Goal: Task Accomplishment & Management: Manage account settings

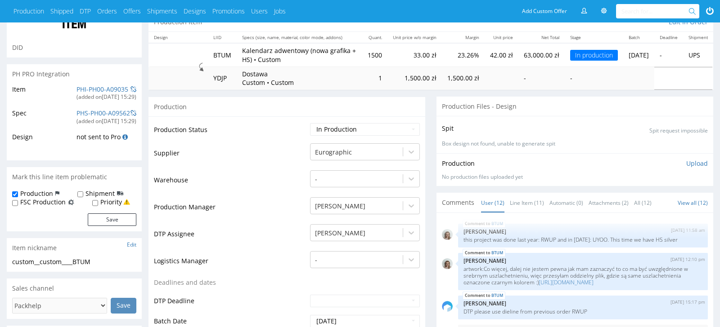
scroll to position [552, 0]
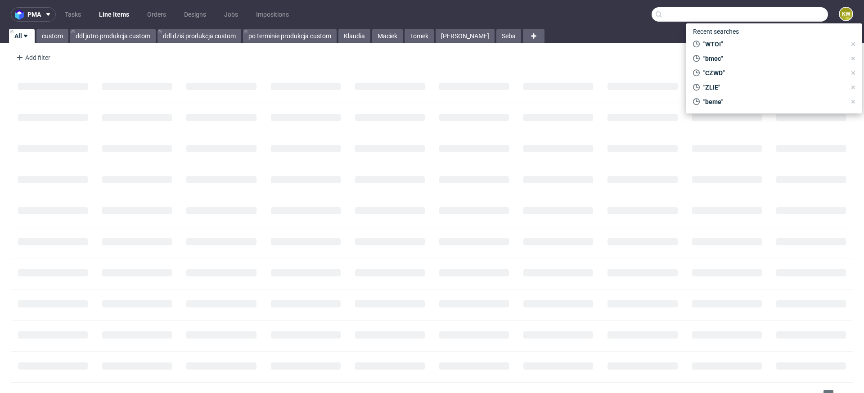
click at [771, 20] on input "text" at bounding box center [739, 14] width 176 height 14
paste input "MYMS"
type input "MYMS"
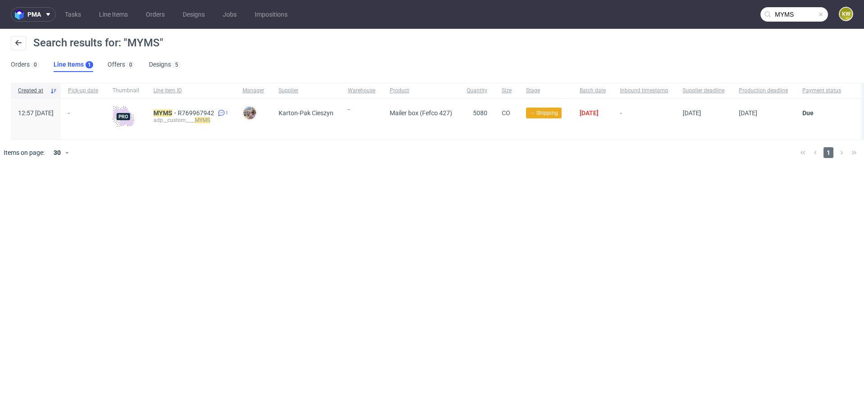
click at [820, 13] on span at bounding box center [820, 14] width 7 height 7
click at [816, 13] on input "text" at bounding box center [793, 14] width 67 height 14
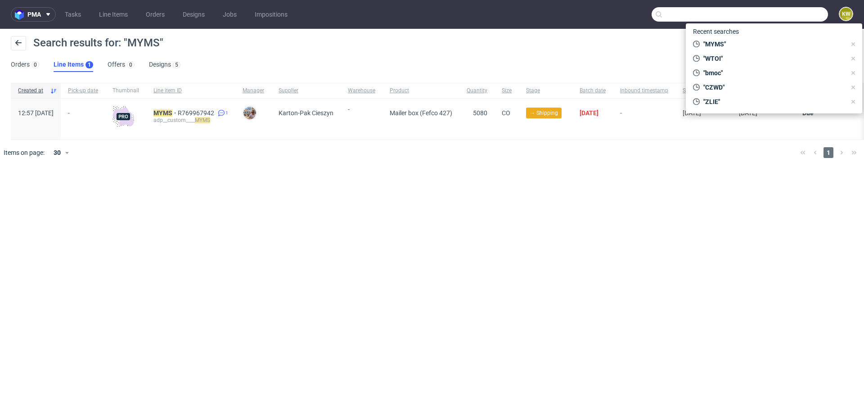
paste input "CYCG"
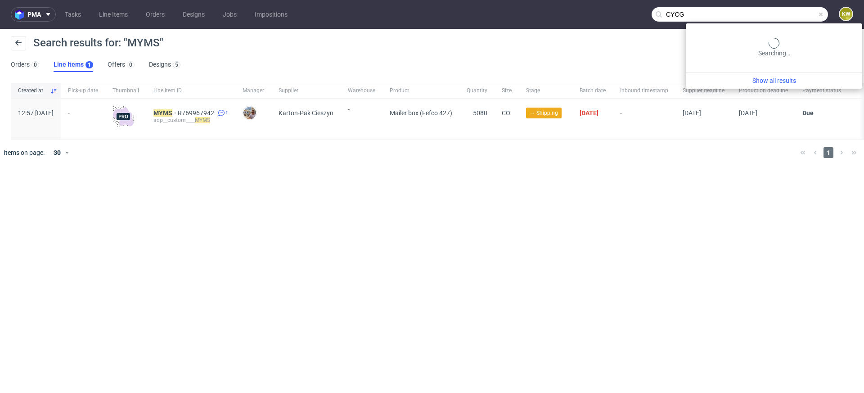
type input "CYCG"
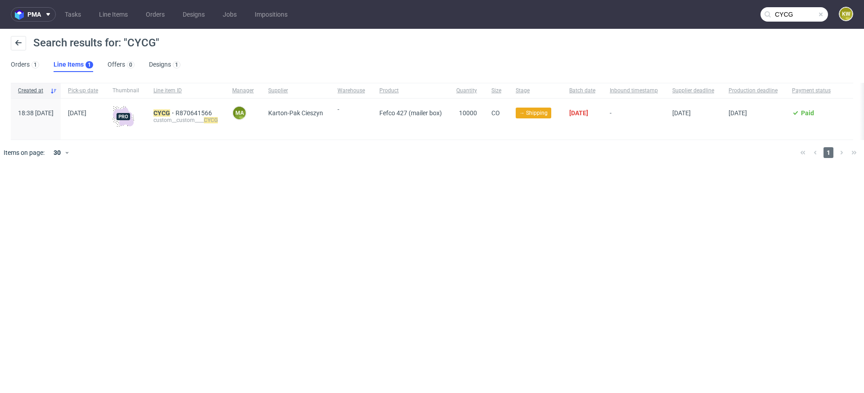
click at [818, 14] on span at bounding box center [820, 14] width 7 height 7
click at [818, 14] on input "text" at bounding box center [793, 14] width 67 height 14
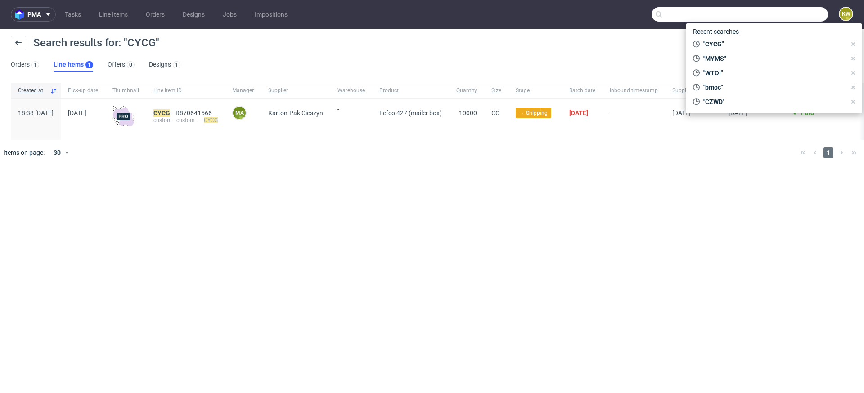
paste input "OYON"
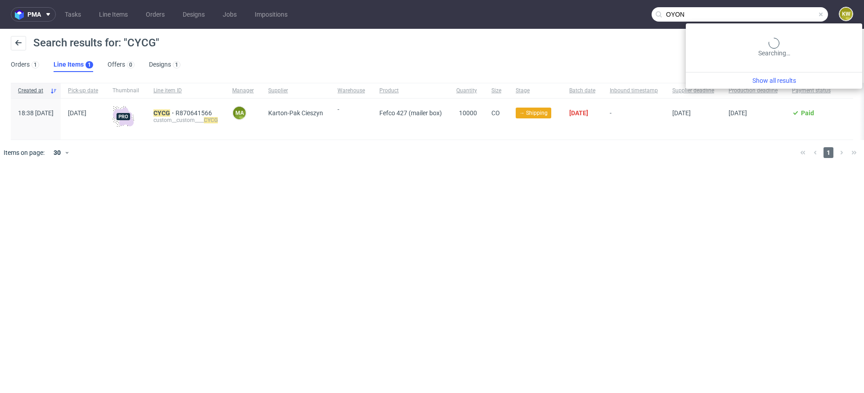
type input "OYON"
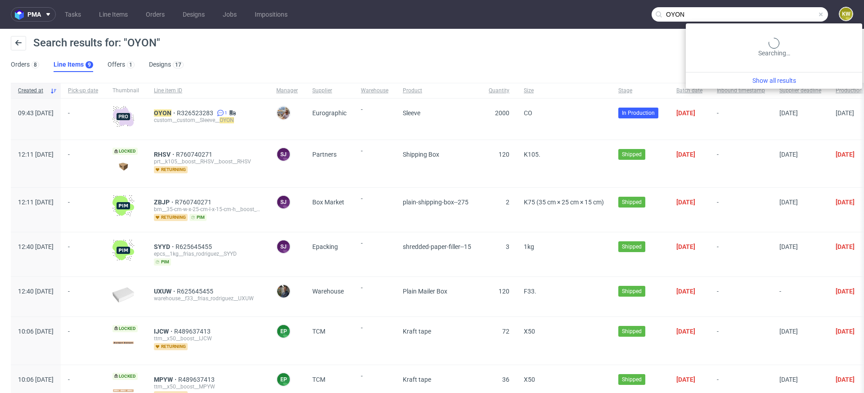
click at [806, 14] on input "OYON" at bounding box center [739, 14] width 176 height 14
click at [817, 14] on span at bounding box center [820, 14] width 7 height 7
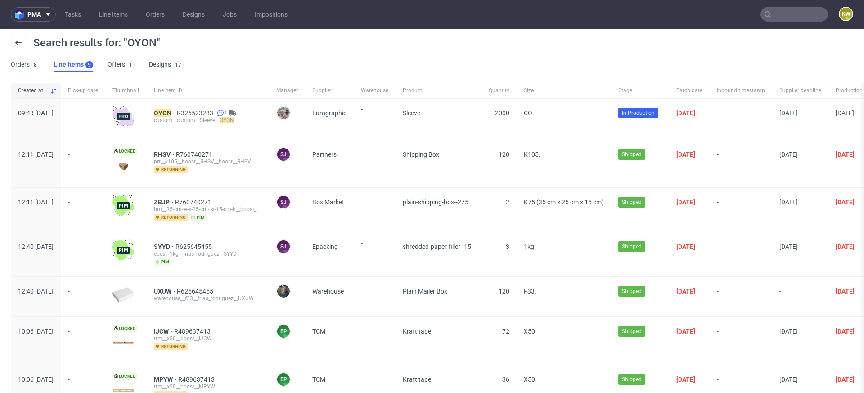
click at [775, 15] on input "text" at bounding box center [793, 14] width 67 height 14
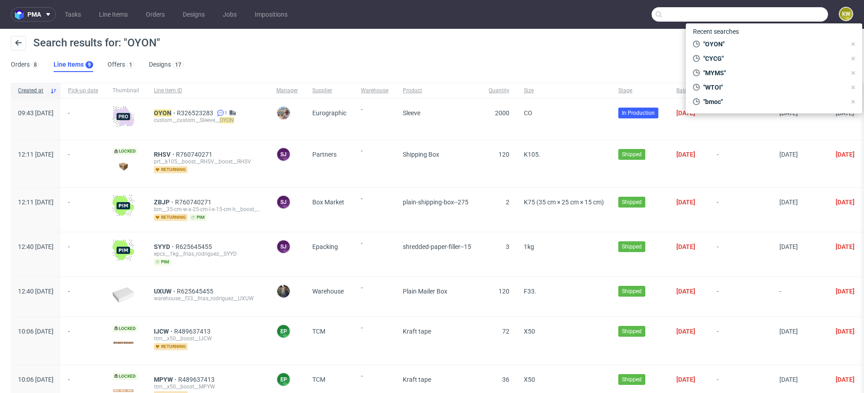
paste input "GLVS"
type input "GLVS"
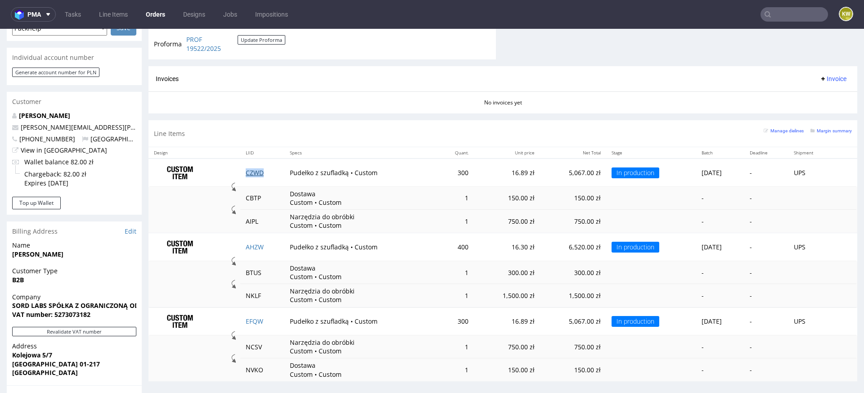
scroll to position [407, 0]
click at [111, 9] on link "Line Items" at bounding box center [114, 14] width 40 height 14
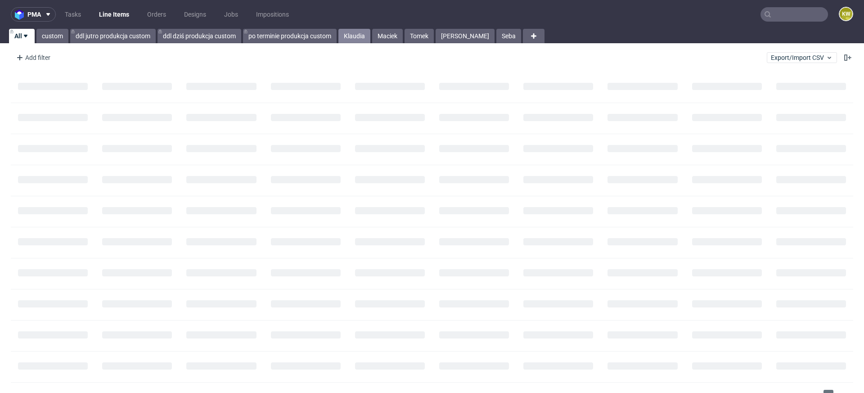
click at [356, 37] on link "Klaudia" at bounding box center [354, 36] width 32 height 14
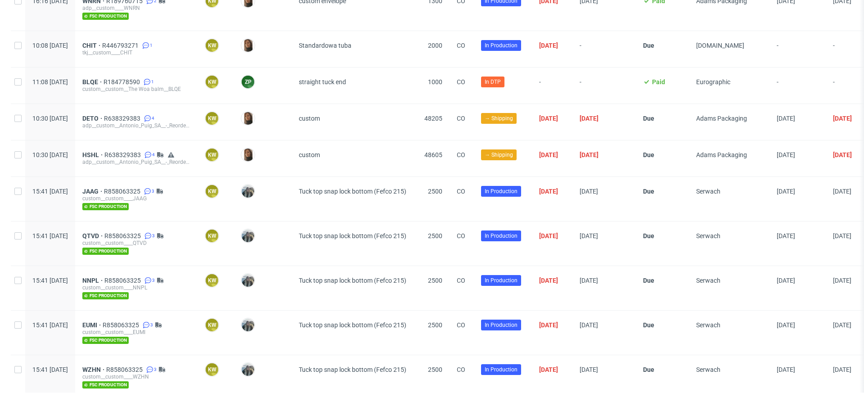
scroll to position [1297, 0]
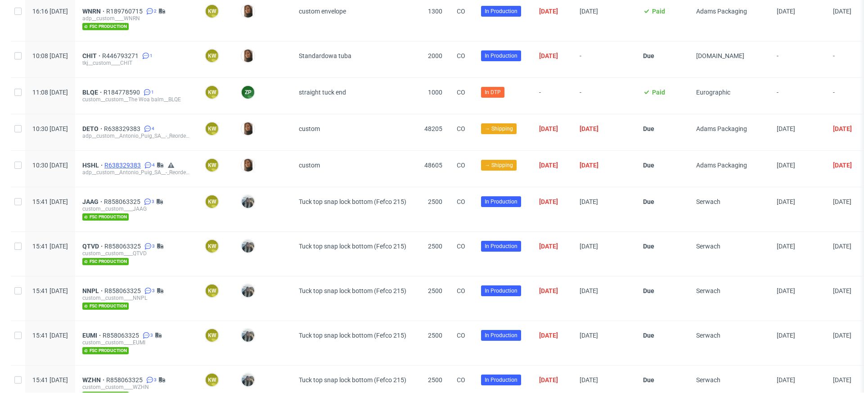
click at [143, 161] on span "R638329383" at bounding box center [123, 164] width 38 height 7
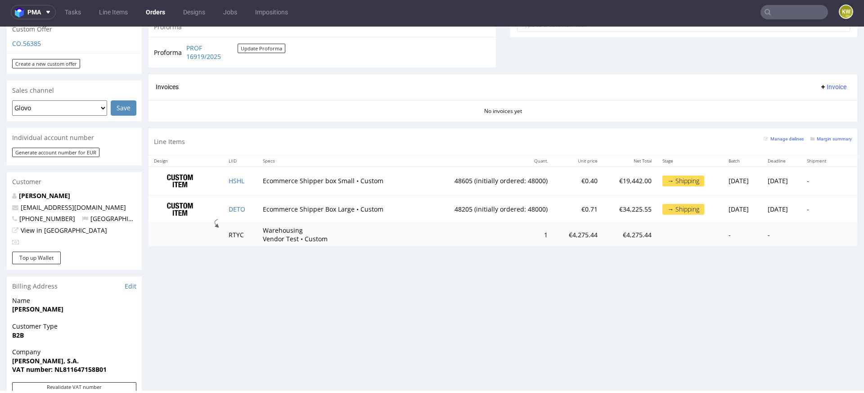
scroll to position [354, 0]
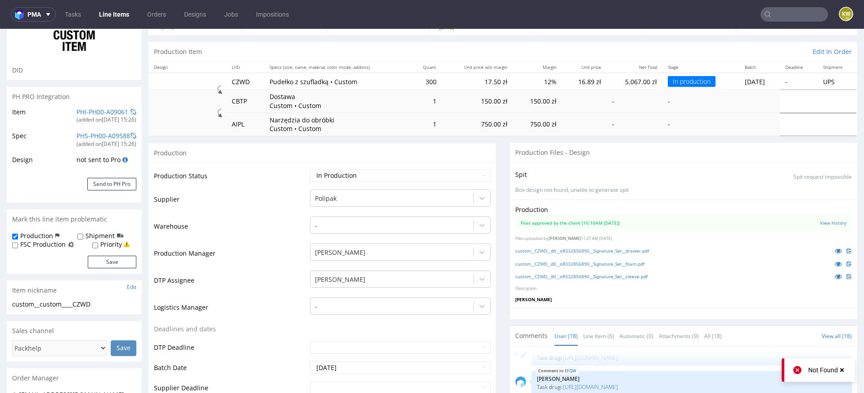
scroll to position [75, 0]
click at [575, 251] on link "custom__CZWD__d0__oR332856890__Signature_Set__drawer.pdf" at bounding box center [582, 252] width 134 height 6
click at [572, 268] on div "custom__CZWD__d0__oR332856890__Signature_Set__foam.pdf" at bounding box center [683, 265] width 336 height 10
click at [583, 265] on link "custom__CZWD__d0__oR332856890__Signature_Set__foam.pdf" at bounding box center [579, 265] width 129 height 6
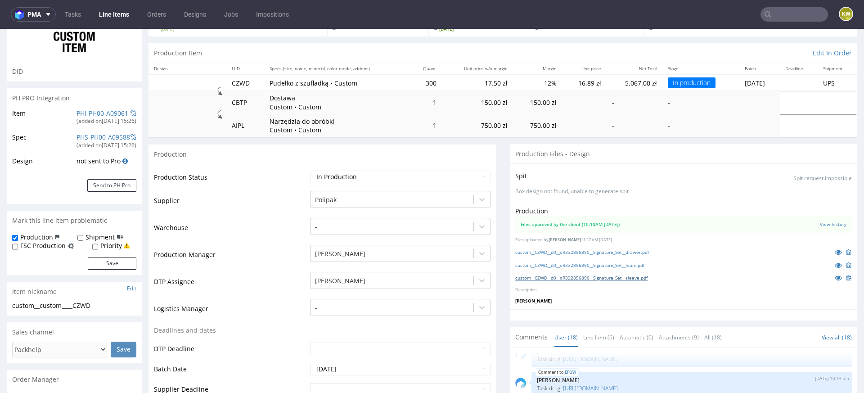
click at [564, 277] on link "custom__CZWD__d0__oR332856890__Signature_Set__sleeve.pdf" at bounding box center [581, 277] width 132 height 6
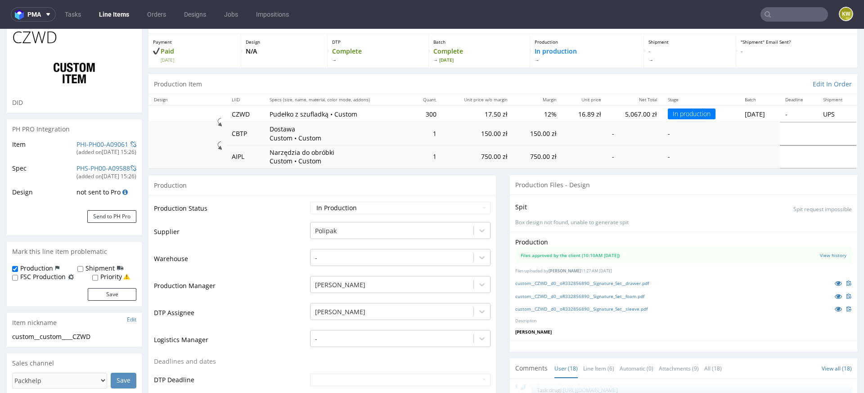
click at [35, 43] on span "CZWD" at bounding box center [34, 37] width 45 height 18
copy span "CZWD"
click at [81, 142] on link "PHI-PH00-A09061" at bounding box center [102, 144] width 52 height 9
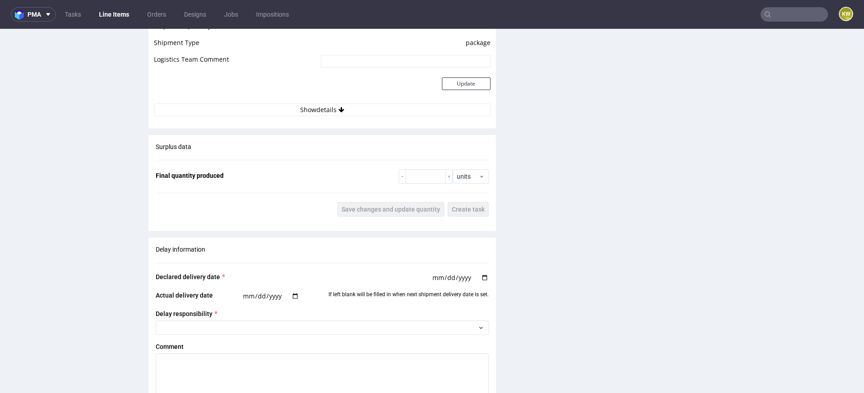
scroll to position [1691, 0]
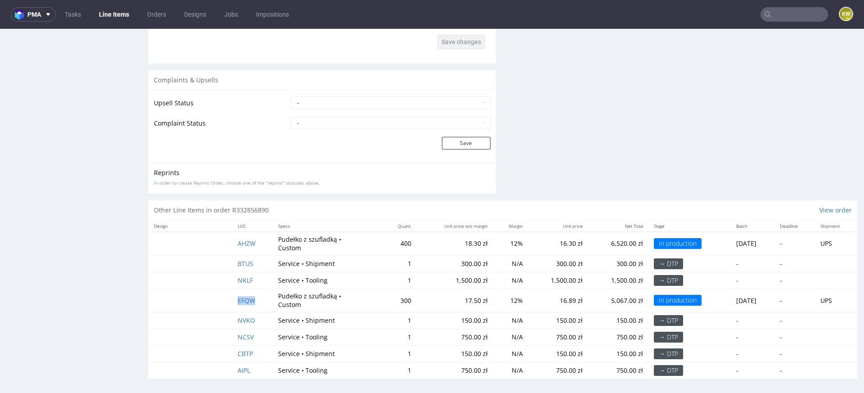
drag, startPoint x: 260, startPoint y: 296, endPoint x: 223, endPoint y: 296, distance: 37.3
click at [222, 297] on tr "EFQW Pudełko z szufladką • Custom 300 17.50 zł 12% 16.89 zł 5,067.00 zł In prod…" at bounding box center [502, 299] width 709 height 23
copy span "EFQW"
click at [238, 299] on span "EFQW" at bounding box center [247, 300] width 18 height 9
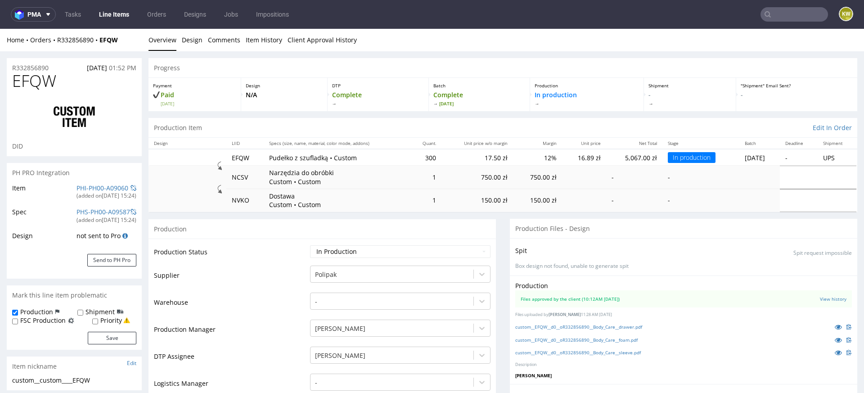
scroll to position [463, 0]
click at [616, 323] on link "custom__EFQW__d0__oR332856890__Body_Care__drawer.pdf" at bounding box center [578, 326] width 127 height 6
click at [592, 337] on link "custom__EFQW__d0__oR332856890__Body_Care__foam.pdf" at bounding box center [576, 339] width 122 height 6
click at [593, 351] on link "custom__EFQW__d0__oR332856890__Body_Care__sleeve.pdf" at bounding box center [578, 352] width 126 height 6
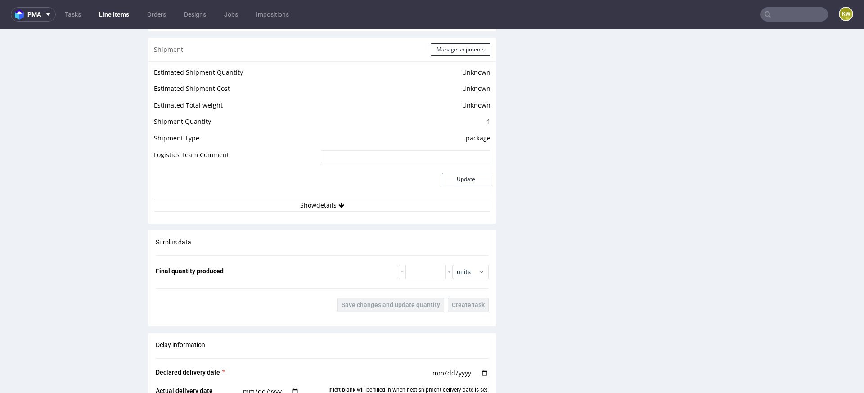
scroll to position [1763, 0]
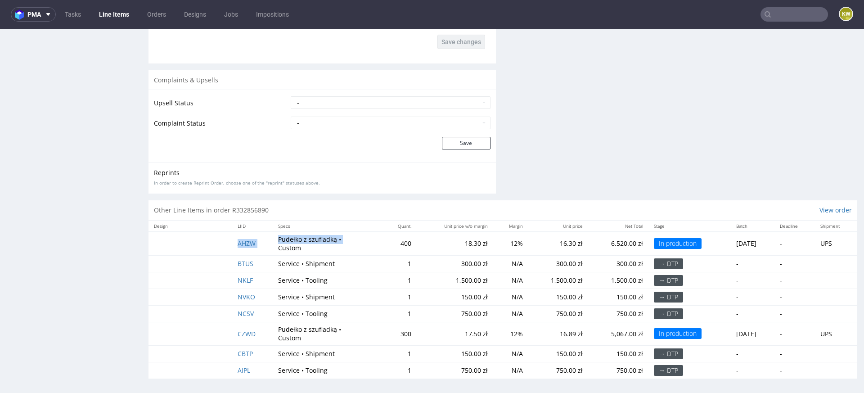
drag, startPoint x: 268, startPoint y: 242, endPoint x: 215, endPoint y: 239, distance: 52.3
click at [215, 240] on tr "AHZW Pudełko z szufladką • Custom 400 18.30 zł 12% 16.30 zł 6,520.00 zł In prod…" at bounding box center [502, 244] width 709 height 24
click at [215, 239] on td at bounding box center [190, 244] width 84 height 24
drag, startPoint x: 262, startPoint y: 242, endPoint x: 232, endPoint y: 243, distance: 30.2
click at [232, 243] on td "AHZW" at bounding box center [252, 244] width 40 height 24
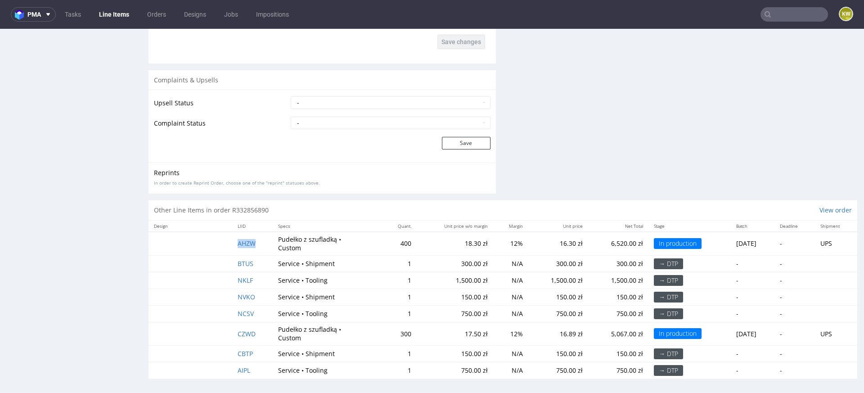
copy span "AHZW"
click at [256, 246] on td "AHZW" at bounding box center [252, 244] width 40 height 24
click at [252, 245] on td "AHZW" at bounding box center [252, 244] width 40 height 24
click at [250, 245] on td "AHZW" at bounding box center [252, 244] width 40 height 24
click at [245, 244] on span "AHZW" at bounding box center [247, 243] width 18 height 9
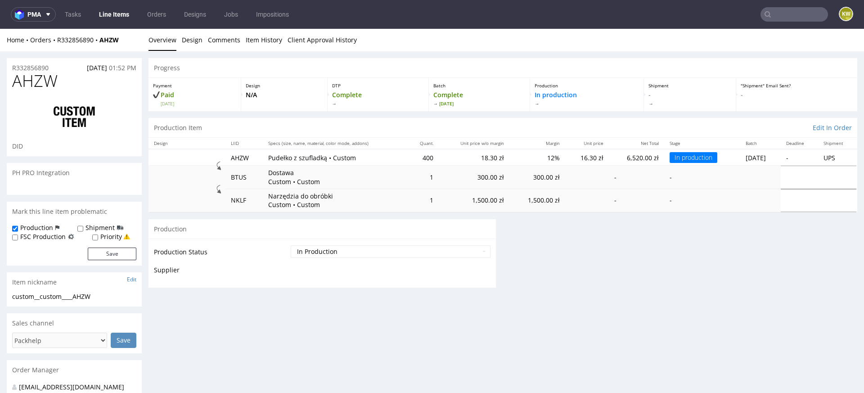
click at [245, 238] on form "Production Production Status Waiting for Artwork Waiting for Diecut Waiting for…" at bounding box center [321, 253] width 347 height 69
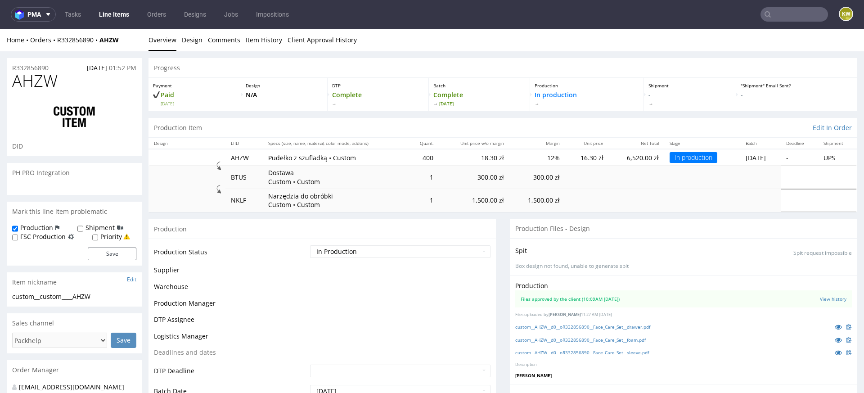
scroll to position [463, 0]
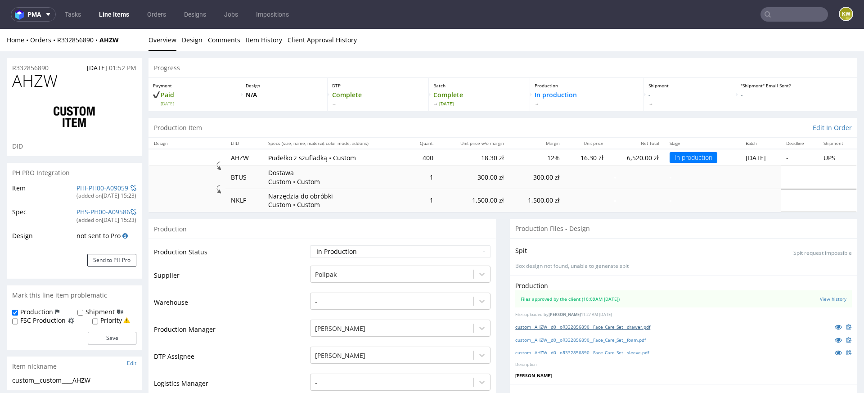
click at [597, 328] on link "custom__AHZW__d0__oR332856890__Face_Care_Set__drawer.pdf" at bounding box center [582, 326] width 135 height 6
click at [589, 339] on link "custom__AHZW__d0__oR332856890__Face_Care_Set__foam.pdf" at bounding box center [580, 339] width 130 height 6
click at [582, 351] on link "custom__AHZW__d0__oR332856890__Face_Care_Set__sleeve.pdf" at bounding box center [582, 352] width 134 height 6
click at [781, 14] on input "text" at bounding box center [793, 14] width 67 height 14
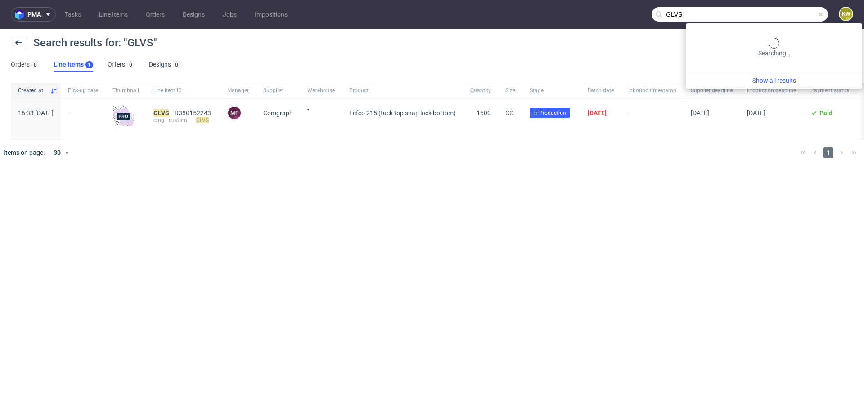
drag, startPoint x: 794, startPoint y: 17, endPoint x: 511, endPoint y: 0, distance: 283.9
click at [532, 1] on nav "pma Tasks Line Items Orders Designs Jobs Impositions GLVS KW" at bounding box center [432, 14] width 864 height 29
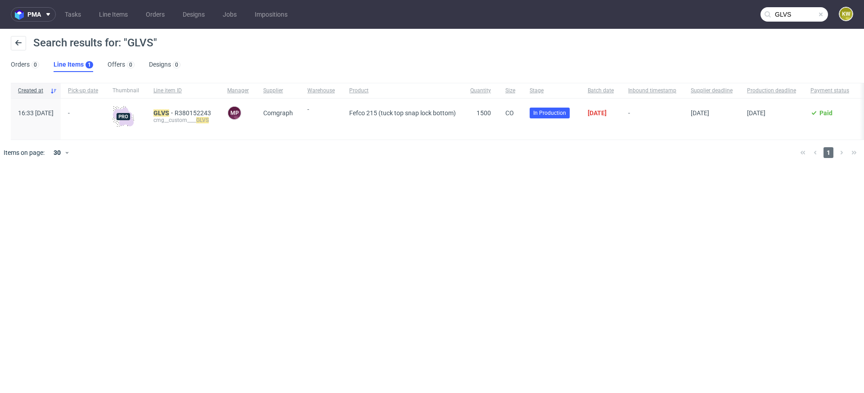
paste input "ZKPU"
type input "ZKPU"
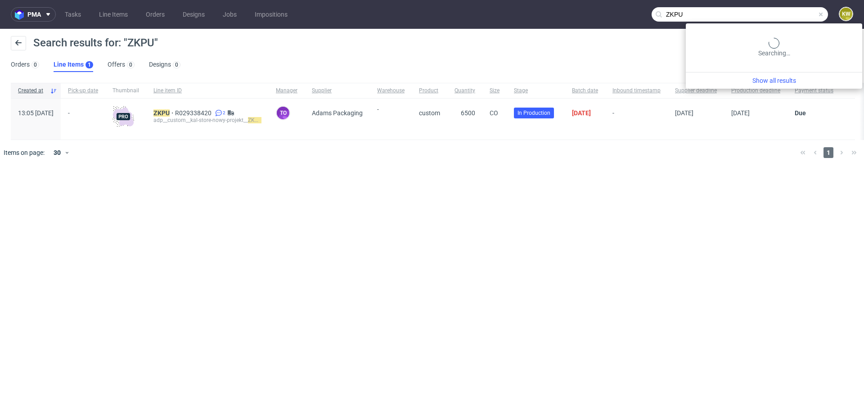
drag, startPoint x: 798, startPoint y: 14, endPoint x: 494, endPoint y: -2, distance: 304.5
click at [494, 0] on html "pma Tasks Line Items Orders Designs Jobs Impositions ZKPU KW Search results for…" at bounding box center [432, 196] width 864 height 393
drag, startPoint x: 792, startPoint y: 11, endPoint x: 633, endPoint y: 8, distance: 158.8
click at [642, 8] on nav "pma Tasks Line Items Orders Designs Jobs Impositions ZKPU KW" at bounding box center [432, 14] width 864 height 29
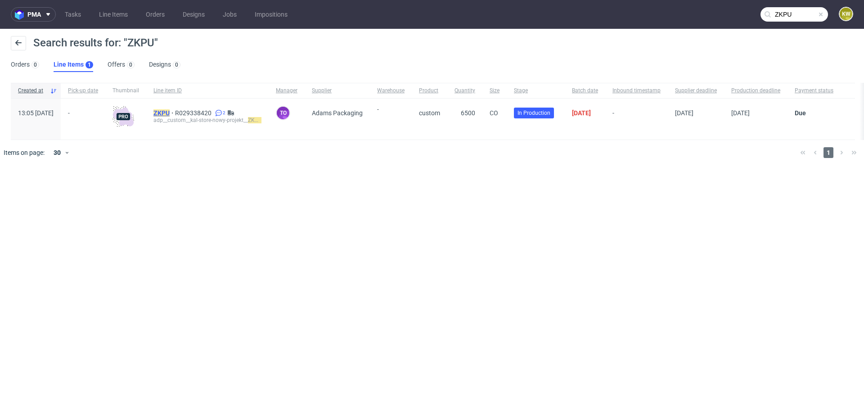
click at [170, 111] on mark "ZKPU" at bounding box center [161, 112] width 16 height 7
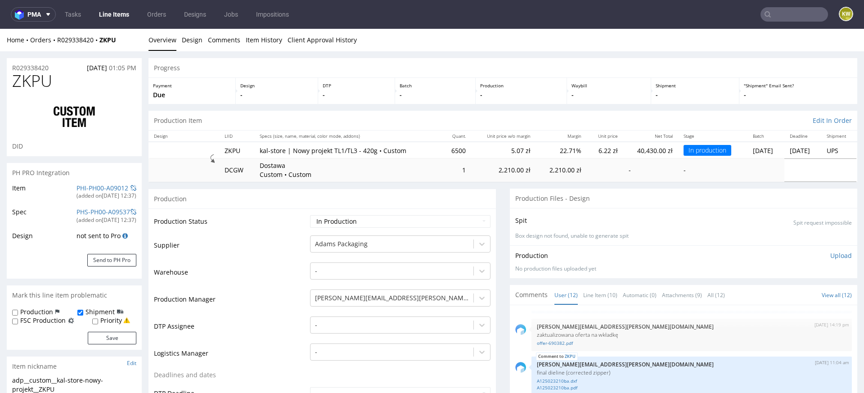
scroll to position [426, 0]
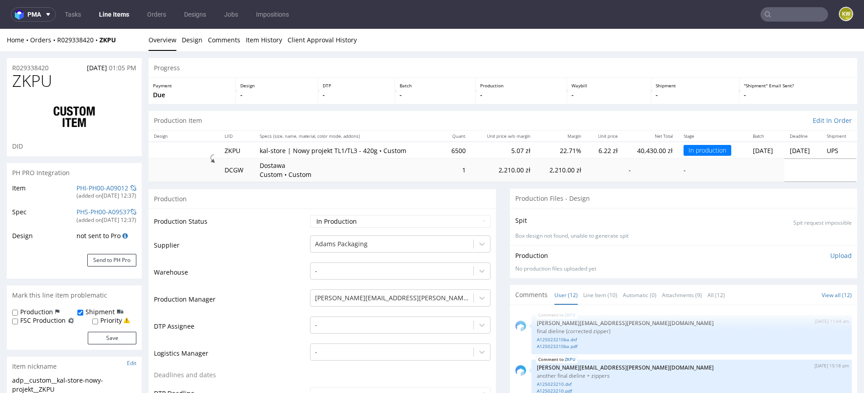
click at [263, 249] on td "Supplier" at bounding box center [231, 247] width 154 height 27
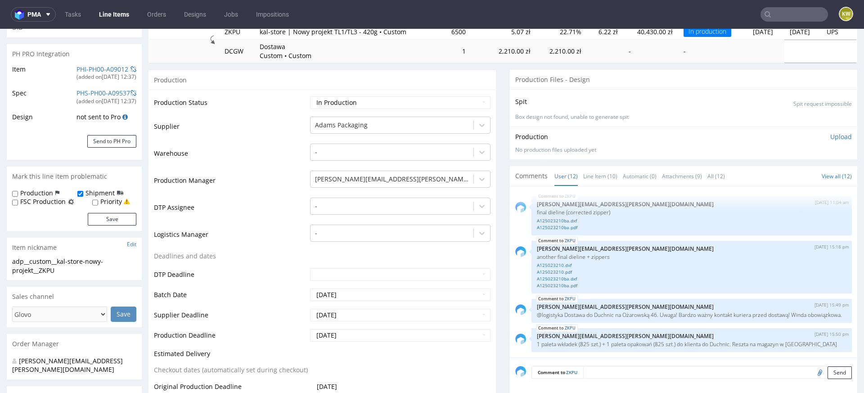
scroll to position [142, 0]
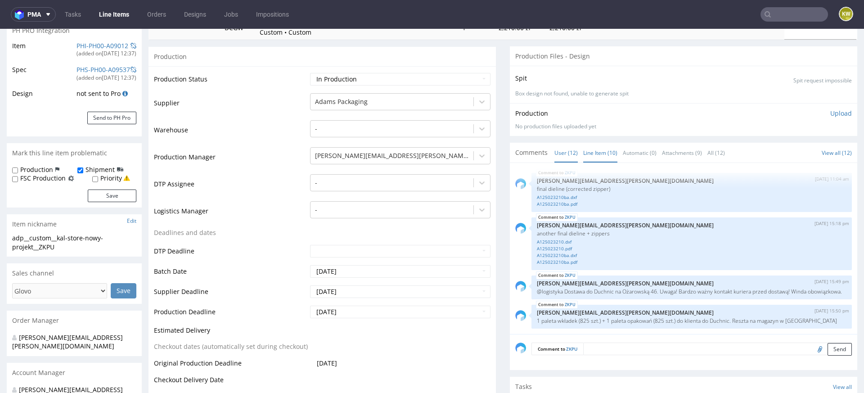
click at [594, 150] on link "Line Item (10)" at bounding box center [600, 152] width 34 height 19
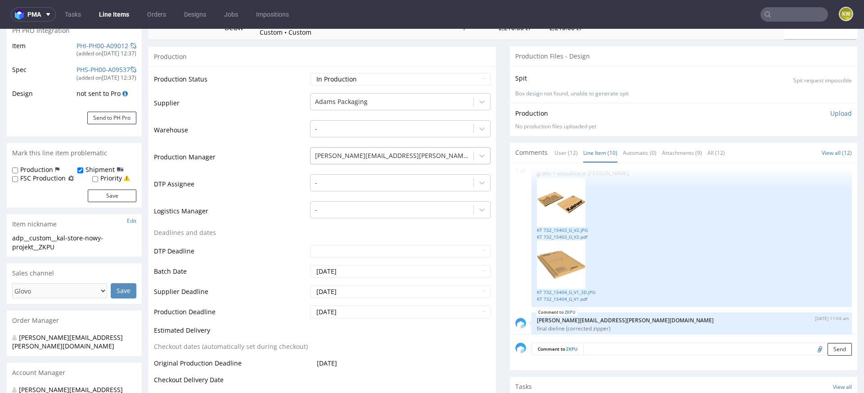
scroll to position [203, 0]
click at [565, 296] on link "KT 732_15404_G_V1.pdf" at bounding box center [691, 299] width 309 height 7
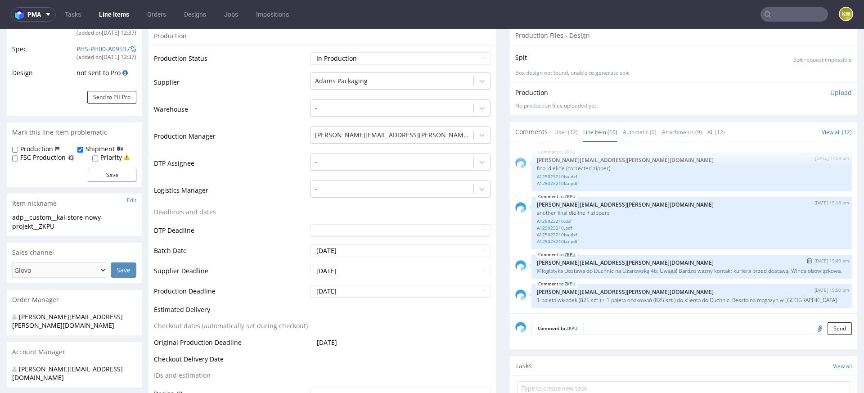
scroll to position [161, 0]
click at [556, 240] on link "A125023210ba.pdf" at bounding box center [691, 243] width 309 height 7
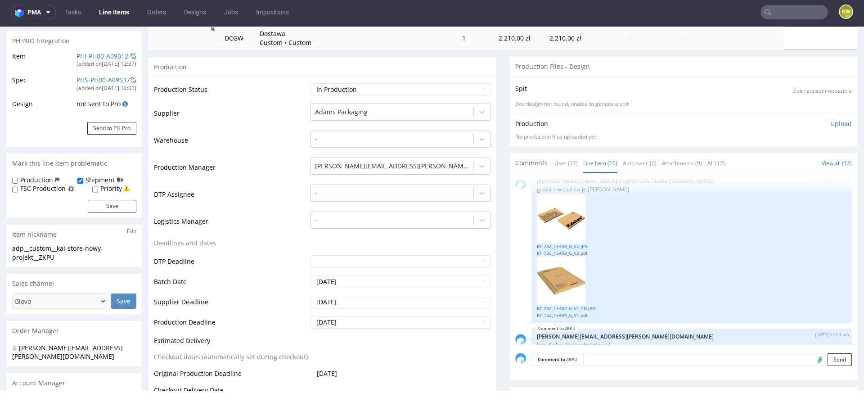
scroll to position [214, 0]
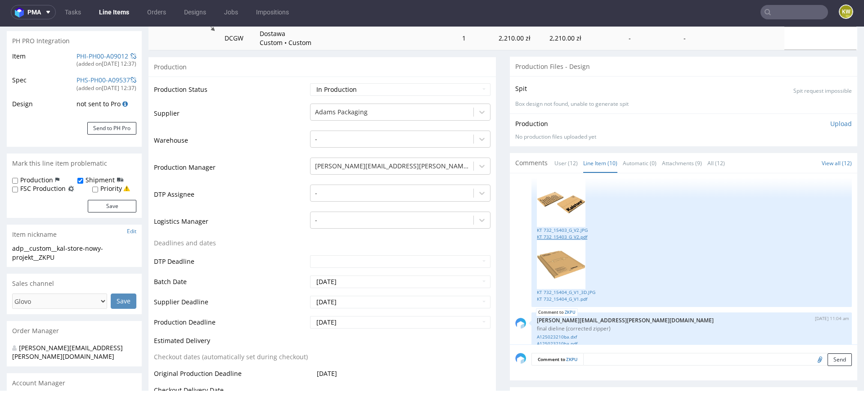
click at [565, 237] on link "KT 732_15403_G_V2.pdf" at bounding box center [691, 236] width 309 height 7
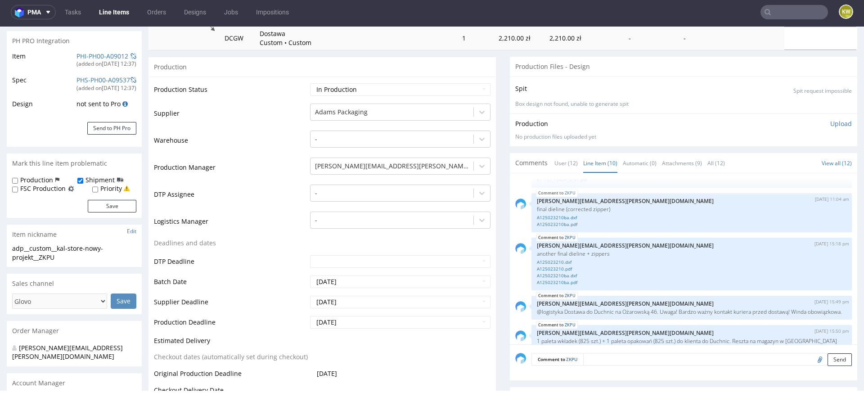
scroll to position [350, 0]
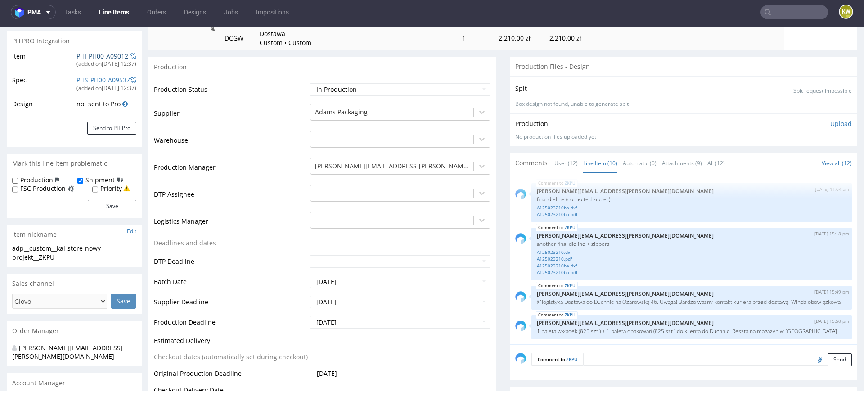
click at [96, 54] on link "PHI-PH00-A09012" at bounding box center [102, 56] width 52 height 9
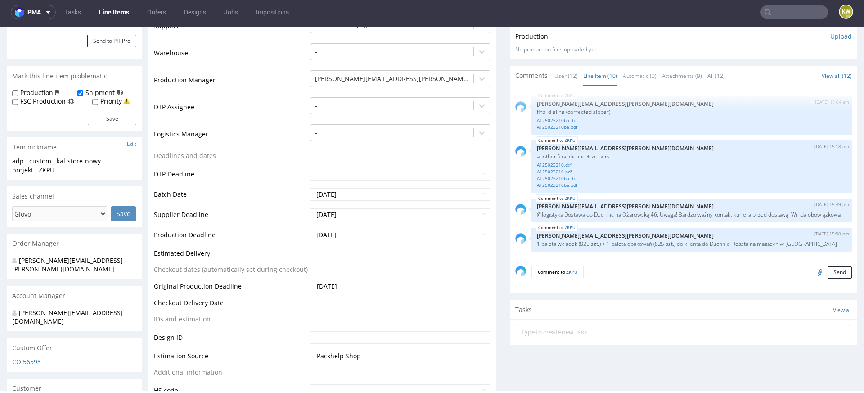
scroll to position [349, 0]
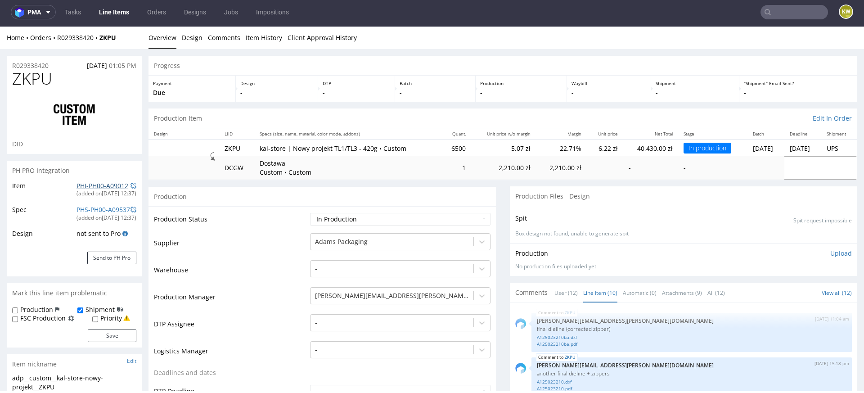
click at [102, 187] on link "PHI-PH00-A09012" at bounding box center [102, 185] width 52 height 9
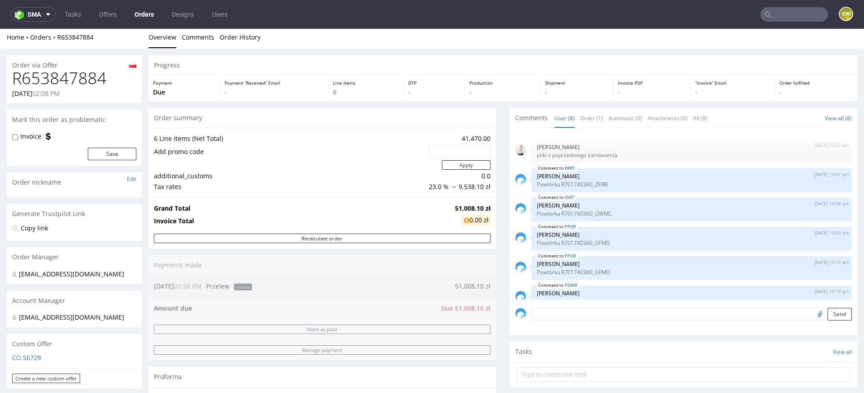
scroll to position [74, 0]
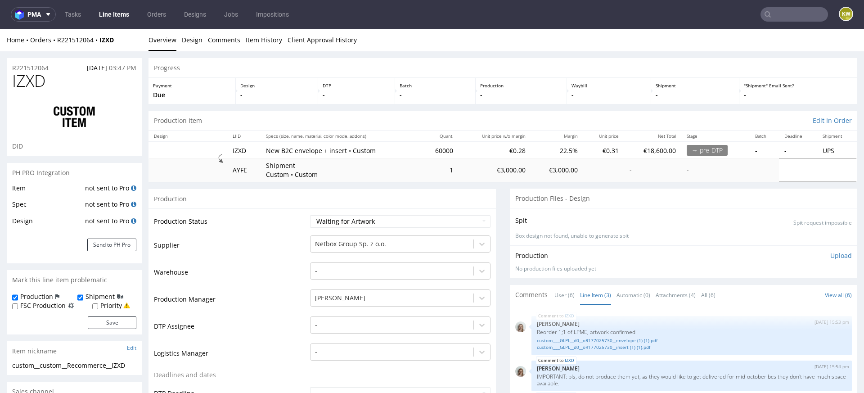
click at [269, 259] on td "Supplier" at bounding box center [231, 247] width 154 height 27
click at [29, 81] on span "IZXD" at bounding box center [28, 81] width 33 height 18
copy span "IZXD"
click at [279, 275] on td "Warehouse" at bounding box center [231, 274] width 154 height 27
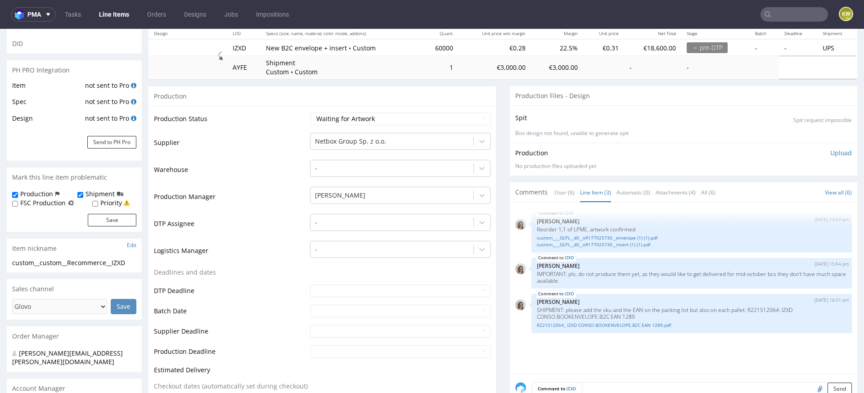
scroll to position [109, 0]
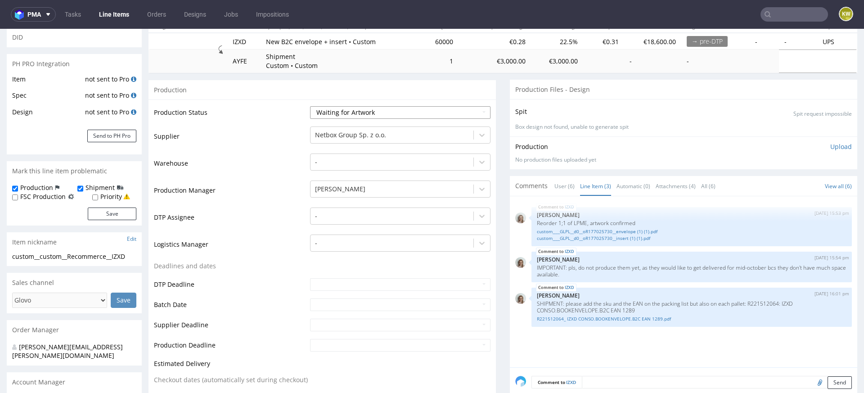
click at [360, 114] on select "Waiting for Artwork Waiting for Diecut Waiting for Mockup Waiting for DTP Waiti…" at bounding box center [400, 112] width 180 height 13
select select "production_in_process"
click at [310, 106] on select "Waiting for Artwork Waiting for Diecut Waiting for Mockup Waiting for DTP Waiti…" at bounding box center [400, 112] width 180 height 13
click at [315, 305] on input "text" at bounding box center [400, 304] width 180 height 13
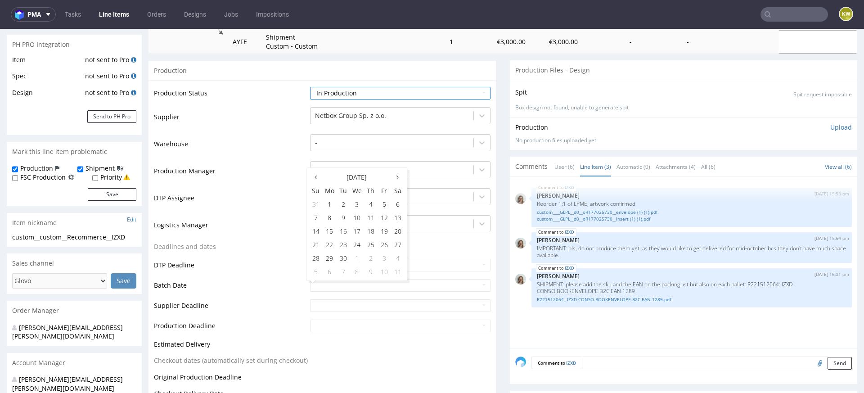
scroll to position [130, 0]
click at [331, 226] on td "15" at bounding box center [330, 229] width 14 height 13
type input "2025-09-15"
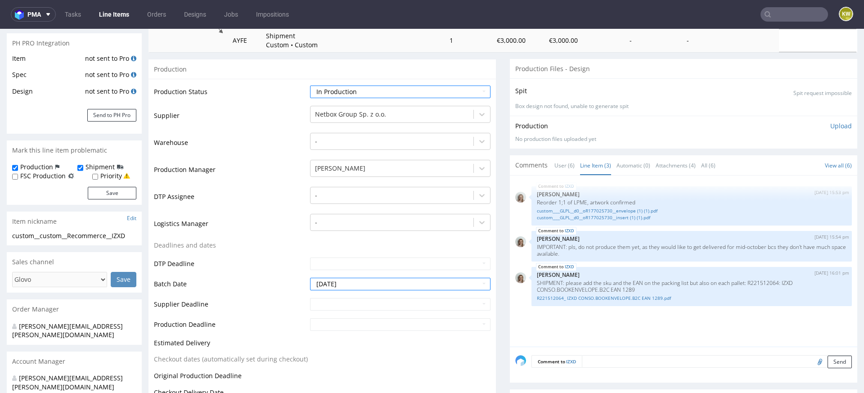
click at [260, 283] on td "Batch Date" at bounding box center [231, 287] width 154 height 20
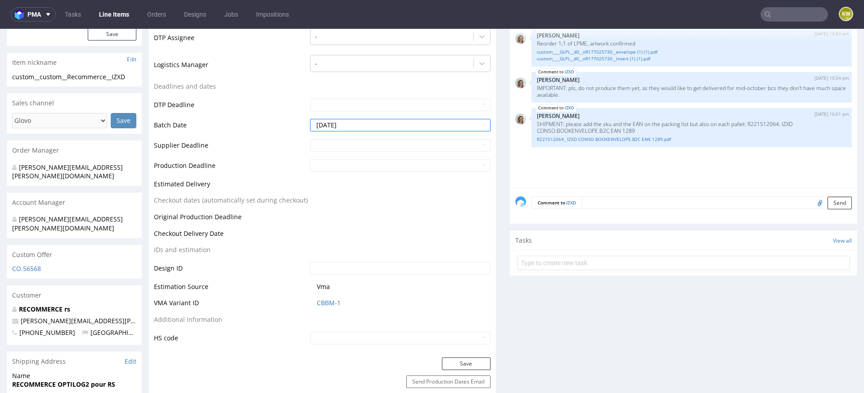
click at [455, 355] on div "Production Status Waiting for Artwork Waiting for Diecut Waiting for Mockup Wai…" at bounding box center [321, 138] width 347 height 437
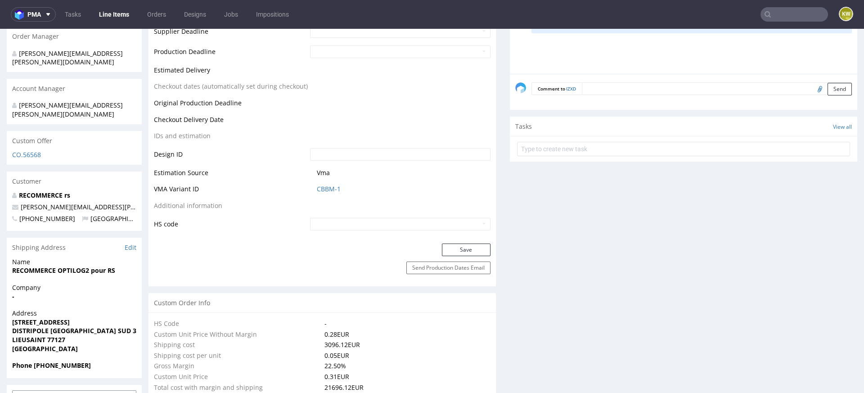
scroll to position [407, 0]
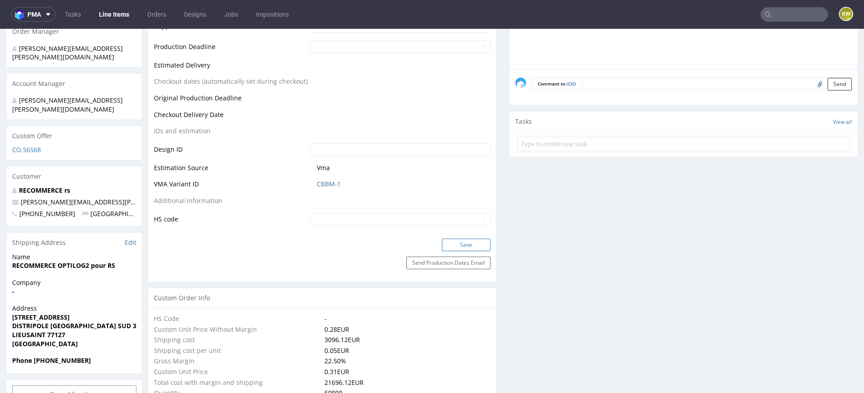
click at [456, 240] on button "Save" at bounding box center [466, 244] width 49 height 13
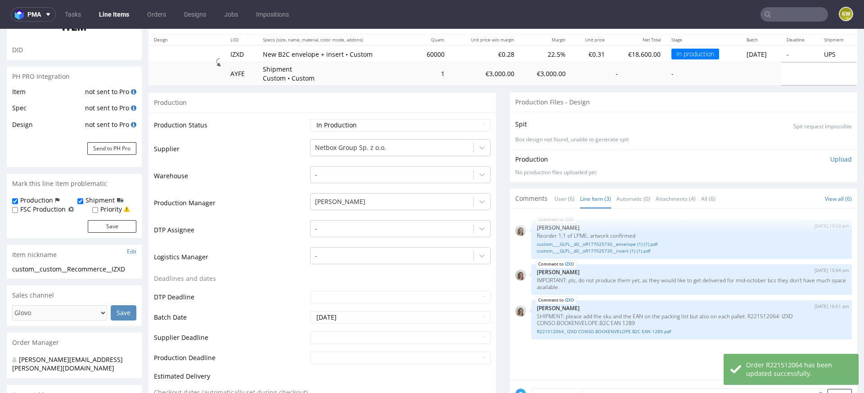
scroll to position [61, 0]
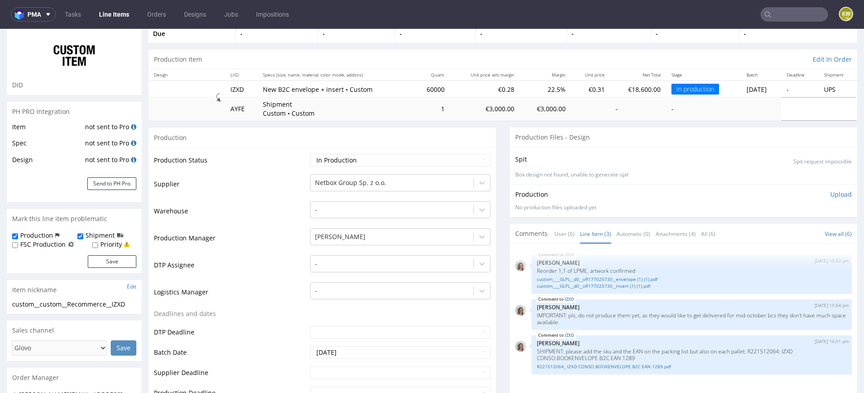
click at [120, 20] on link "Line Items" at bounding box center [114, 14] width 41 height 14
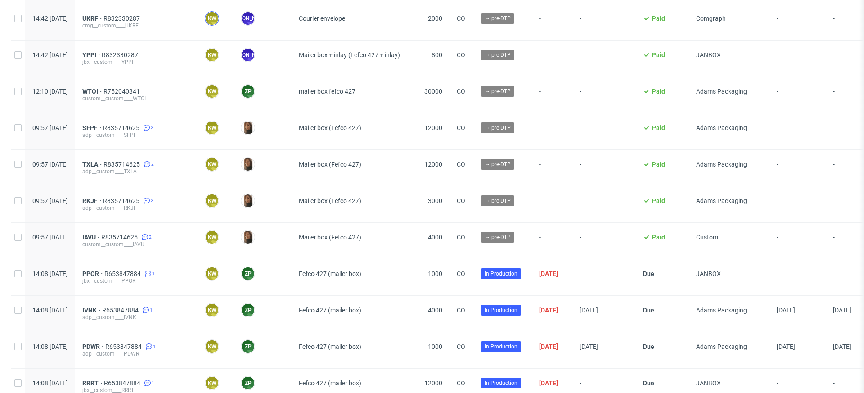
scroll to position [194, 0]
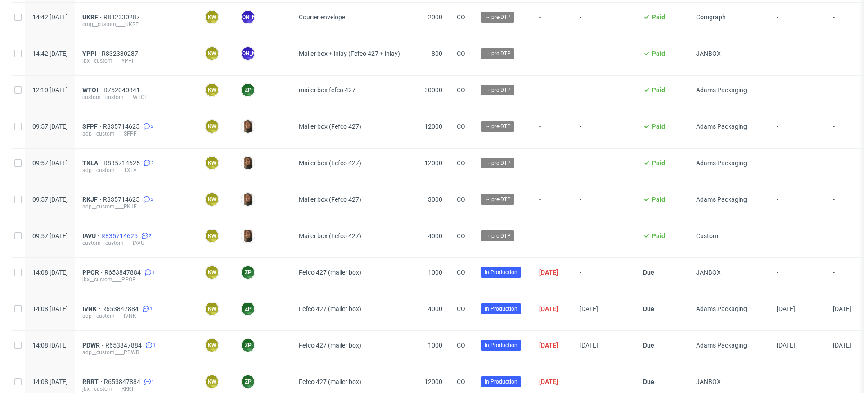
click at [139, 235] on span "R835714625" at bounding box center [120, 235] width 38 height 7
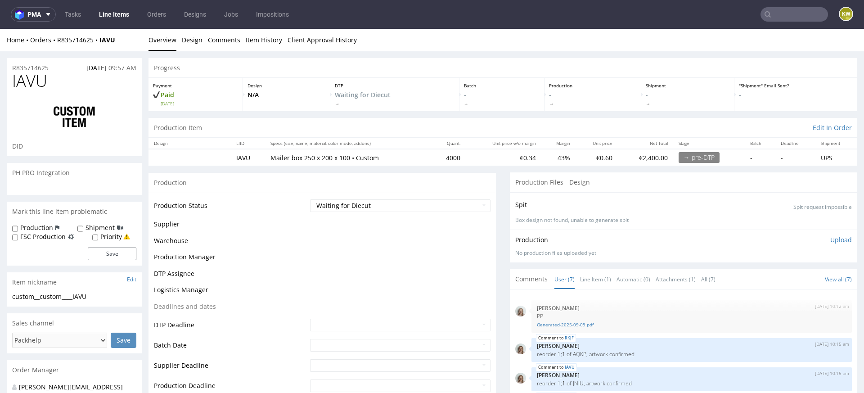
scroll to position [60, 0]
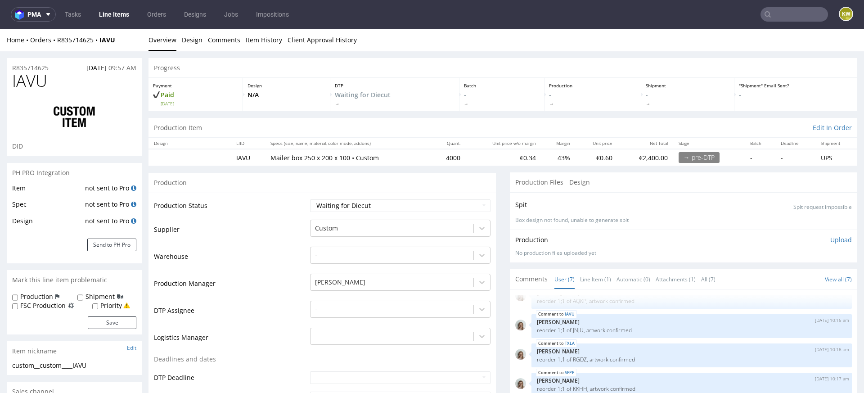
select select "in_progress"
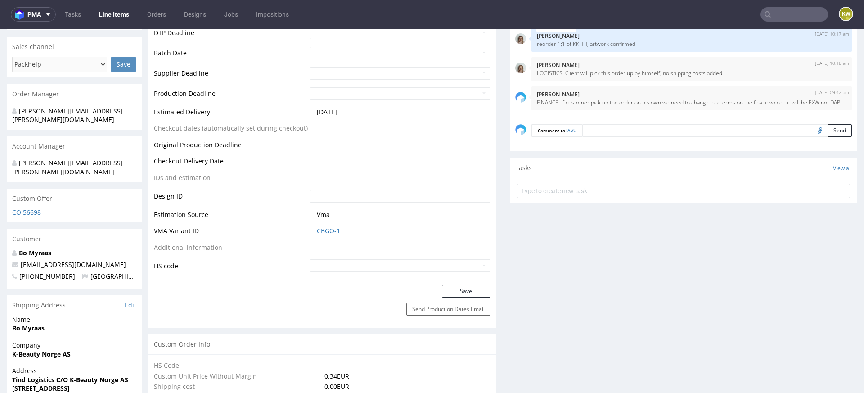
scroll to position [344, 0]
click at [333, 231] on link "CBGO-1" at bounding box center [328, 231] width 23 height 9
click at [321, 232] on link "CBGO-1" at bounding box center [328, 231] width 23 height 9
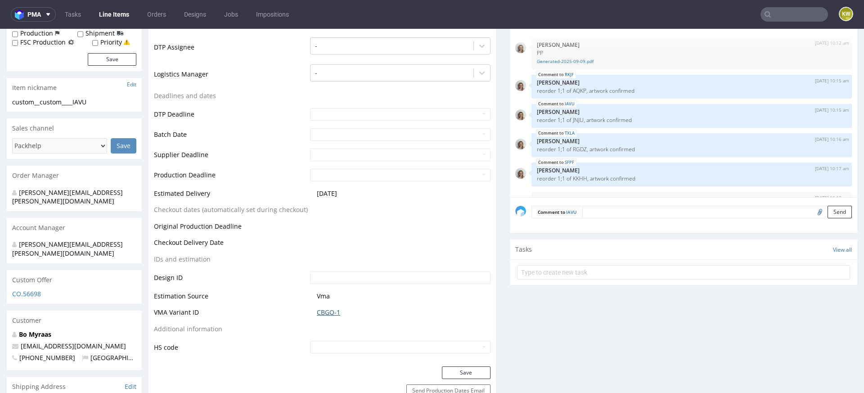
scroll to position [225, 0]
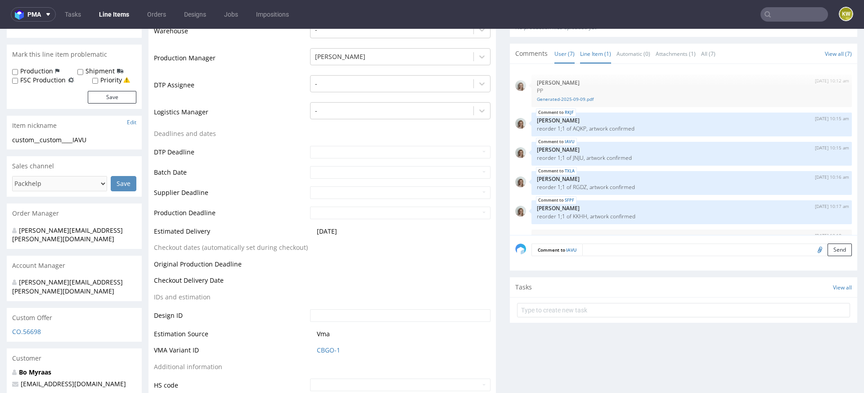
click at [587, 53] on link "Line Item (1)" at bounding box center [595, 53] width 31 height 19
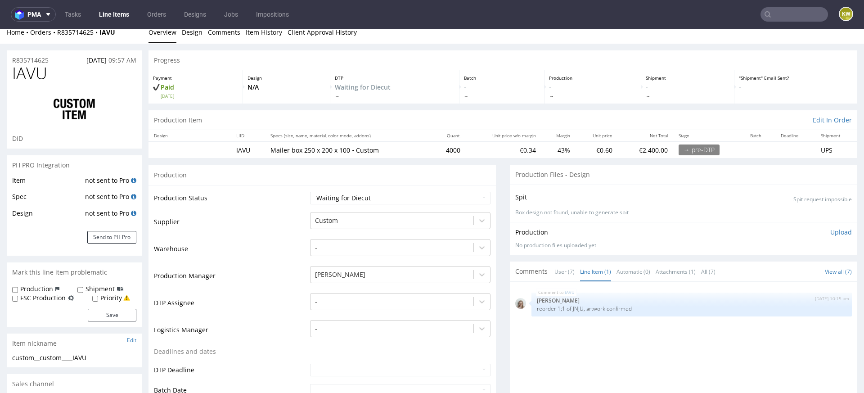
scroll to position [12, 0]
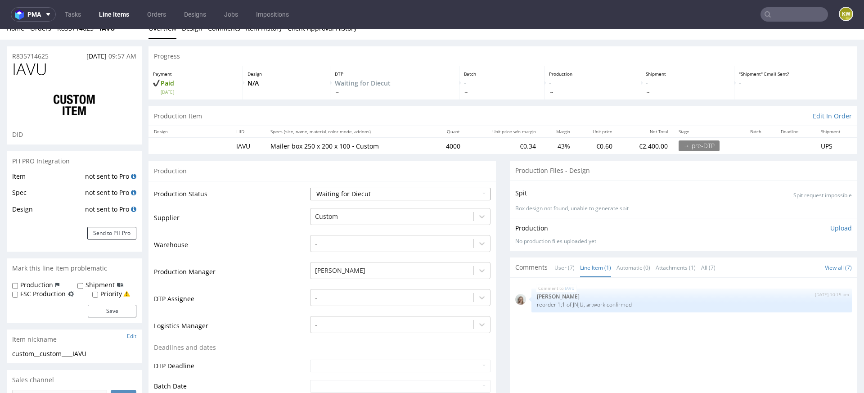
click at [337, 192] on select "Waiting for Artwork Waiting for Diecut Waiting for Mockup Waiting for DTP Waiti…" at bounding box center [400, 194] width 180 height 13
select select "production_in_process"
click at [310, 188] on select "Waiting for Artwork Waiting for Diecut Waiting for Mockup Waiting for DTP Waiti…" at bounding box center [400, 194] width 180 height 13
click at [337, 214] on div at bounding box center [392, 216] width 154 height 11
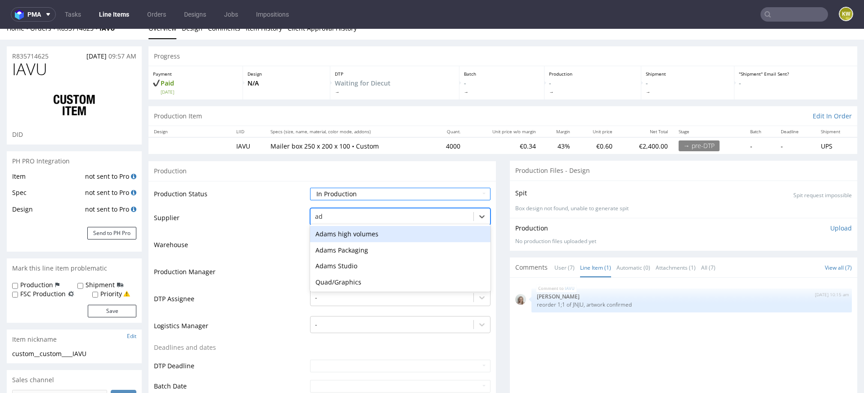
scroll to position [0, 0]
type input "adams"
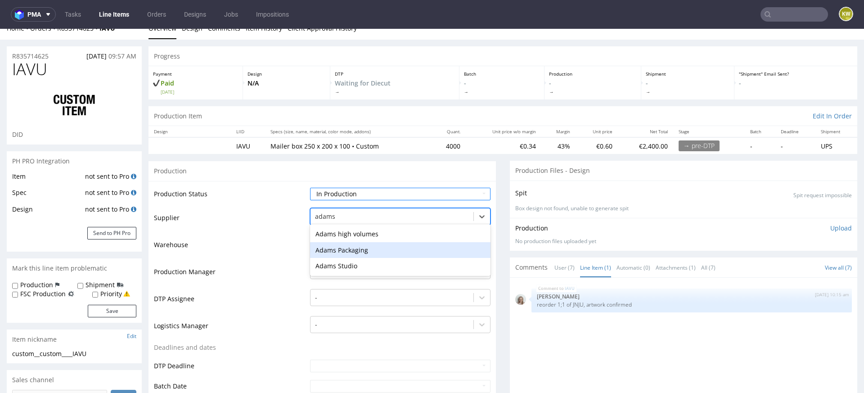
click at [342, 244] on div "Adams Packaging" at bounding box center [400, 250] width 180 height 16
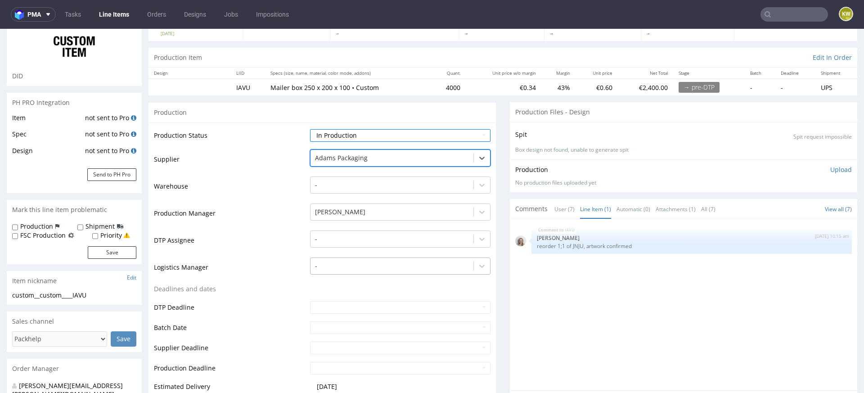
scroll to position [78, 0]
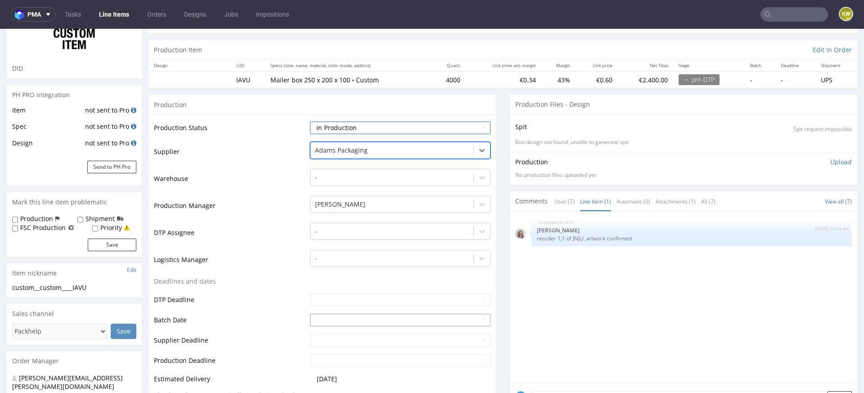
click at [318, 320] on input "text" at bounding box center [400, 320] width 180 height 13
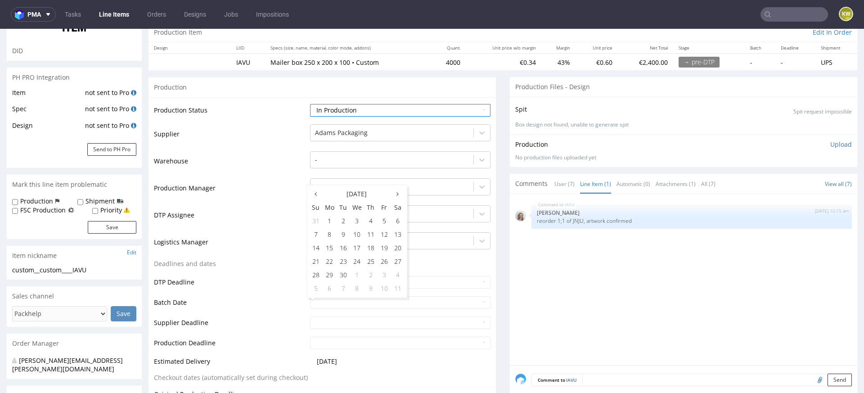
scroll to position [97, 0]
click at [335, 246] on td "15" at bounding box center [330, 245] width 14 height 13
type input "2025-09-15"
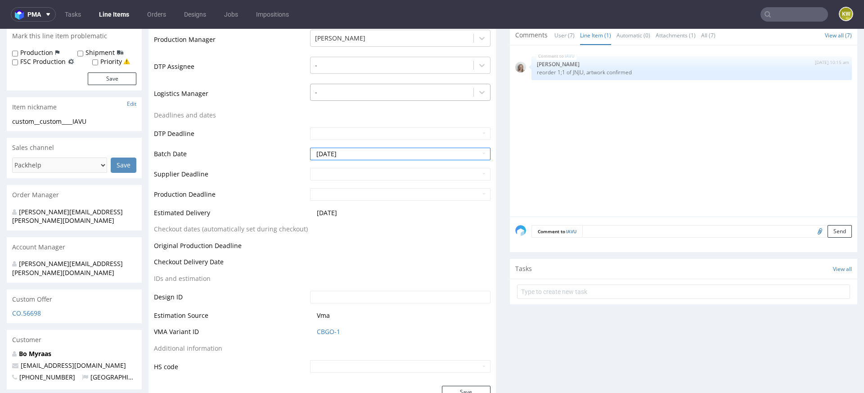
scroll to position [274, 0]
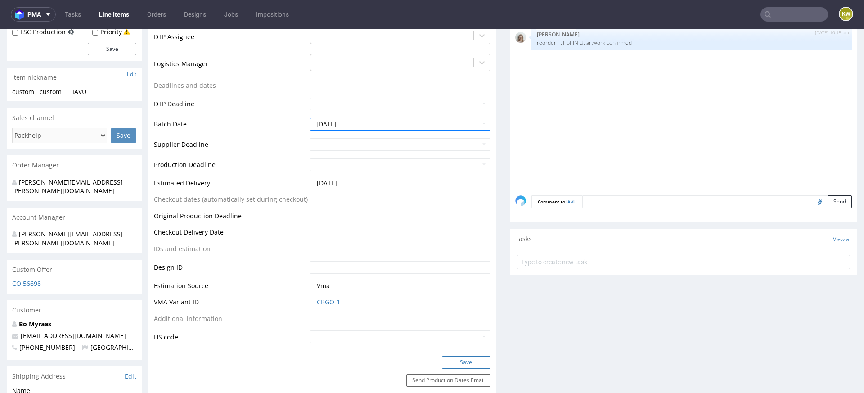
click at [453, 360] on button "Save" at bounding box center [466, 362] width 49 height 13
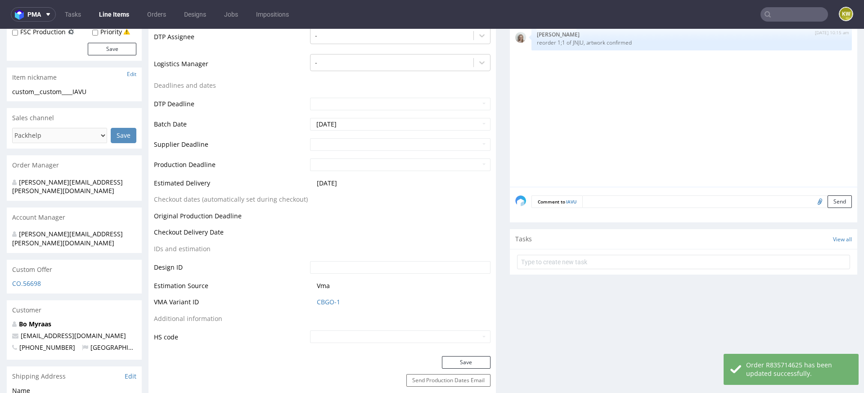
select select "in_progress"
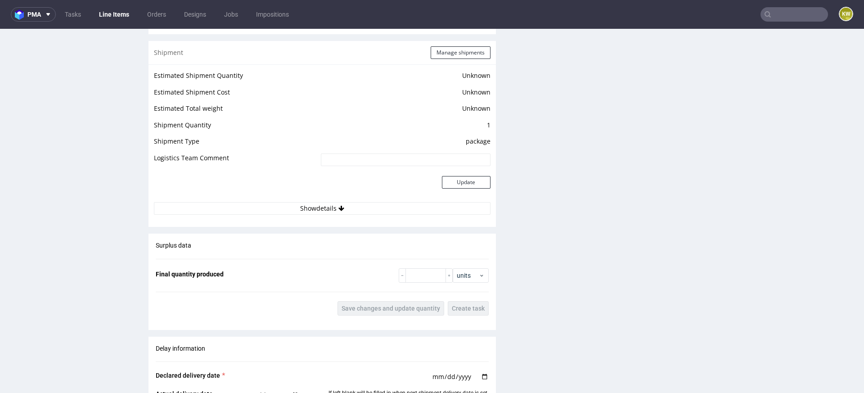
scroll to position [1684, 0]
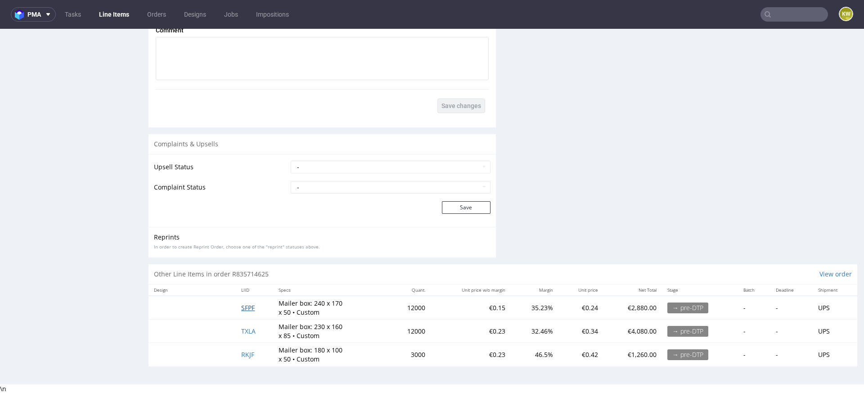
click at [244, 307] on span "SFPF" at bounding box center [247, 307] width 13 height 9
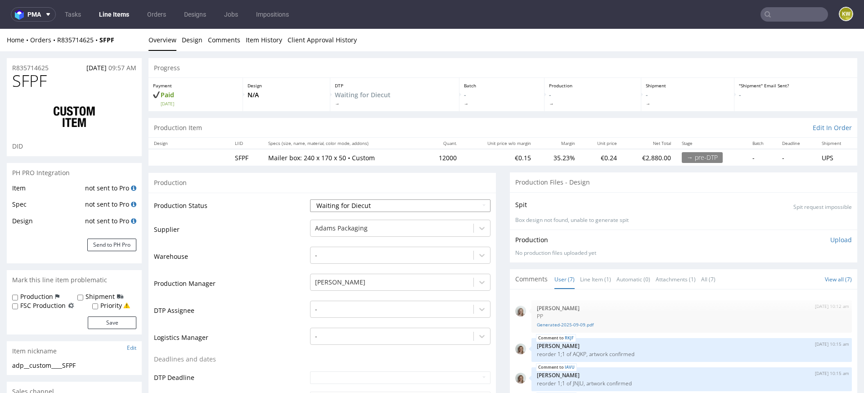
scroll to position [60, 0]
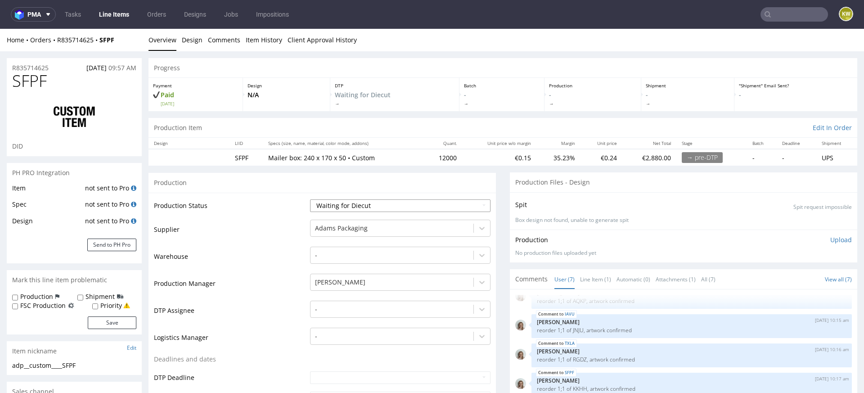
click at [329, 206] on select "Waiting for Artwork Waiting for Diecut Waiting for Mockup Waiting for DTP Waiti…" at bounding box center [400, 205] width 180 height 13
select select "production_in_process"
click at [310, 199] on select "Waiting for Artwork Waiting for Diecut Waiting for Mockup Waiting for DTP Waiti…" at bounding box center [400, 205] width 180 height 13
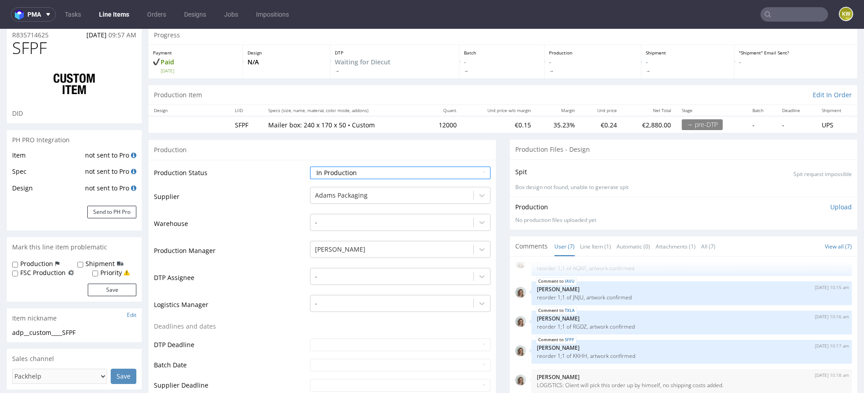
scroll to position [33, 0]
click at [325, 362] on input "text" at bounding box center [400, 364] width 180 height 13
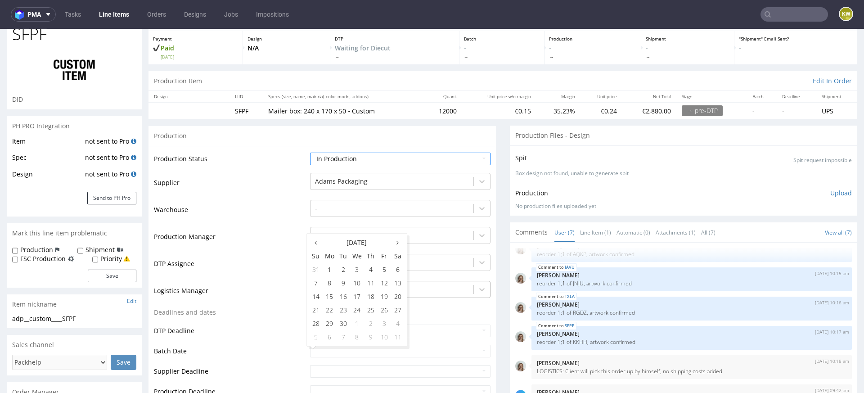
click at [329, 296] on td "15" at bounding box center [330, 296] width 14 height 13
type input "[DATE]"
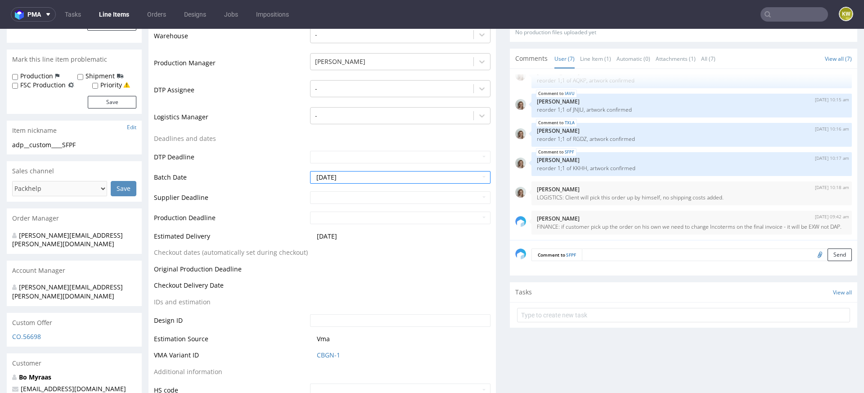
scroll to position [279, 0]
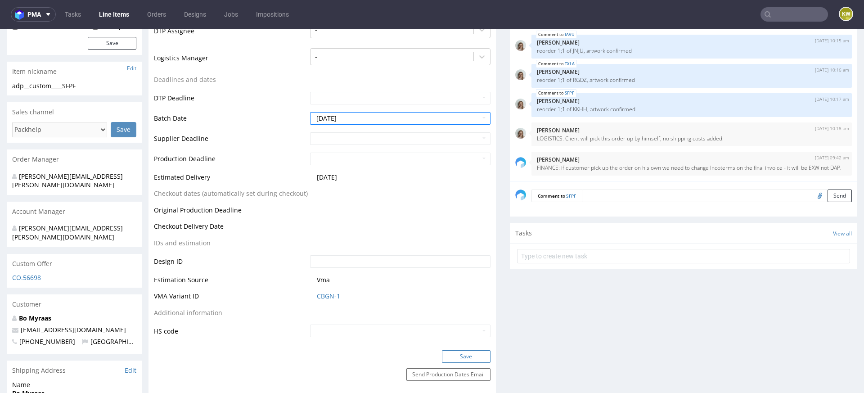
click at [457, 356] on button "Save" at bounding box center [466, 356] width 49 height 13
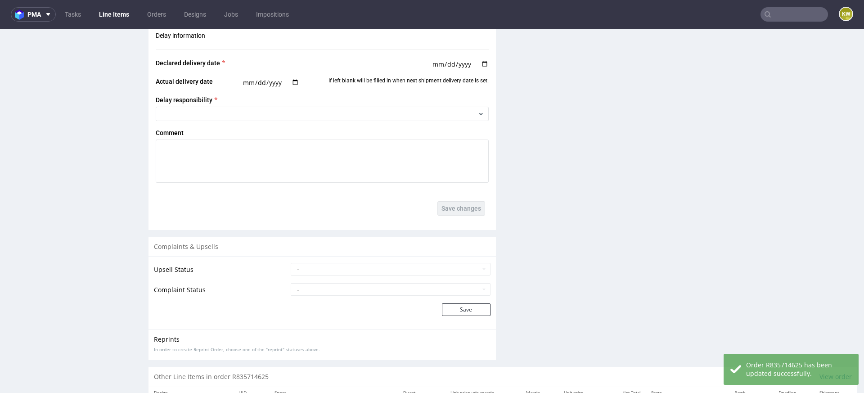
scroll to position [1648, 0]
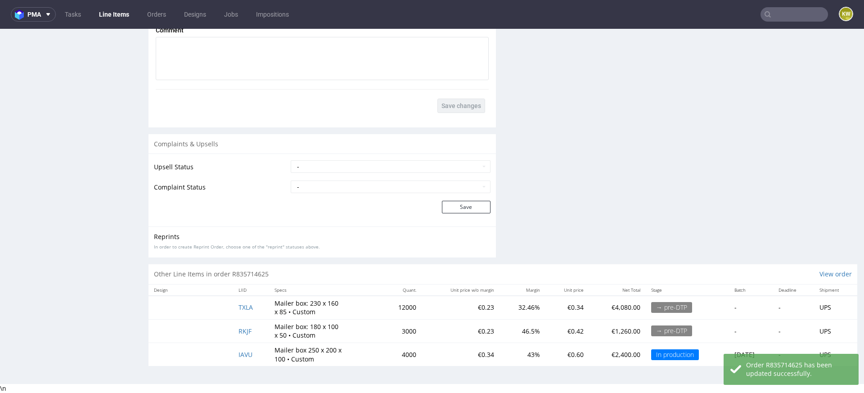
click at [233, 303] on td "TXLA" at bounding box center [251, 308] width 36 height 24
click at [238, 303] on td "TXLA" at bounding box center [251, 308] width 36 height 24
click at [241, 305] on span "TXLA" at bounding box center [245, 307] width 14 height 9
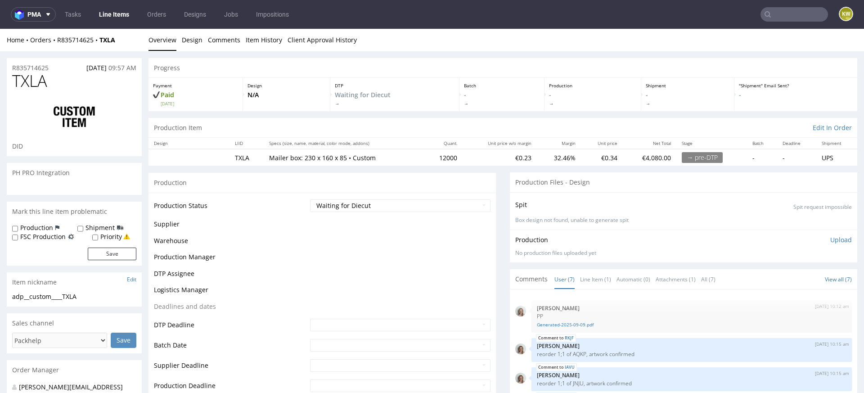
scroll to position [60, 0]
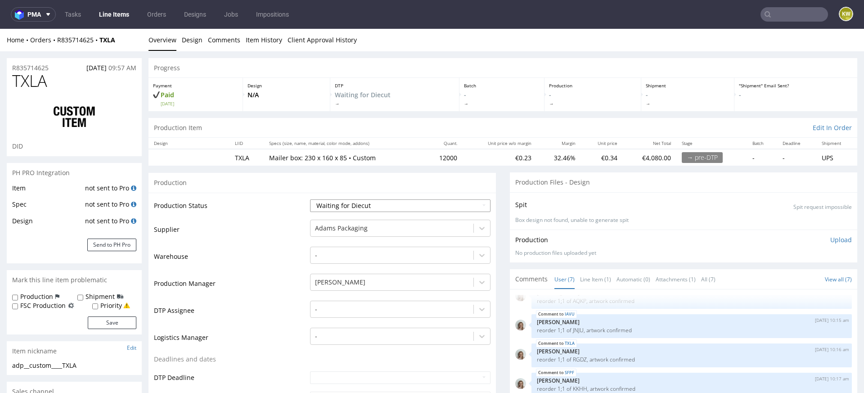
click at [339, 205] on select "Waiting for Artwork Waiting for Diecut Waiting for Mockup Waiting for DTP Waiti…" at bounding box center [400, 205] width 180 height 13
select select "production_in_process"
click at [310, 199] on select "Waiting for Artwork Waiting for Diecut Waiting for Mockup Waiting for DTP Waiti…" at bounding box center [400, 205] width 180 height 13
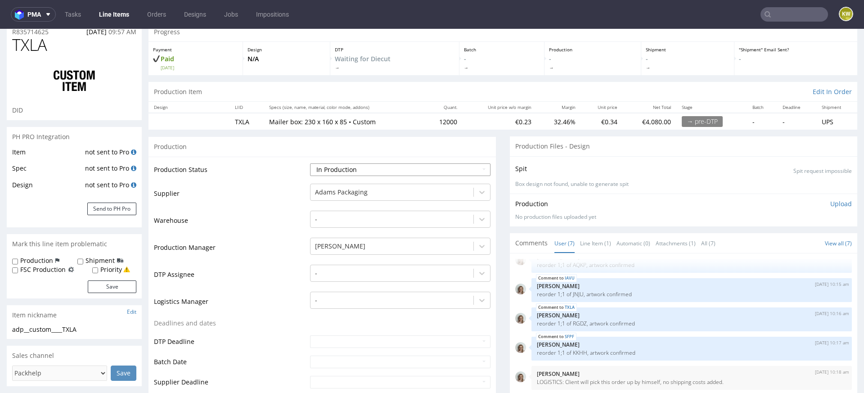
scroll to position [39, 0]
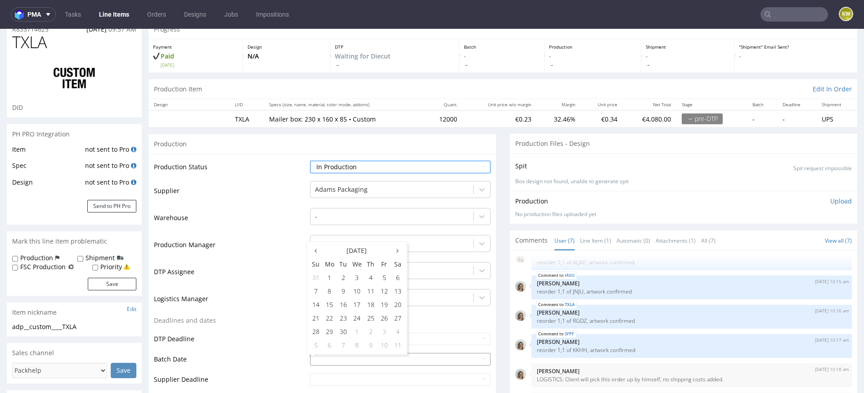
click at [319, 359] on input "text" at bounding box center [400, 359] width 180 height 13
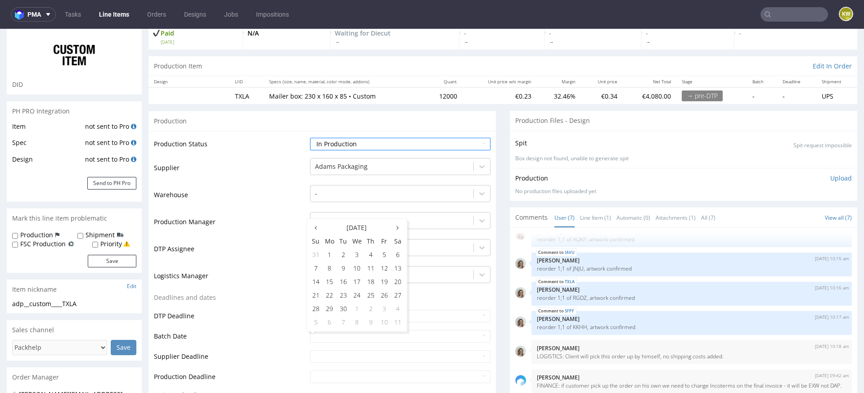
scroll to position [63, 0]
click at [331, 282] on td "15" at bounding box center [330, 280] width 14 height 13
type input "[DATE]"
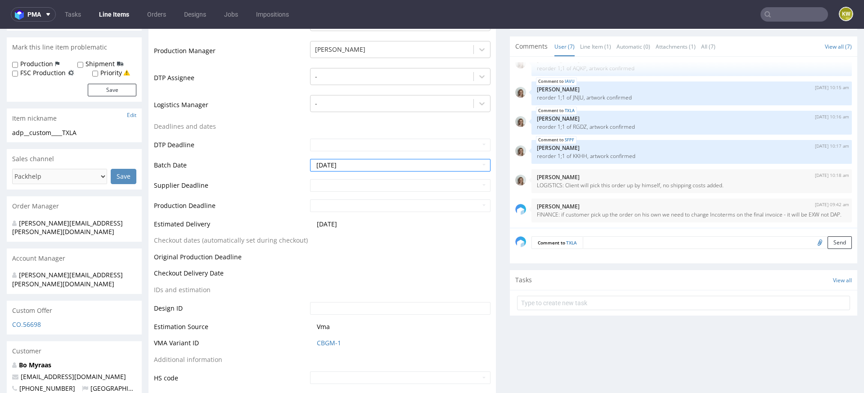
scroll to position [261, 0]
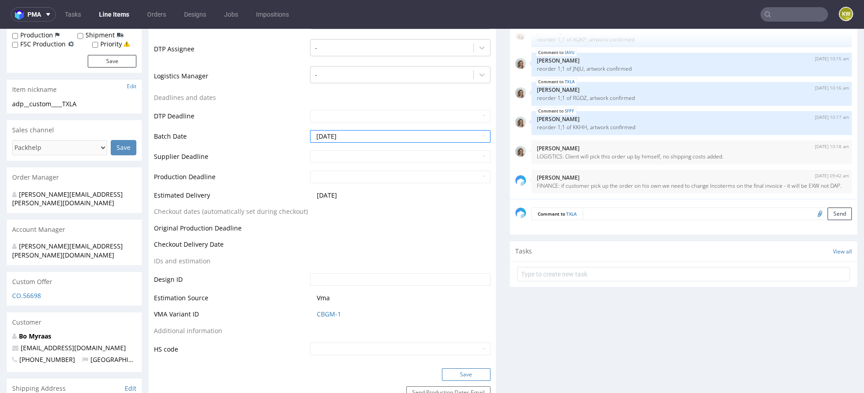
click at [457, 368] on button "Save" at bounding box center [466, 374] width 49 height 13
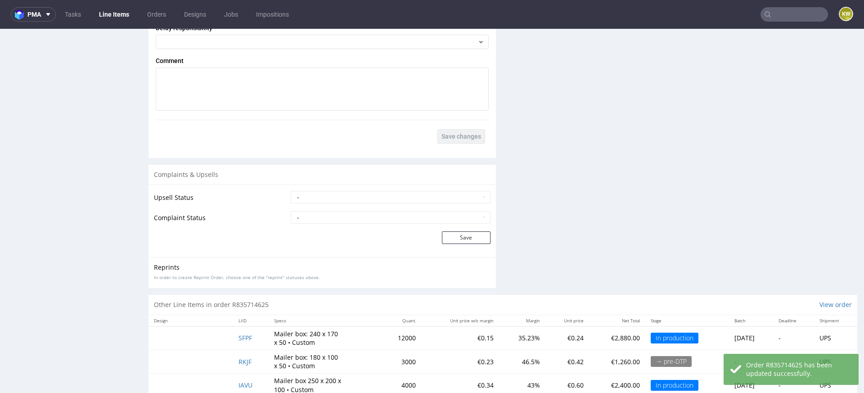
scroll to position [1648, 0]
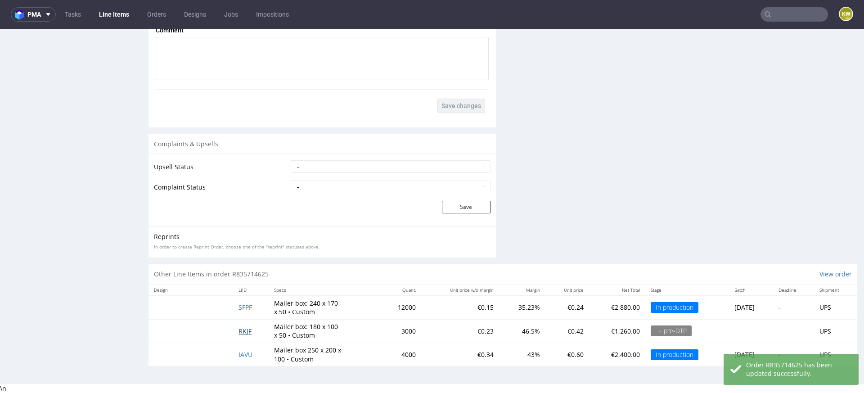
click at [238, 330] on span "RKJF" at bounding box center [244, 331] width 13 height 9
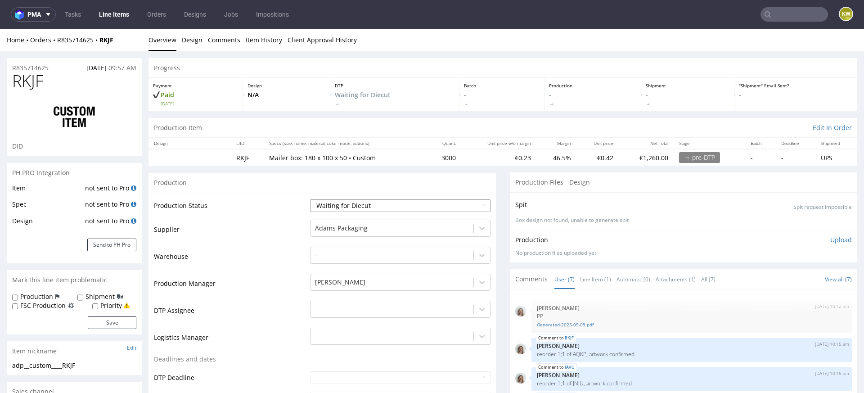
scroll to position [60, 0]
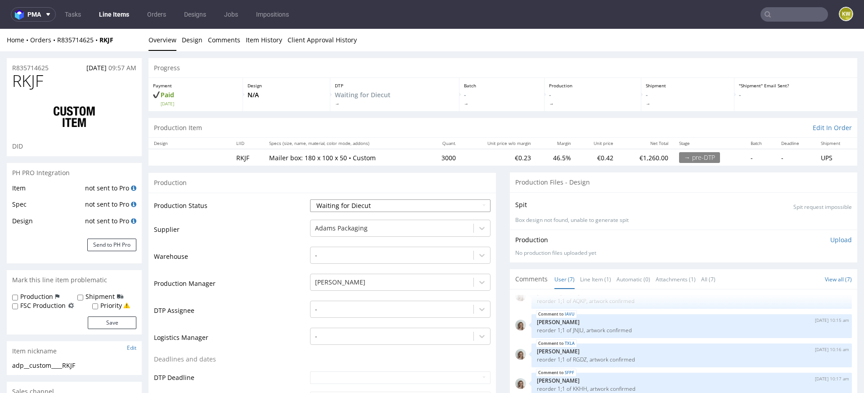
click at [327, 204] on select "Waiting for Artwork Waiting for Diecut Waiting for Mockup Waiting for DTP Waiti…" at bounding box center [400, 205] width 180 height 13
select select "production_in_process"
click at [310, 199] on select "Waiting for Artwork Waiting for Diecut Waiting for Mockup Waiting for DTP Waiti…" at bounding box center [400, 205] width 180 height 13
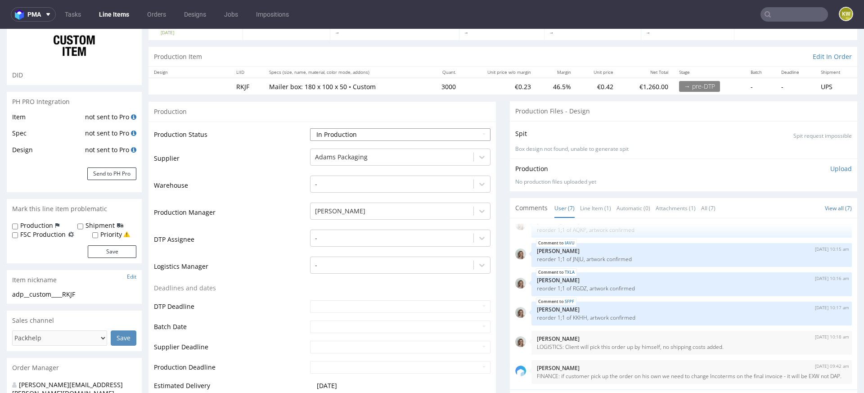
scroll to position [72, 0]
click at [319, 325] on input "text" at bounding box center [400, 325] width 180 height 13
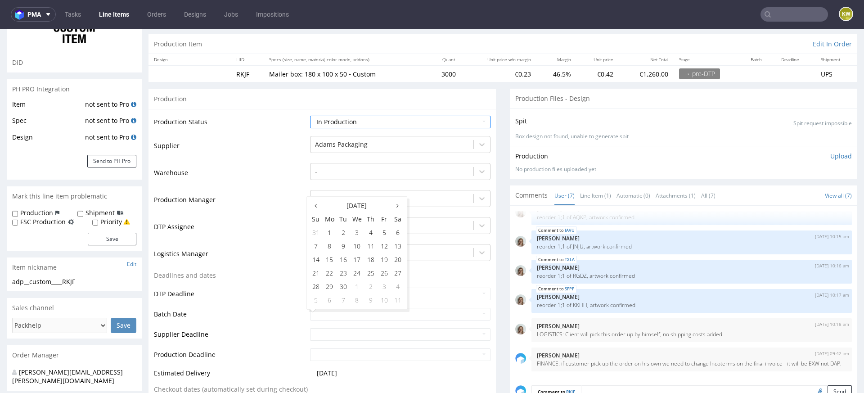
scroll to position [85, 0]
click at [330, 261] on td "15" at bounding box center [330, 258] width 14 height 13
type input "[DATE]"
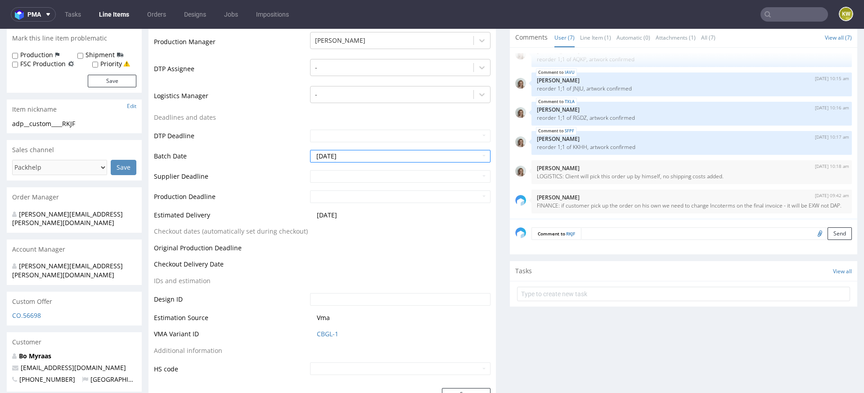
scroll to position [285, 0]
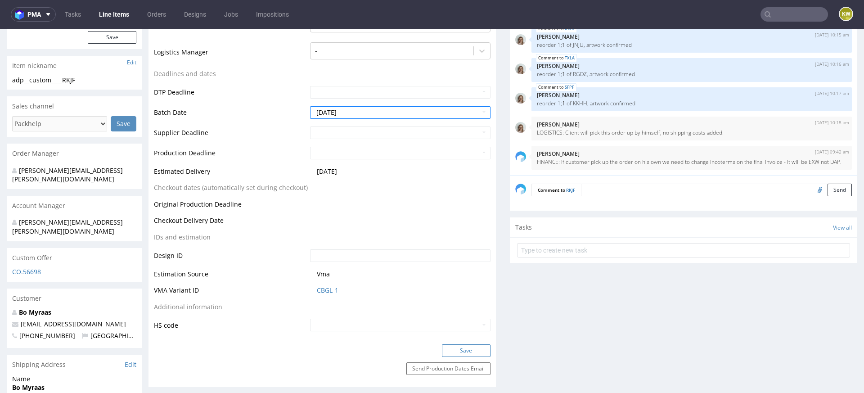
click at [454, 347] on button "Save" at bounding box center [466, 350] width 49 height 13
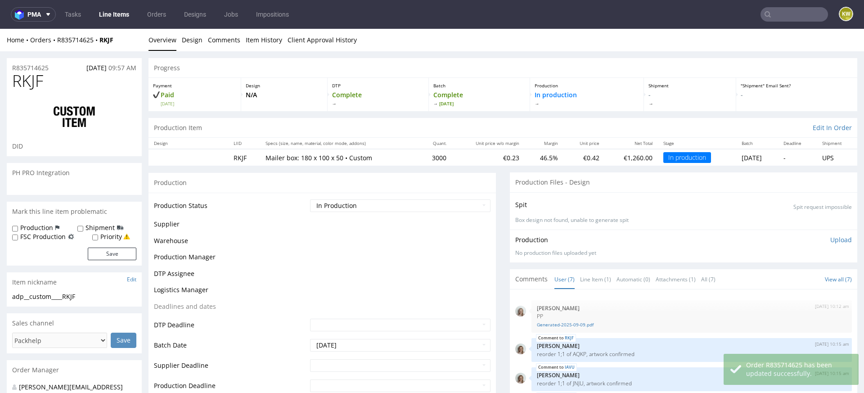
scroll to position [60, 0]
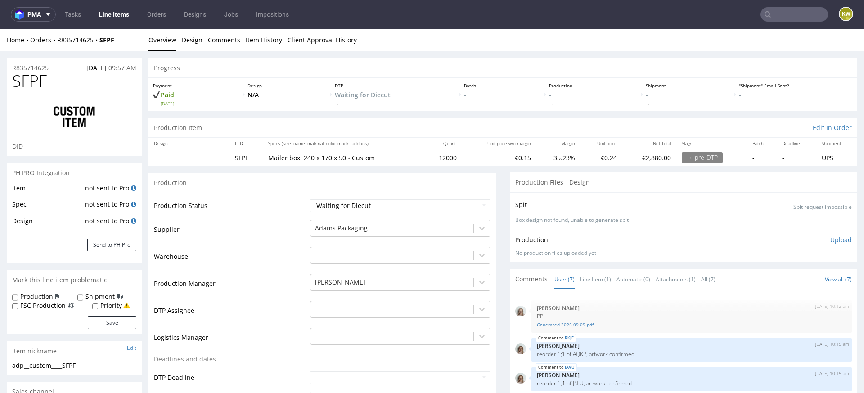
scroll to position [60, 0]
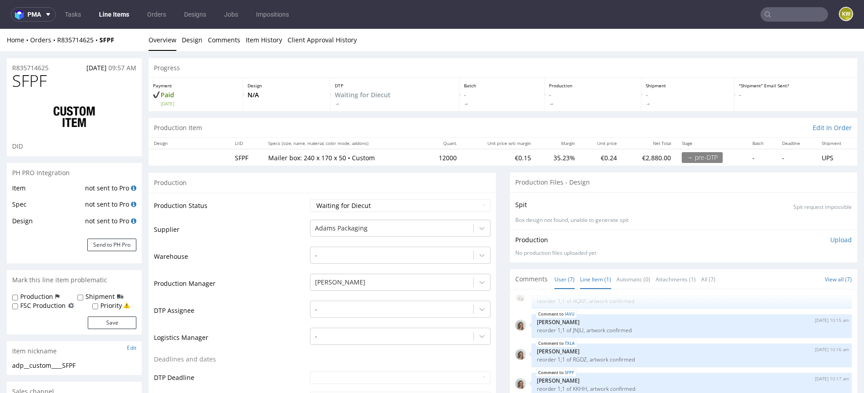
click at [586, 275] on link "Line Item (1)" at bounding box center [595, 278] width 31 height 19
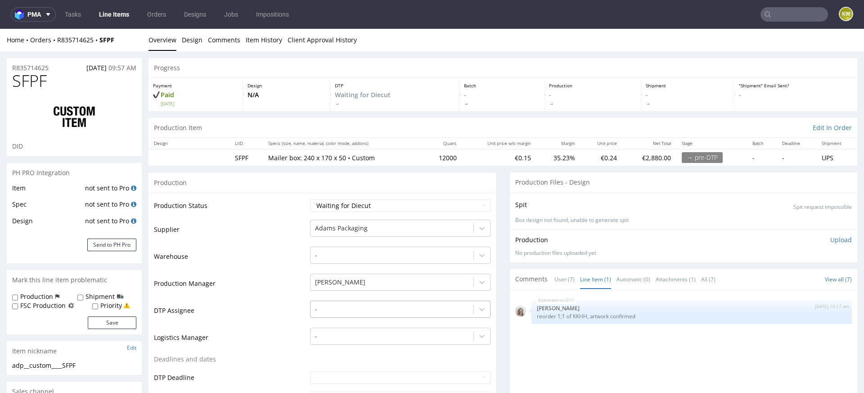
scroll to position [240, 0]
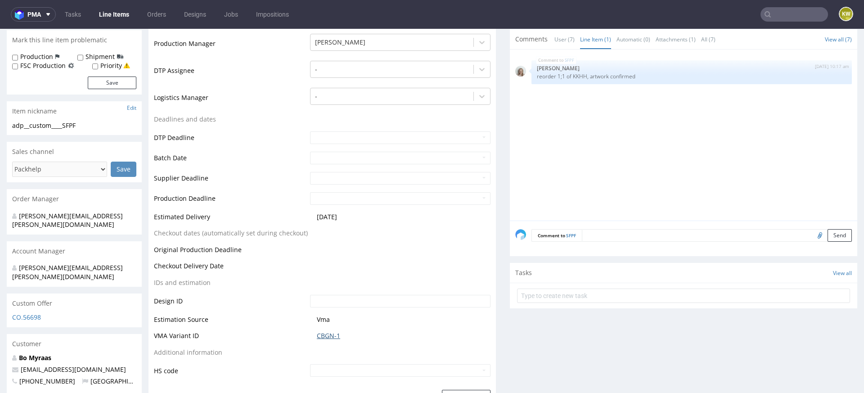
click at [324, 336] on link "CBGN-1" at bounding box center [328, 335] width 23 height 9
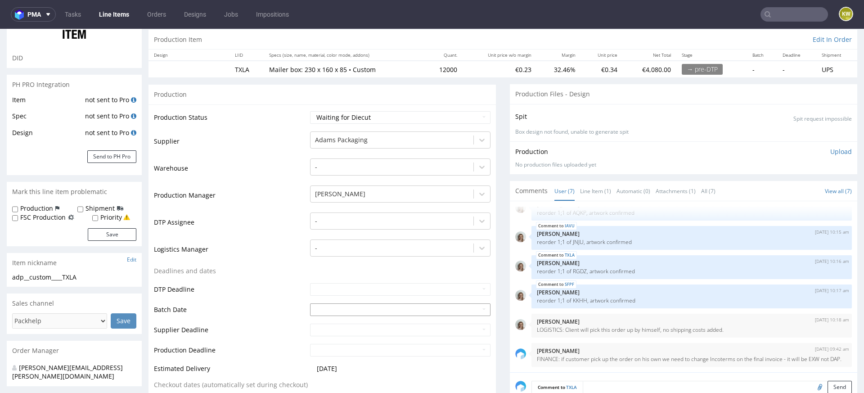
scroll to position [81, 0]
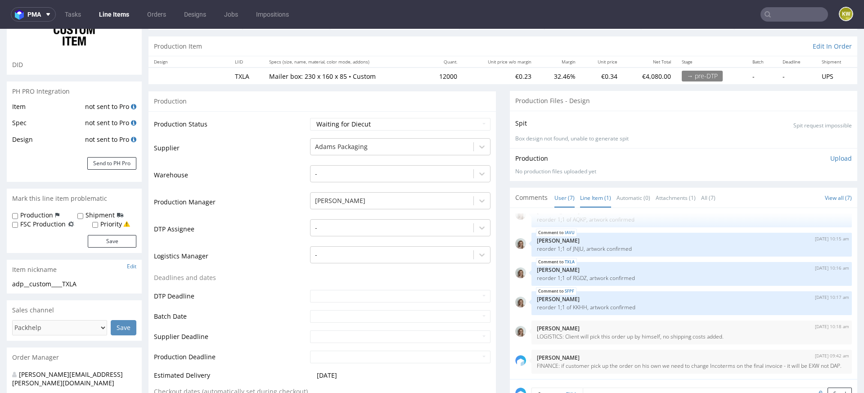
click at [600, 196] on link "Line Item (1)" at bounding box center [595, 197] width 31 height 19
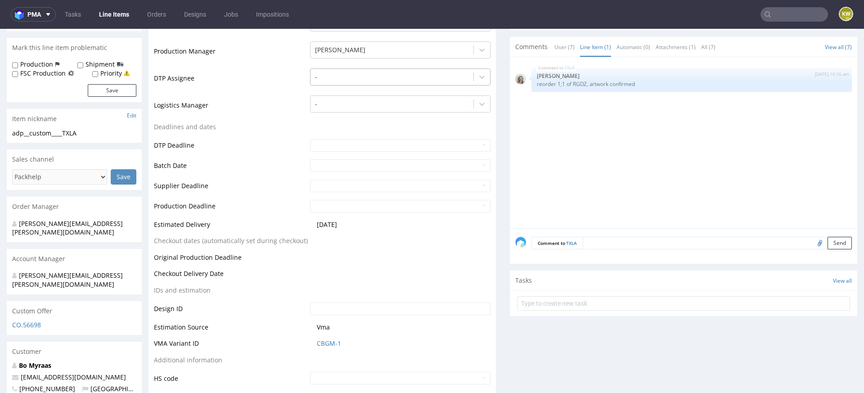
scroll to position [268, 0]
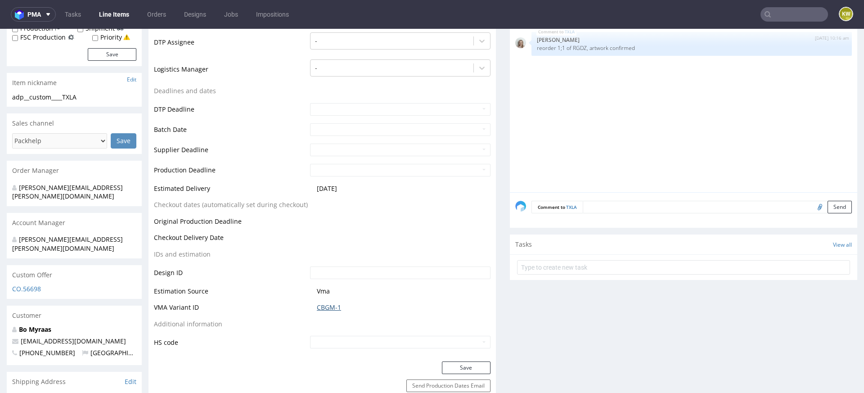
click at [327, 307] on link "CBGM-1" at bounding box center [329, 307] width 24 height 9
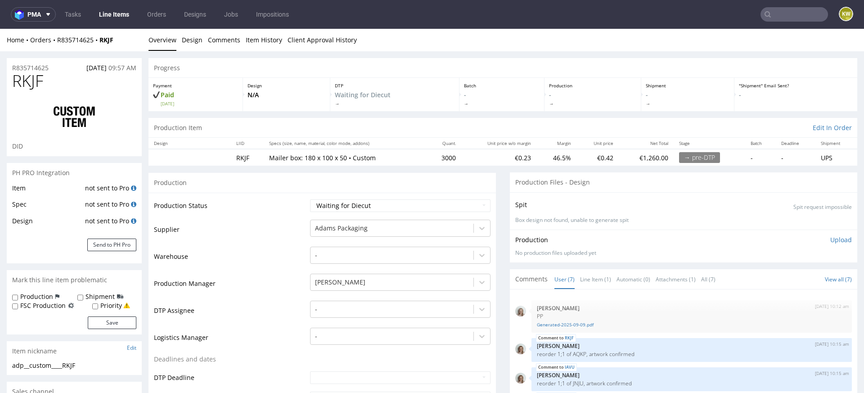
scroll to position [60, 0]
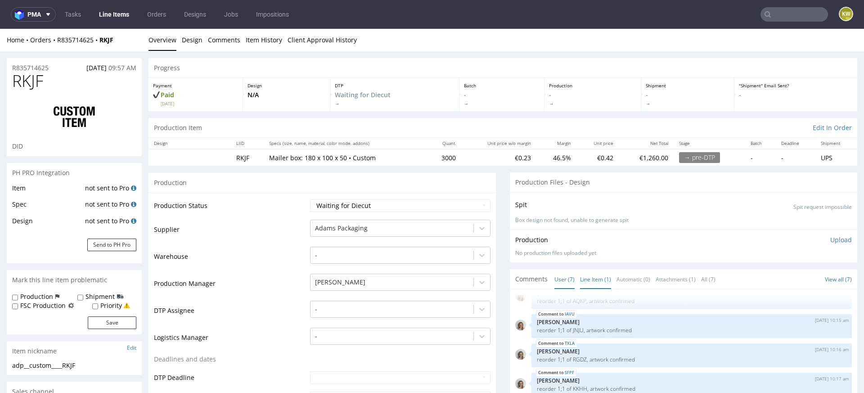
click at [596, 280] on link "Line Item (1)" at bounding box center [595, 278] width 31 height 19
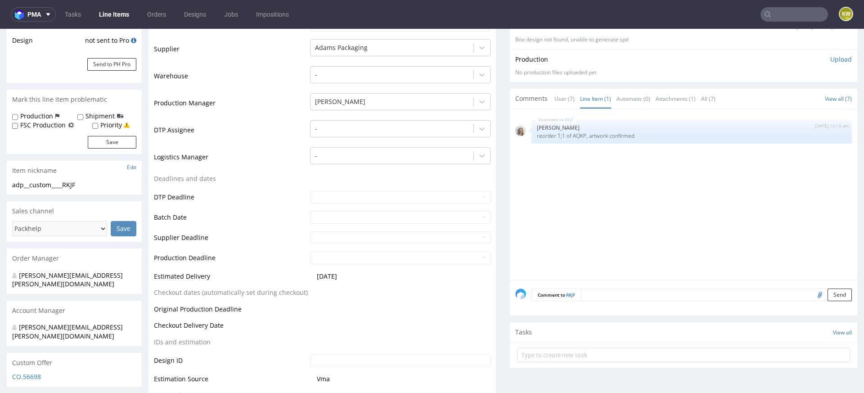
scroll to position [198, 0]
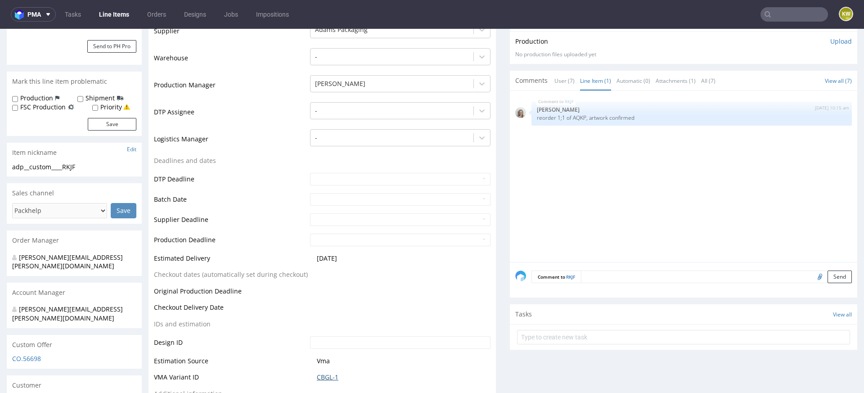
click at [332, 376] on link "CBGL-1" at bounding box center [328, 376] width 22 height 9
click at [573, 118] on p "reorder 1;1 of AQKP, artwork confirmed" at bounding box center [691, 117] width 309 height 7
click at [572, 118] on p "reorder 1;1 of AQKP, artwork confirmed" at bounding box center [691, 117] width 309 height 7
copy p "AQKP"
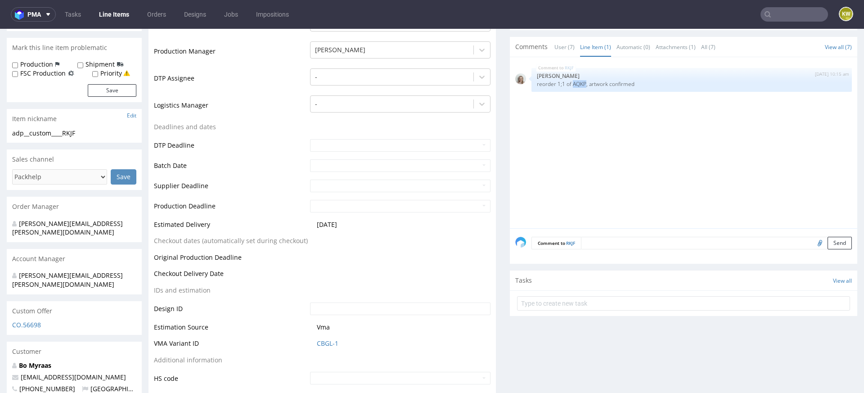
scroll to position [0, 0]
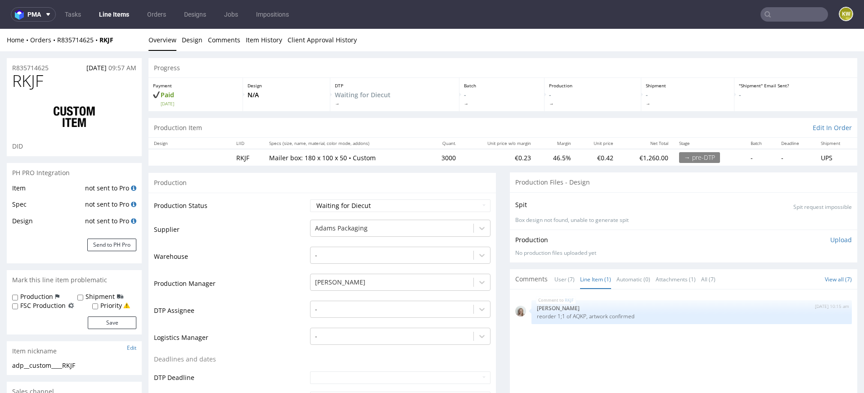
click at [31, 85] on span "RKJF" at bounding box center [27, 81] width 31 height 18
copy span "RKJF"
click at [29, 82] on span "RKJF" at bounding box center [27, 81] width 31 height 18
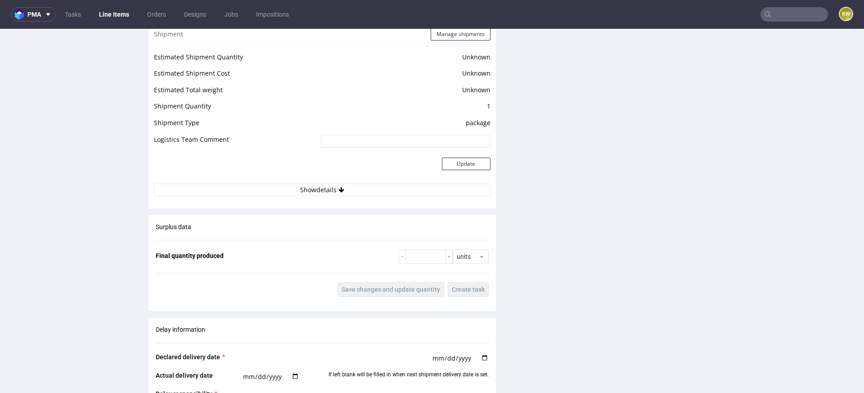
scroll to position [1639, 0]
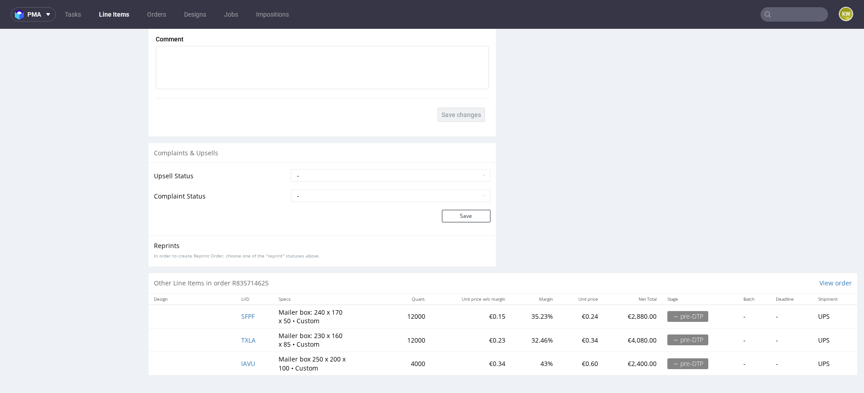
click at [265, 365] on td "IAVU" at bounding box center [254, 362] width 37 height 23
drag, startPoint x: 265, startPoint y: 365, endPoint x: 198, endPoint y: 365, distance: 66.6
click at [198, 365] on tr "IAVU Mailer box 250 x 200 x 100 • Custom 4000 €0.34 43% €0.60 €2,400.00 → pre-D…" at bounding box center [502, 362] width 709 height 23
copy span "IAVU"
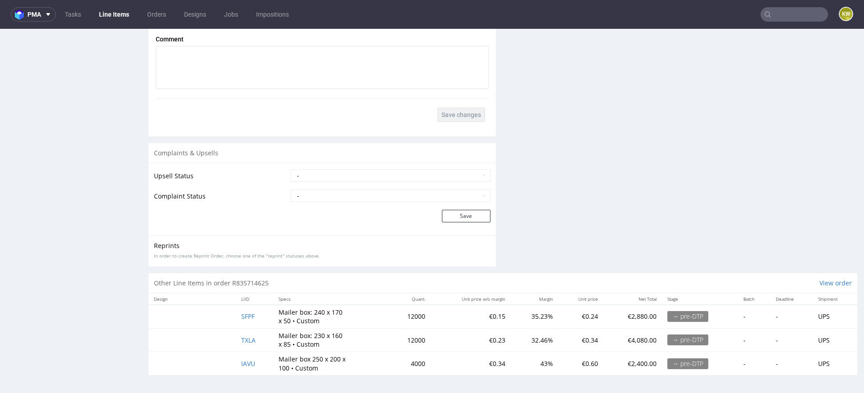
click at [258, 317] on td "SFPF" at bounding box center [254, 317] width 37 height 24
drag, startPoint x: 258, startPoint y: 317, endPoint x: 194, endPoint y: 310, distance: 64.7
click at [193, 313] on tr "SFPF Mailer box: 240 x 170 x 50 • Custom 12000 €0.15 35.23% €0.24 €2,880.00 → p…" at bounding box center [502, 317] width 709 height 24
copy span "SFPF"
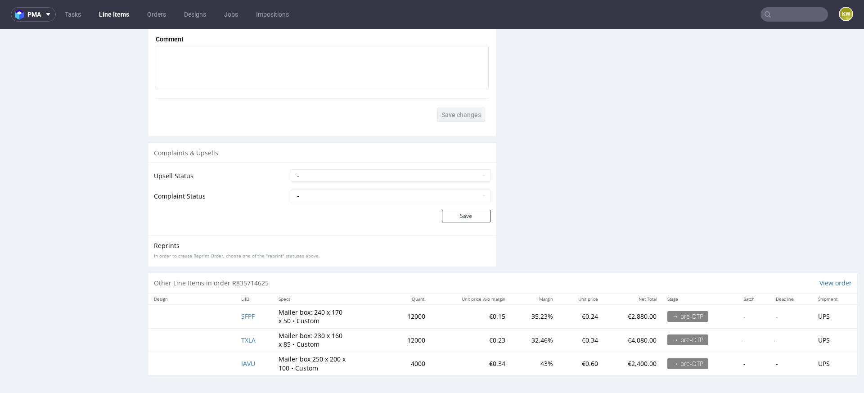
click at [270, 341] on td "TXLA" at bounding box center [254, 339] width 37 height 23
drag, startPoint x: 254, startPoint y: 341, endPoint x: 217, endPoint y: 341, distance: 36.9
click at [217, 341] on tr "TXLA Mailer box: 230 x 160 x 85 • Custom 12000 €0.23 32.46% €0.34 €4,080.00 → p…" at bounding box center [502, 339] width 709 height 23
copy span "TXLA"
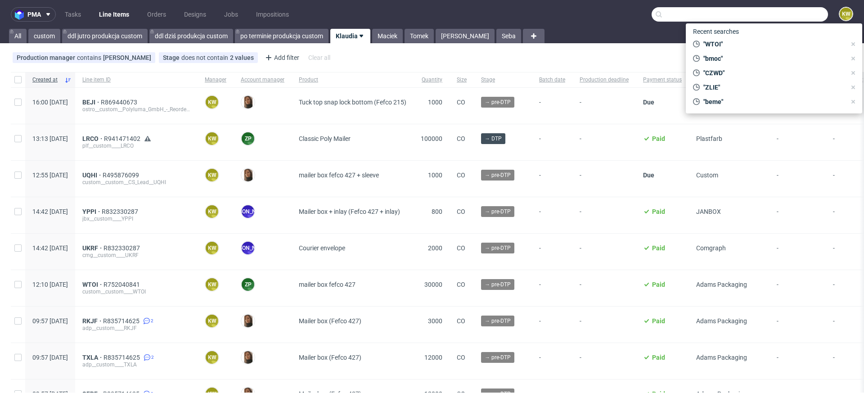
click at [789, 10] on input "text" at bounding box center [739, 14] width 176 height 14
paste input "BTUM"
type input "BTUM"
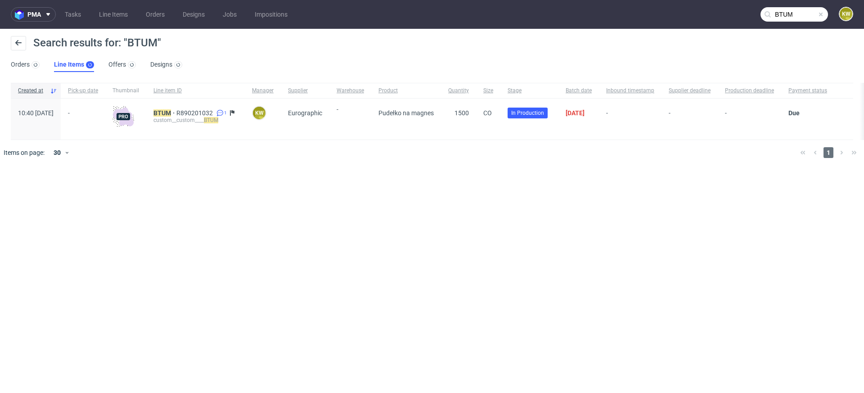
click at [185, 116] on div "BTUM R890201032 1 custom__custom____ BTUM" at bounding box center [195, 116] width 84 height 14
click at [171, 112] on mark "BTUM" at bounding box center [162, 112] width 18 height 7
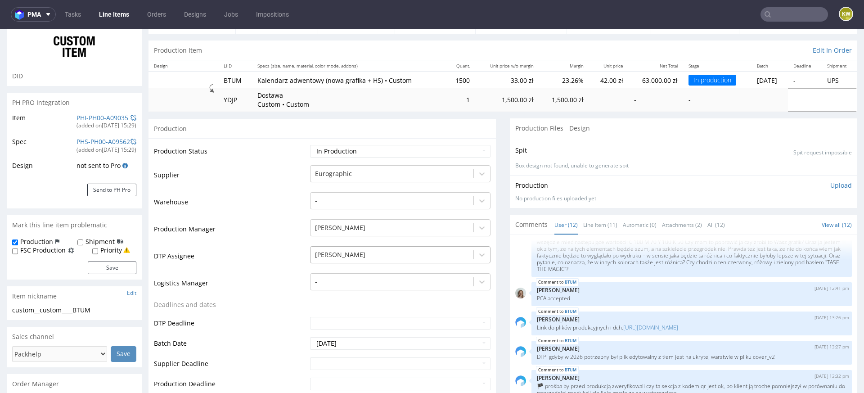
scroll to position [74, 0]
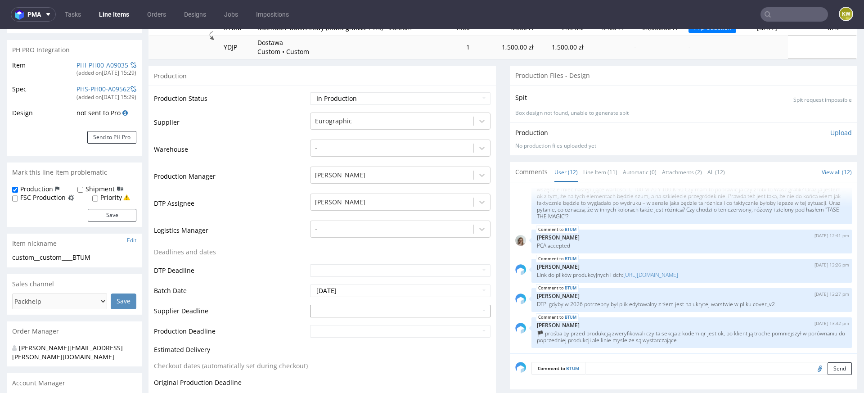
click at [325, 314] on input "text" at bounding box center [400, 311] width 180 height 13
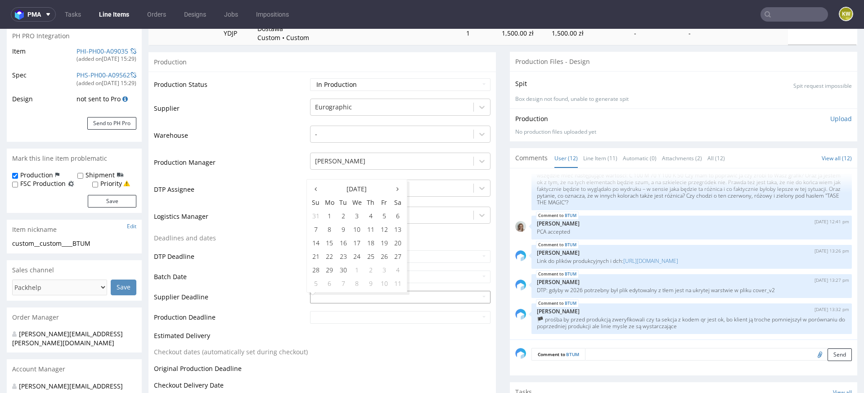
scroll to position [145, 0]
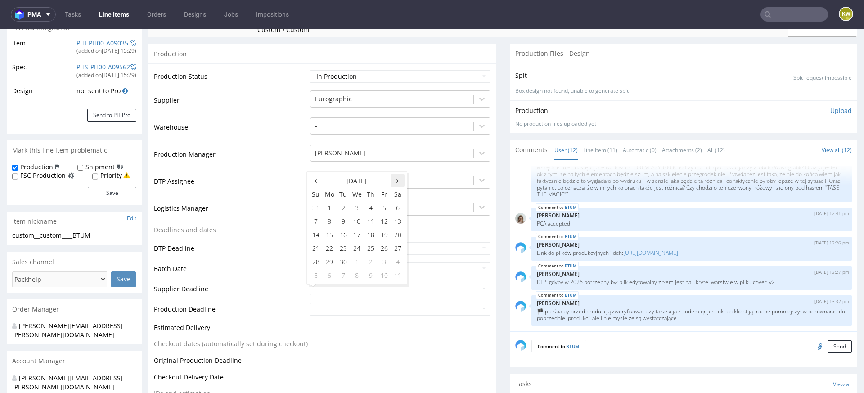
click at [394, 185] on th at bounding box center [397, 180] width 13 height 13
click at [385, 234] on td "17" at bounding box center [383, 234] width 13 height 13
type input "2025-10-17"
click at [325, 307] on input "text" at bounding box center [400, 309] width 180 height 13
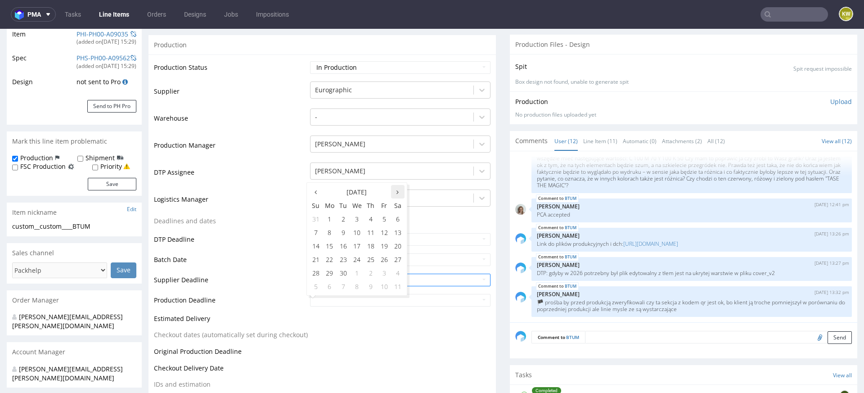
click at [399, 195] on th at bounding box center [397, 191] width 13 height 13
click at [342, 259] on td "21" at bounding box center [342, 258] width 13 height 13
type input "2025-10-21"
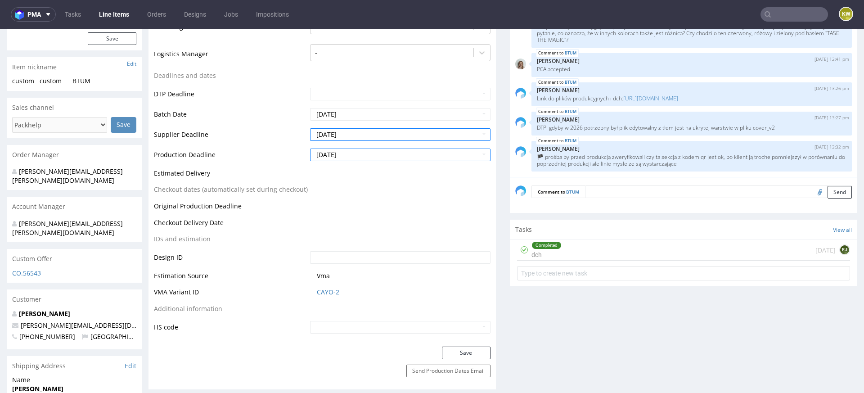
scroll to position [318, 0]
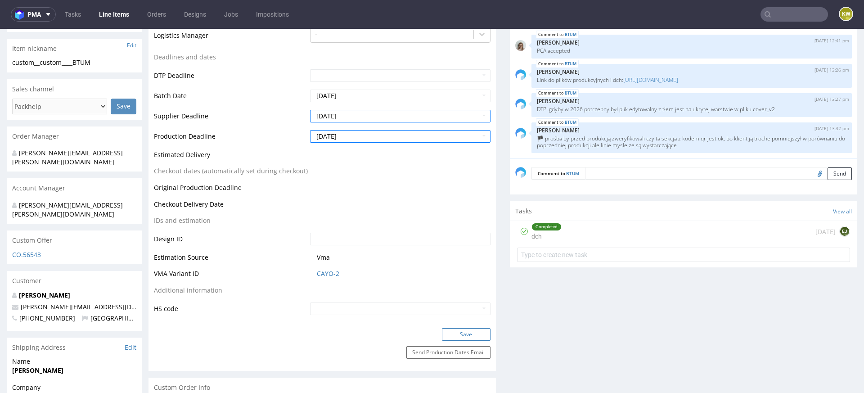
click at [466, 332] on button "Save" at bounding box center [466, 334] width 49 height 13
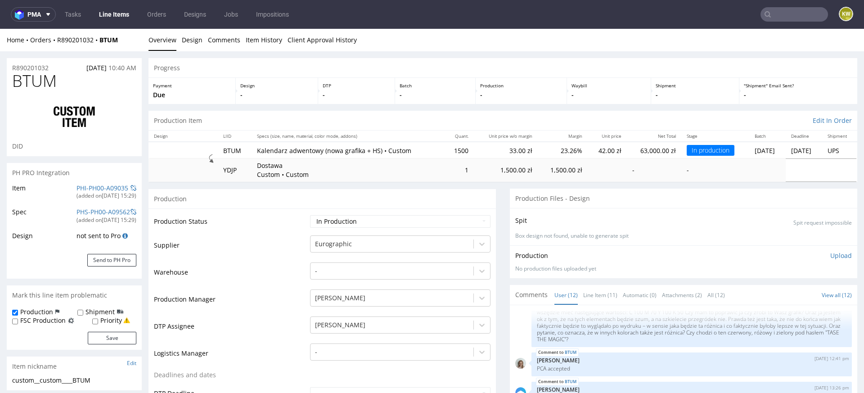
click at [265, 277] on td "Warehouse" at bounding box center [231, 274] width 154 height 27
click at [117, 20] on link "Line Items" at bounding box center [114, 14] width 41 height 14
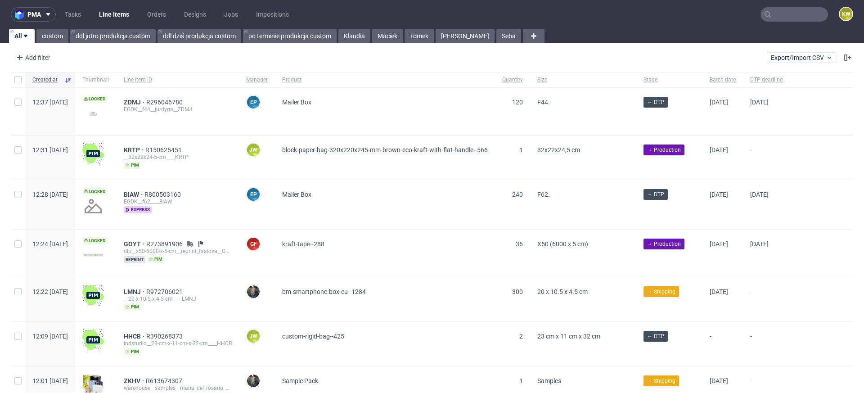
click at [787, 17] on input "text" at bounding box center [793, 14] width 67 height 14
type input "eumz"
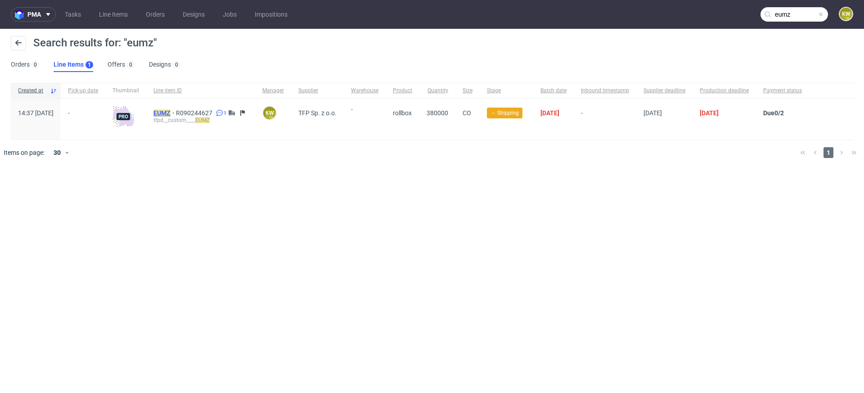
click at [170, 111] on mark "EUMZ" at bounding box center [161, 112] width 17 height 7
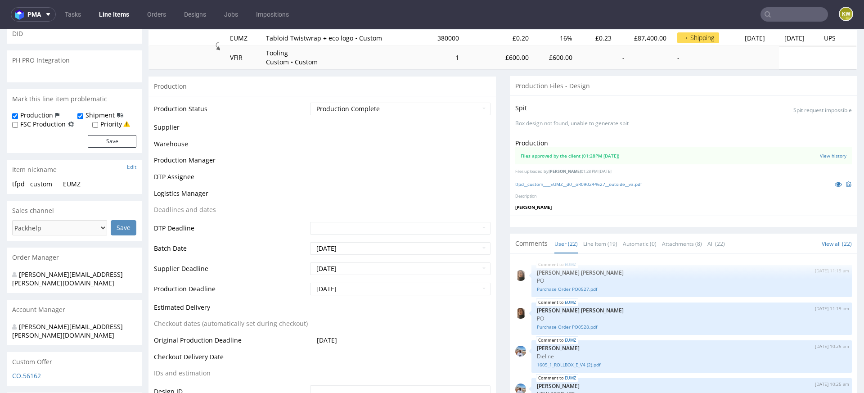
scroll to position [629, 0]
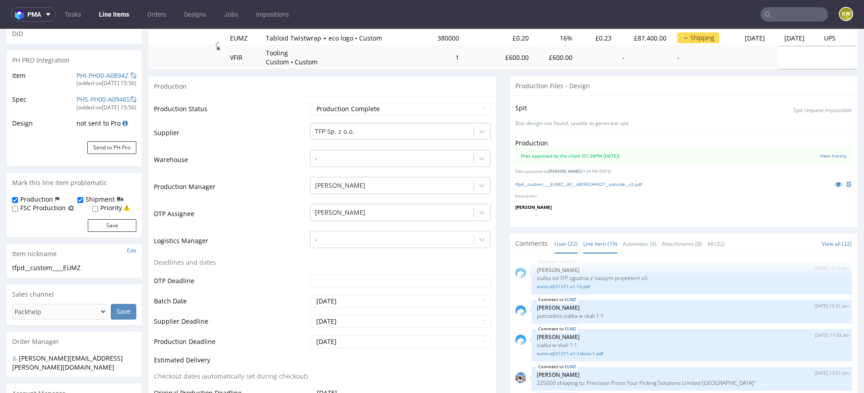
click at [592, 247] on link "Line Item (19)" at bounding box center [600, 243] width 34 height 19
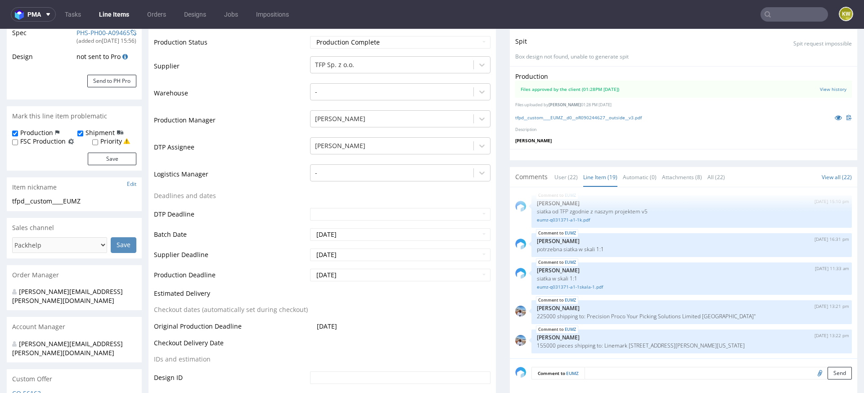
scroll to position [0, 0]
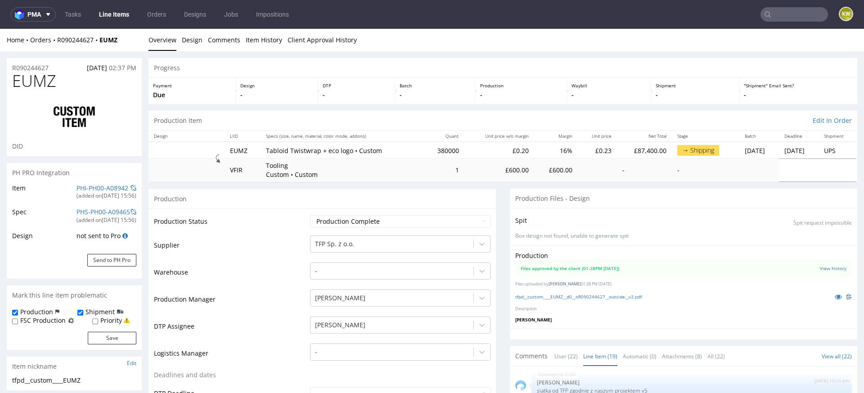
click at [33, 82] on span "EUMZ" at bounding box center [34, 81] width 44 height 18
copy span "EUMZ"
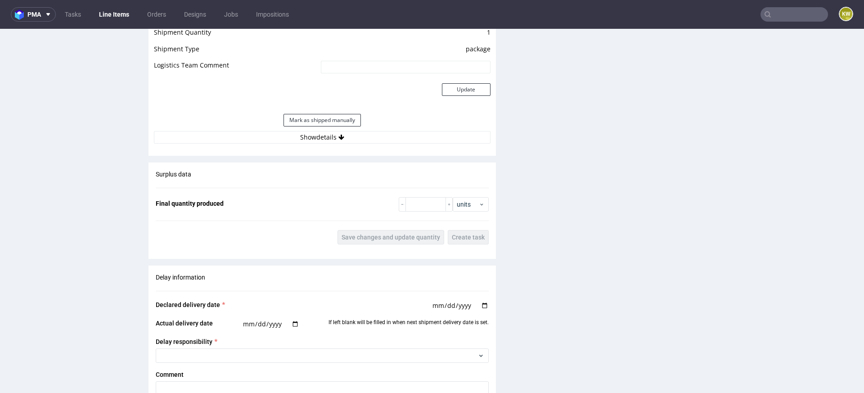
scroll to position [1247, 0]
click at [417, 203] on input "number" at bounding box center [425, 202] width 40 height 14
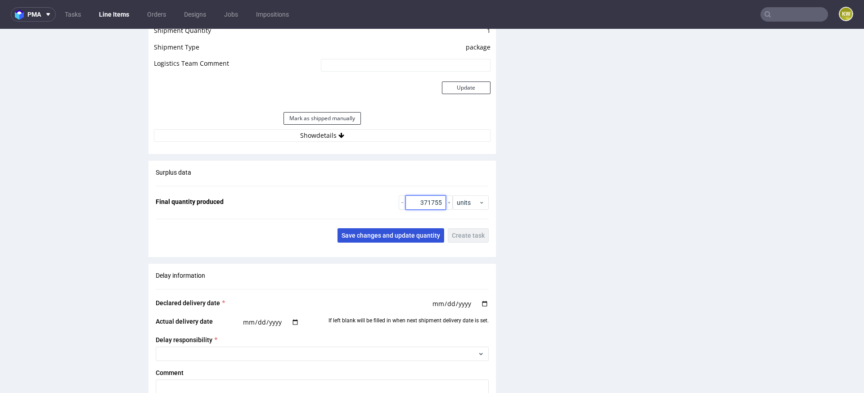
type input "371755"
click at [374, 232] on span "Save changes and update quantity" at bounding box center [390, 235] width 99 height 6
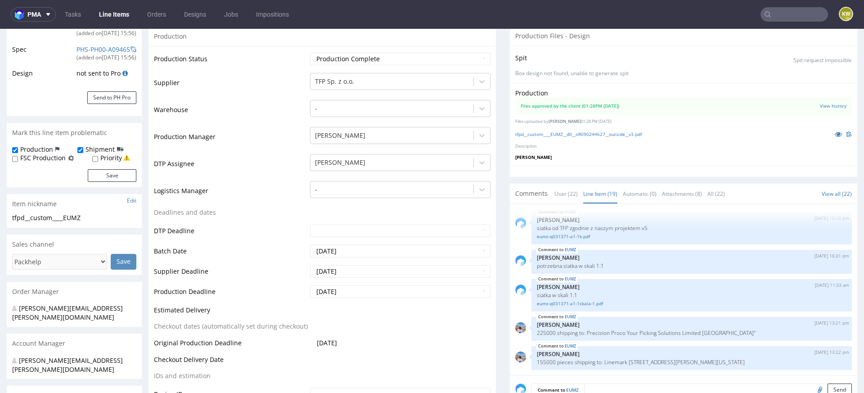
scroll to position [0, 0]
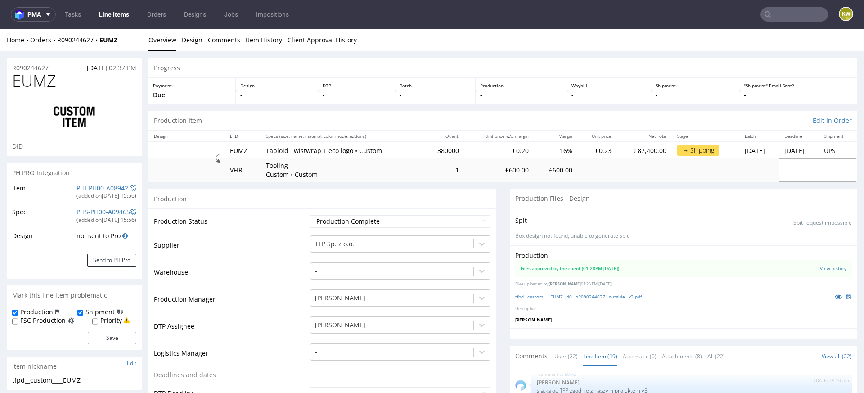
click at [777, 15] on input "text" at bounding box center [793, 14] width 67 height 14
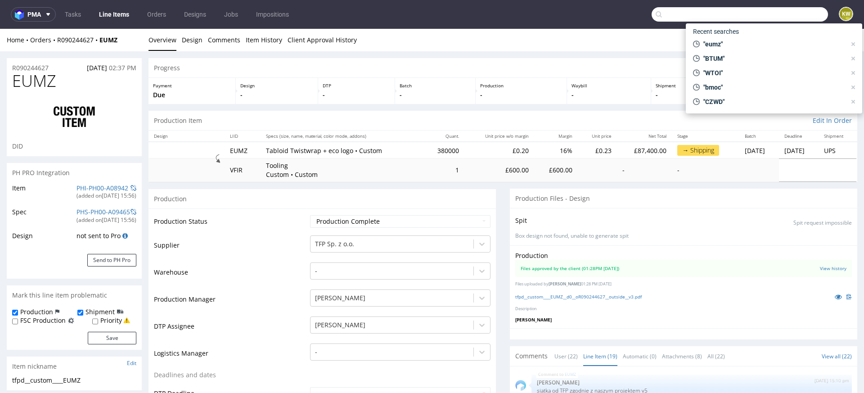
paste input "CZWD"
type input "CZWD"
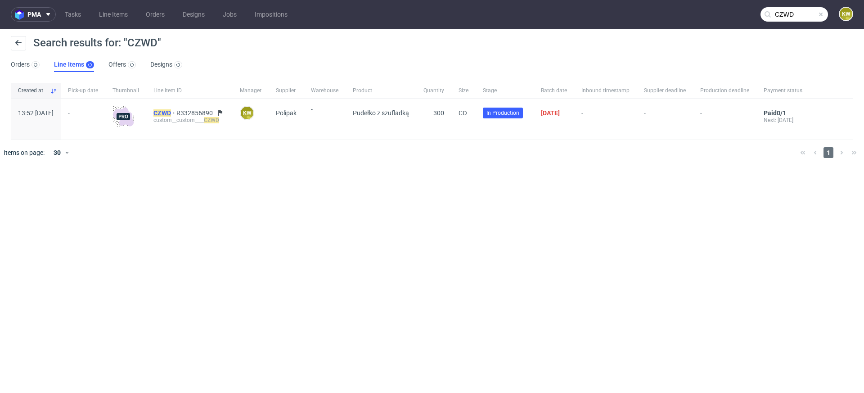
click at [171, 113] on mark "CZWD" at bounding box center [162, 112] width 18 height 7
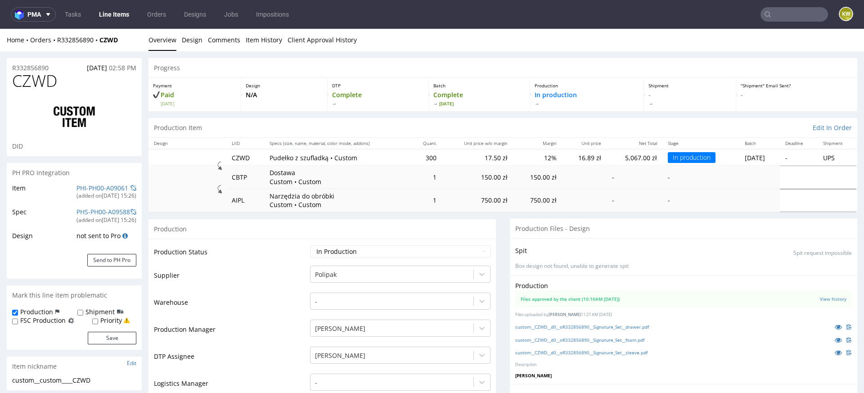
scroll to position [148, 0]
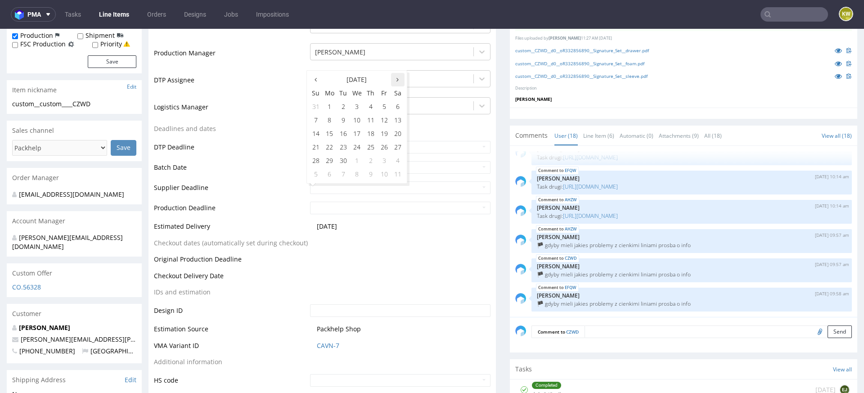
click at [395, 78] on th at bounding box center [397, 79] width 13 height 13
click at [314, 85] on th at bounding box center [315, 79] width 13 height 13
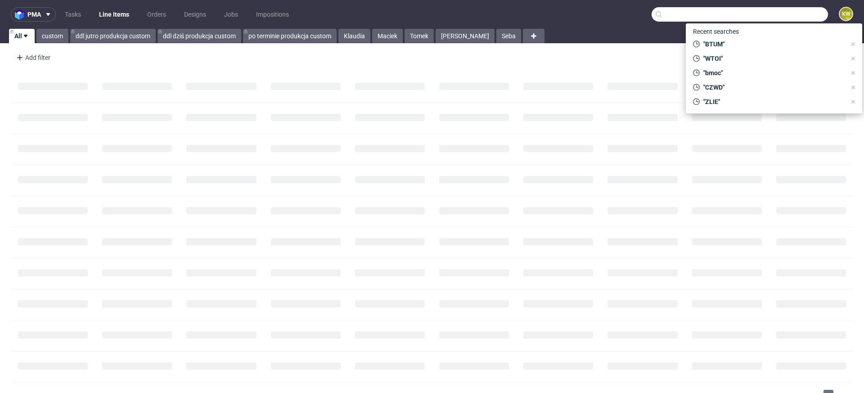
click at [773, 10] on input "text" at bounding box center [739, 14] width 176 height 14
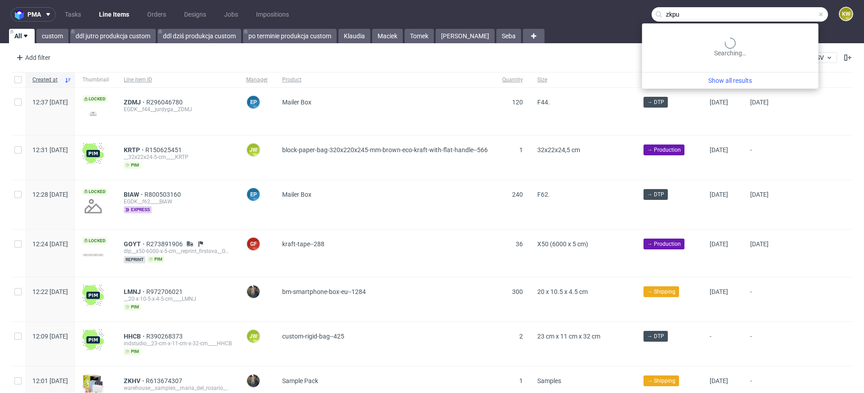
type input "zkpu"
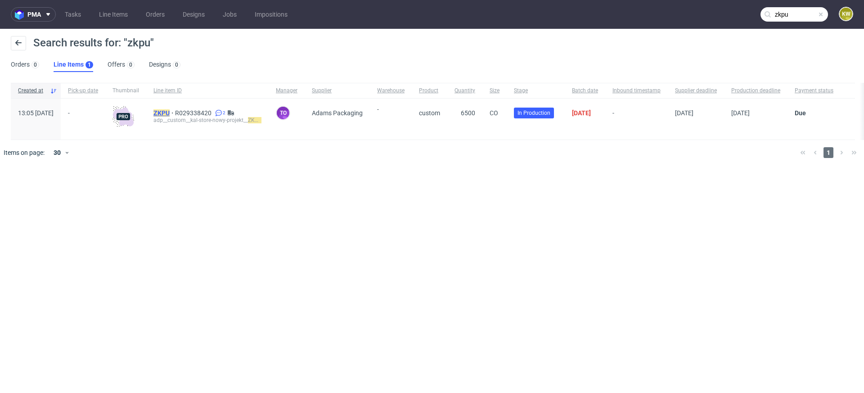
click at [170, 112] on mark "ZKPU" at bounding box center [161, 112] width 16 height 7
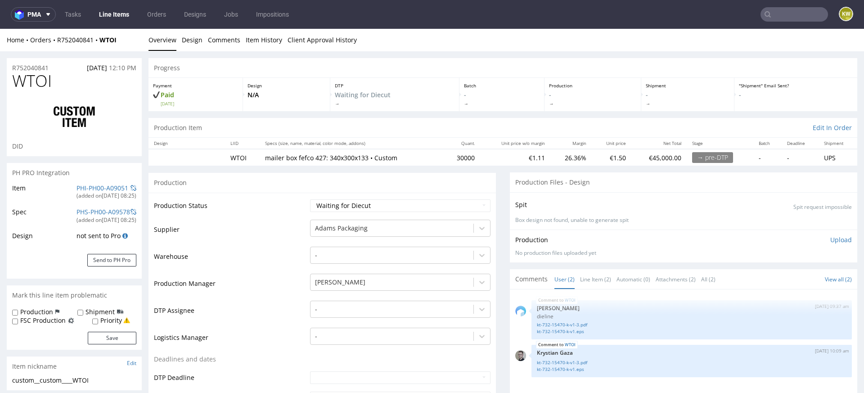
click at [33, 80] on span "WTOI" at bounding box center [32, 81] width 40 height 18
copy span "WTOI"
click at [581, 359] on link "kt-732-15470-k-v1-3.pdf" at bounding box center [691, 362] width 309 height 7
click at [124, 12] on link "Line Items" at bounding box center [114, 14] width 41 height 14
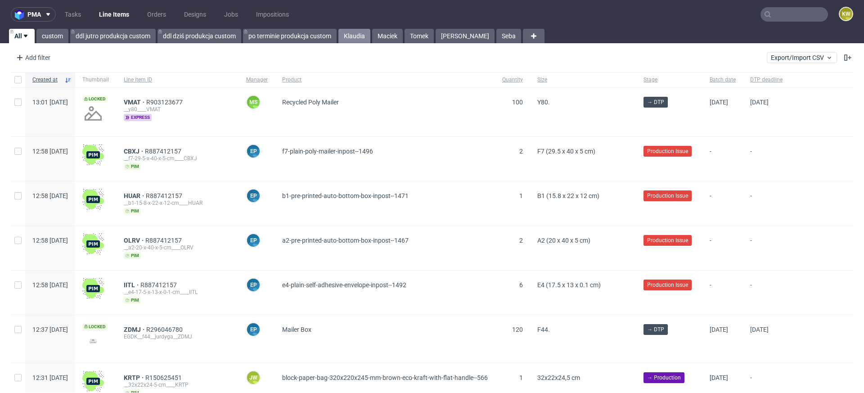
click at [363, 43] on link "Klaudia" at bounding box center [354, 36] width 32 height 14
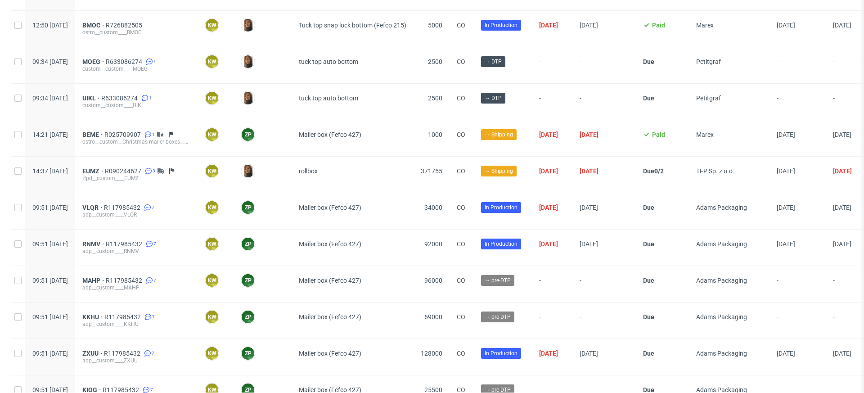
scroll to position [1976, 0]
click at [139, 94] on span "R633086274" at bounding box center [120, 97] width 38 height 7
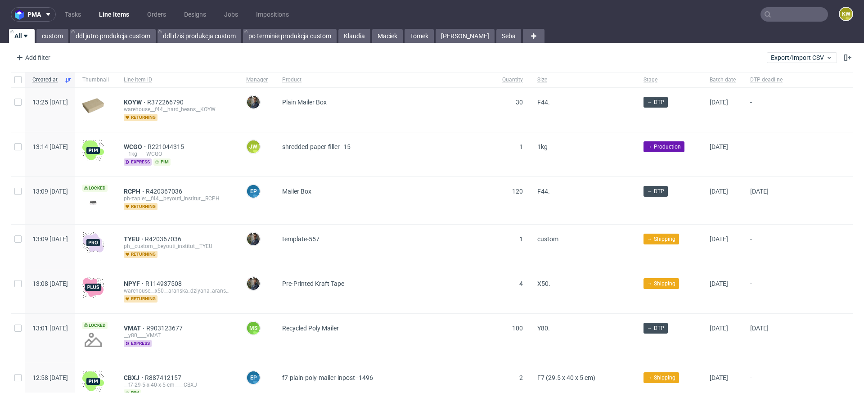
click at [793, 22] on nav "pma Tasks Line Items Orders Designs Jobs Impositions KW" at bounding box center [432, 14] width 864 height 29
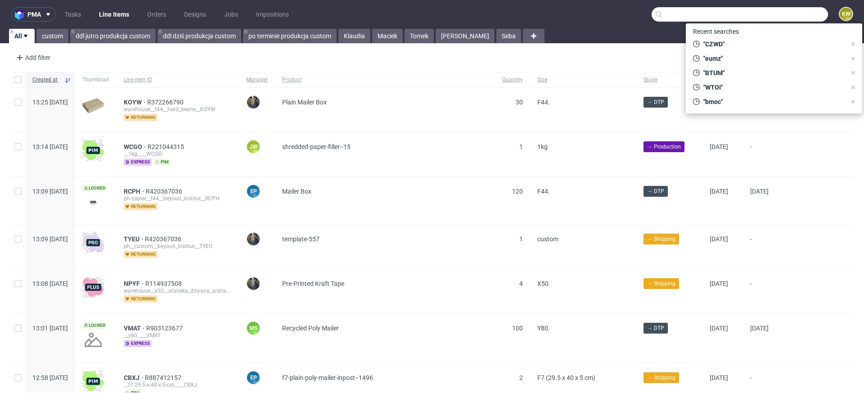
click at [793, 17] on input "text" at bounding box center [739, 14] width 176 height 14
paste input "RRRT"
type input "RRRT"
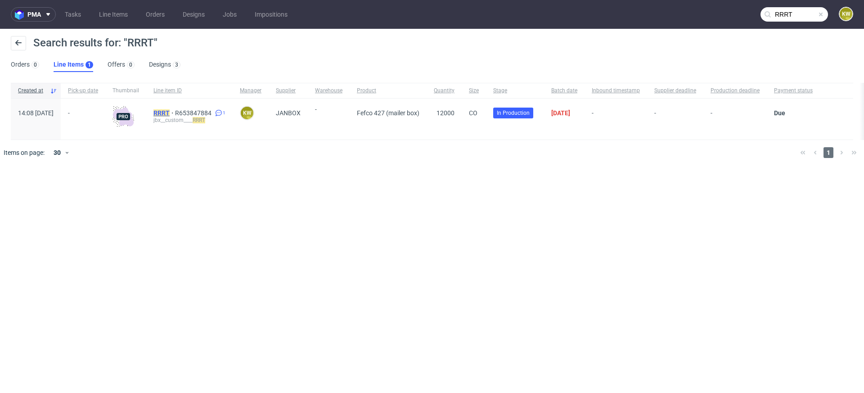
click at [170, 112] on mark "RRRT" at bounding box center [161, 112] width 16 height 7
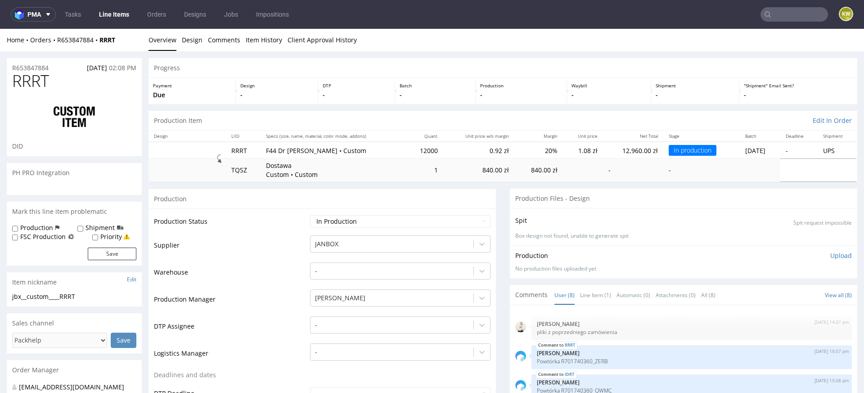
scroll to position [74, 0]
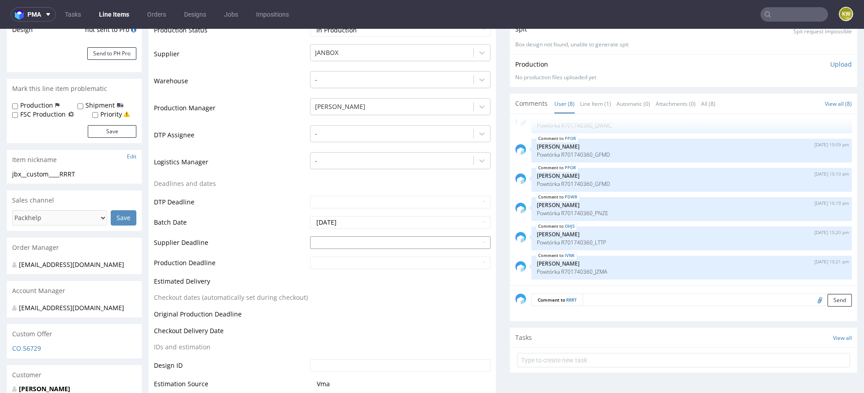
click at [340, 239] on input "text" at bounding box center [400, 242] width 180 height 13
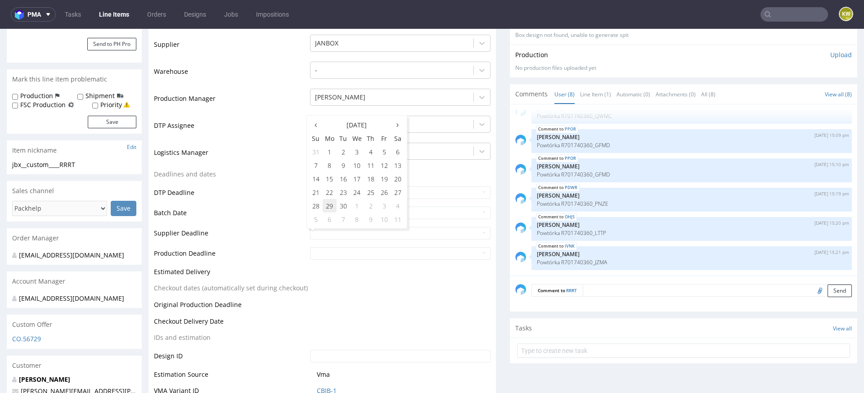
click at [327, 205] on td "29" at bounding box center [330, 205] width 14 height 13
type input "2025-09-29"
click at [330, 258] on input "text" at bounding box center [400, 253] width 180 height 13
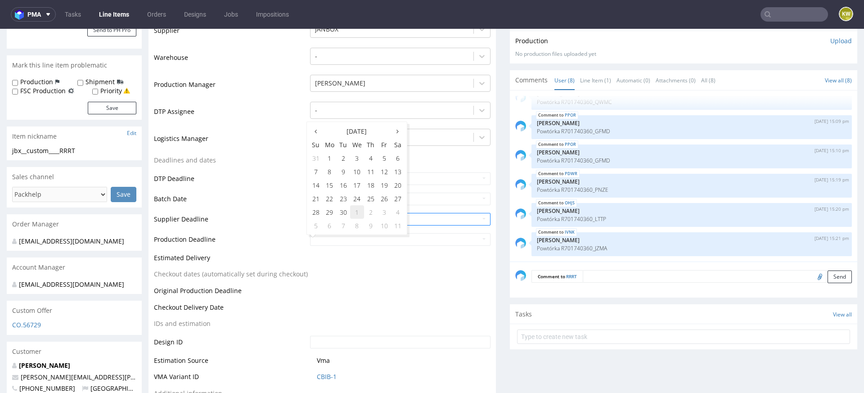
click at [358, 208] on td "1" at bounding box center [357, 211] width 14 height 13
type input "2025-10-01"
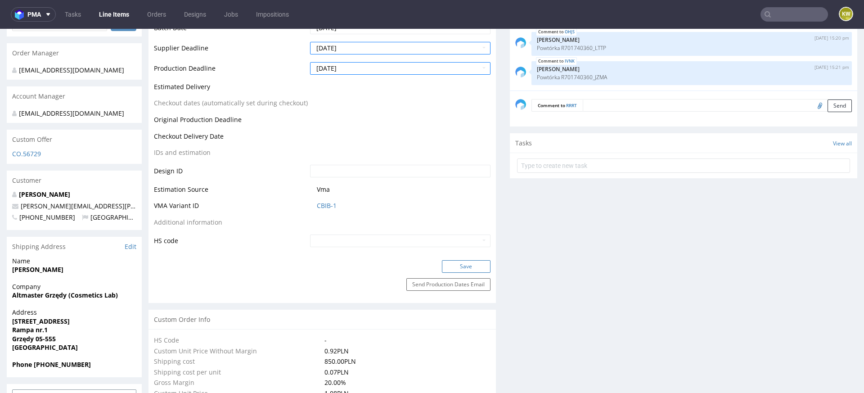
click at [456, 264] on button "Save" at bounding box center [466, 266] width 49 height 13
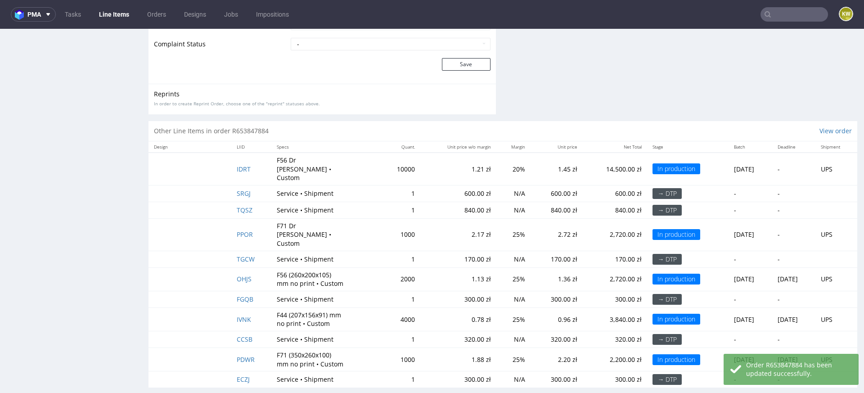
scroll to position [2, 0]
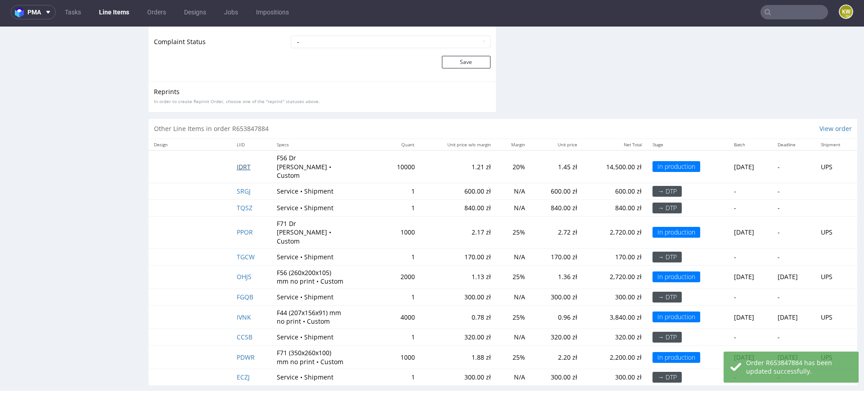
click at [237, 162] on span "IDRT" at bounding box center [244, 166] width 14 height 9
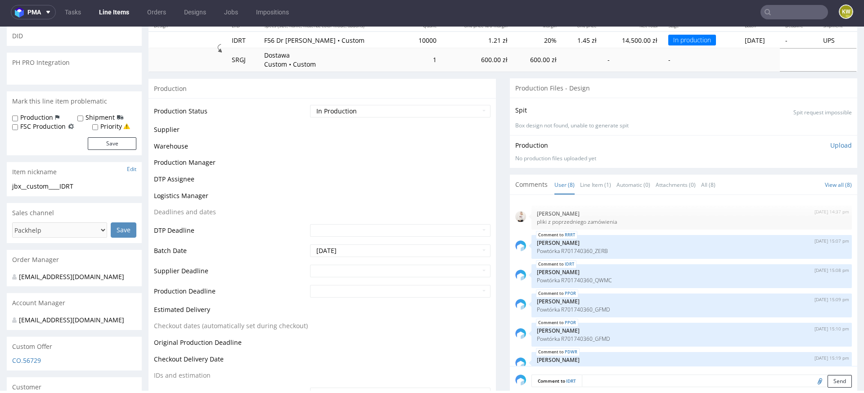
scroll to position [74, 0]
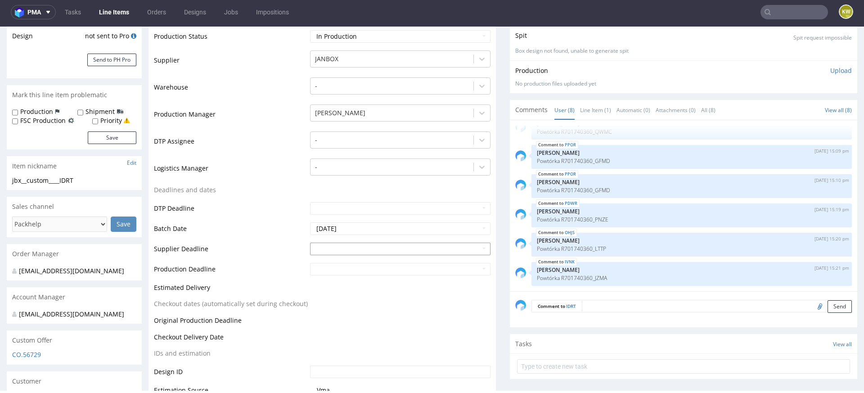
click at [333, 246] on input "text" at bounding box center [400, 248] width 180 height 13
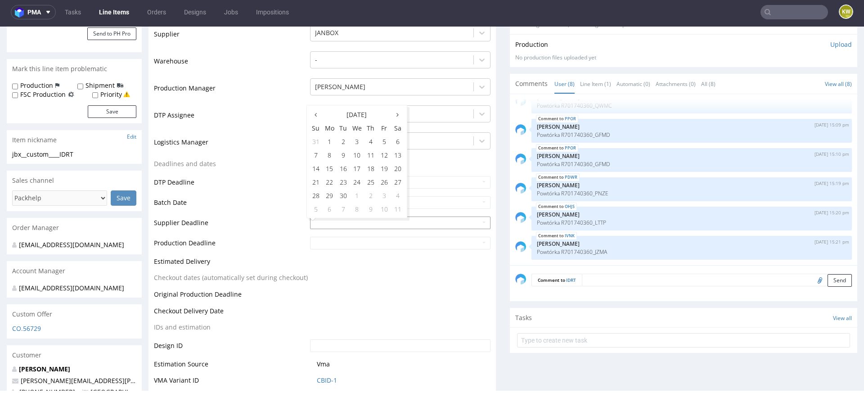
scroll to position [209, 0]
click at [328, 191] on td "29" at bounding box center [330, 194] width 14 height 13
type input "2025-09-29"
click at [328, 248] on td at bounding box center [399, 245] width 183 height 20
click at [338, 242] on input "text" at bounding box center [400, 242] width 180 height 13
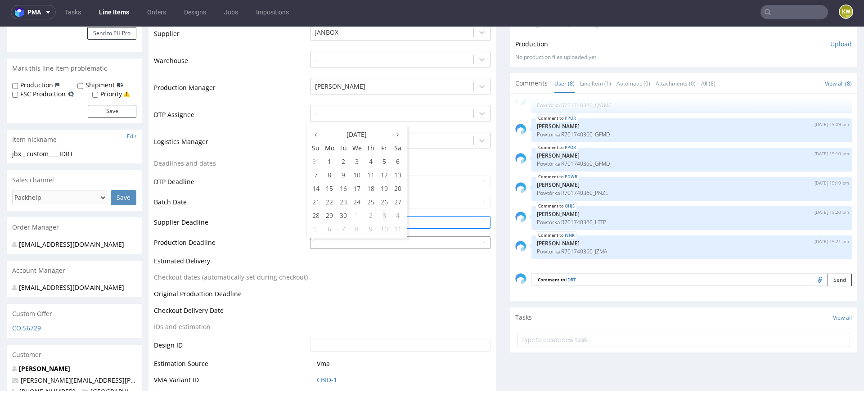
scroll to position [222, 0]
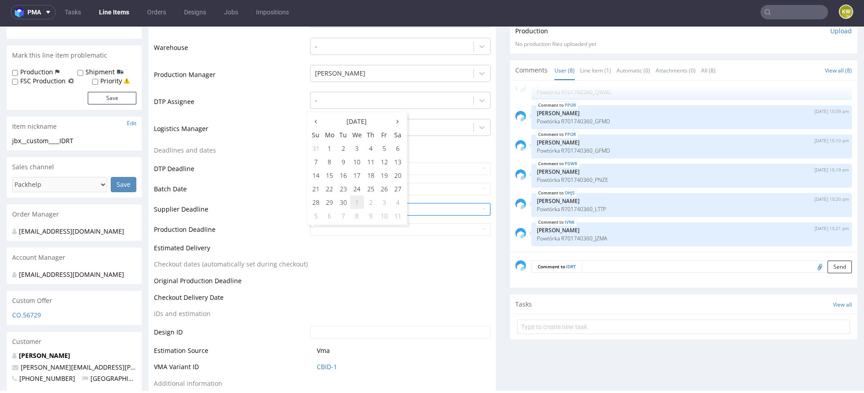
click at [358, 200] on td "1" at bounding box center [357, 201] width 14 height 13
type input "2025-10-01"
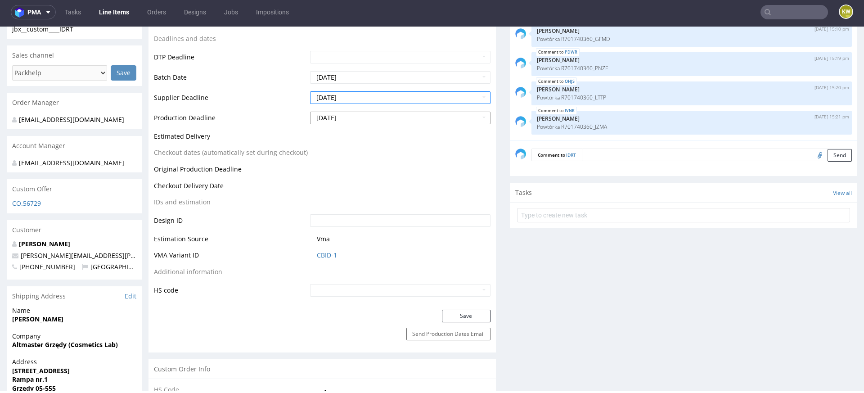
scroll to position [345, 0]
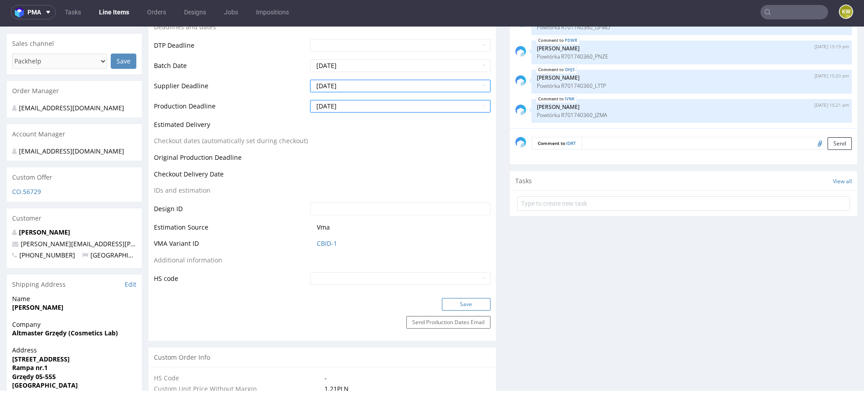
click at [456, 302] on button "Save" at bounding box center [466, 304] width 49 height 13
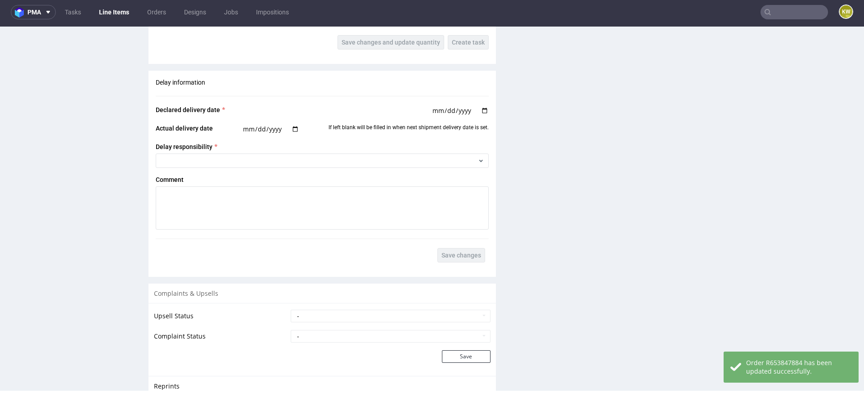
scroll to position [1758, 0]
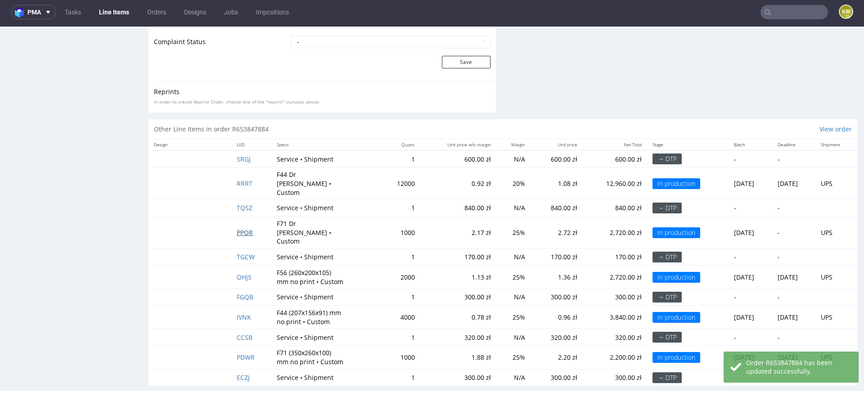
click at [237, 228] on span "PPOR" at bounding box center [245, 232] width 16 height 9
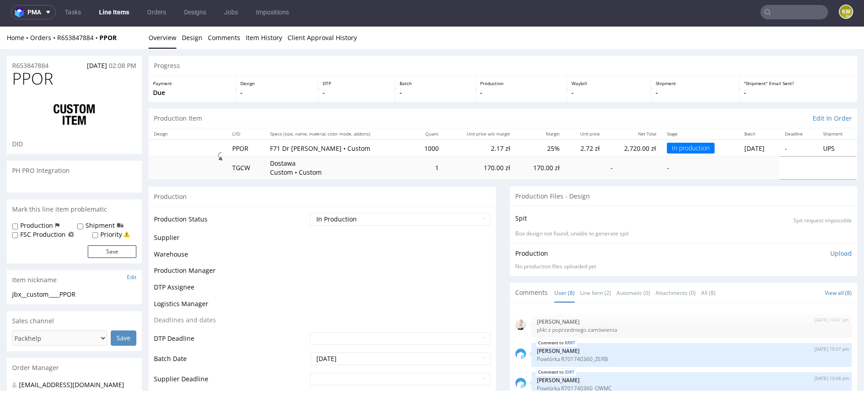
scroll to position [74, 0]
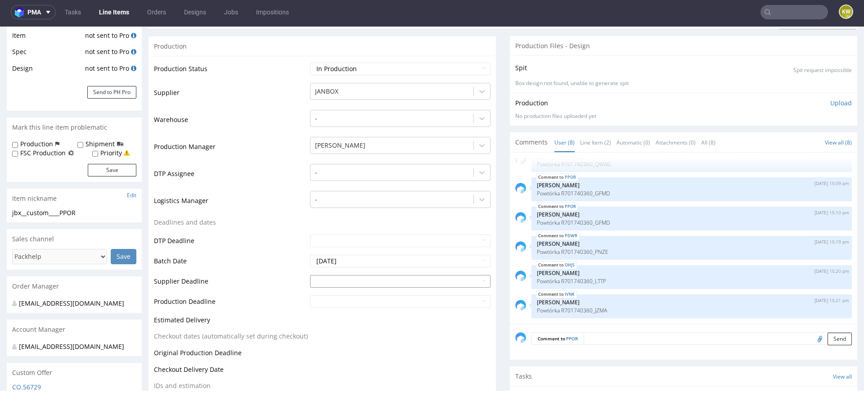
click at [340, 278] on input "text" at bounding box center [400, 281] width 180 height 13
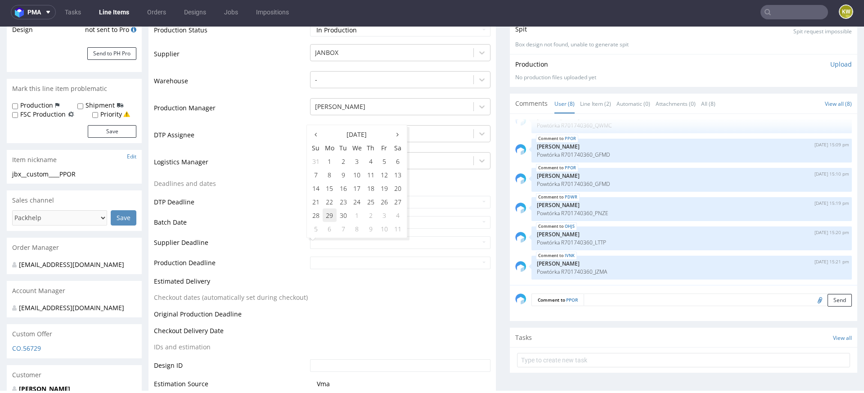
click at [328, 217] on td "29" at bounding box center [330, 214] width 14 height 13
type input "2025-09-29"
click at [333, 259] on input "text" at bounding box center [400, 262] width 180 height 13
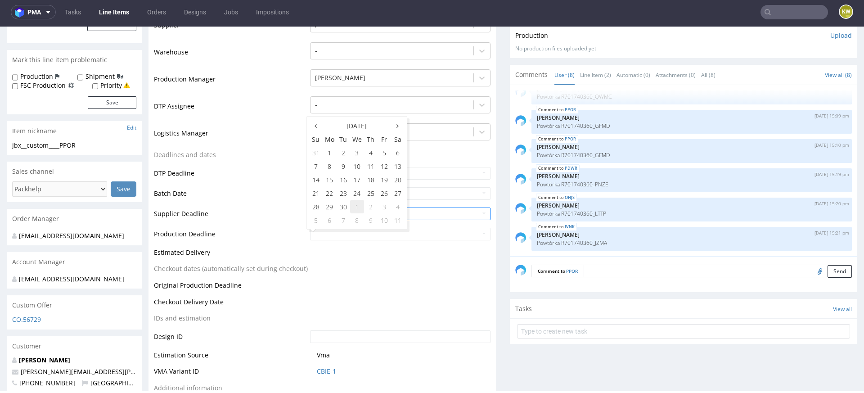
click at [359, 209] on td "1" at bounding box center [357, 206] width 14 height 13
type input "2025-10-01"
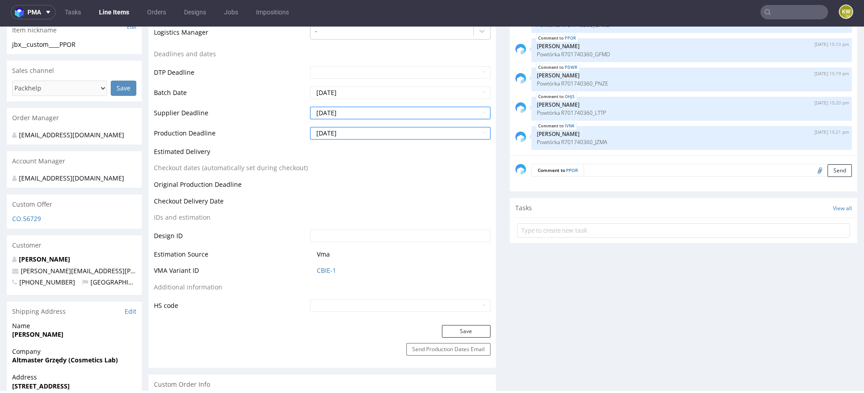
scroll to position [326, 0]
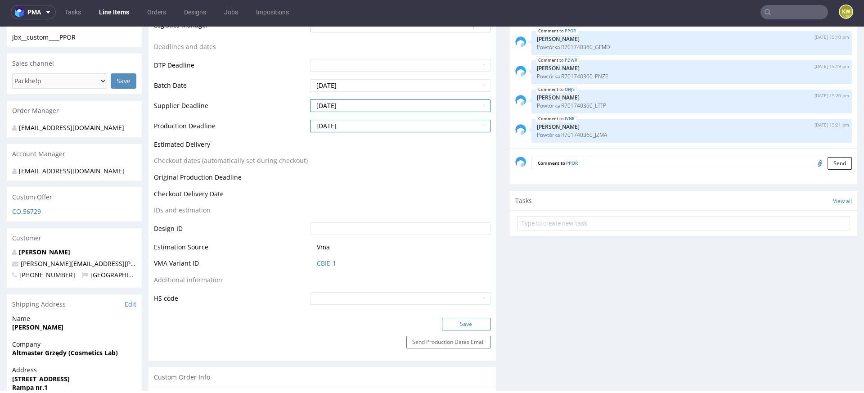
click at [447, 319] on button "Save" at bounding box center [466, 324] width 49 height 13
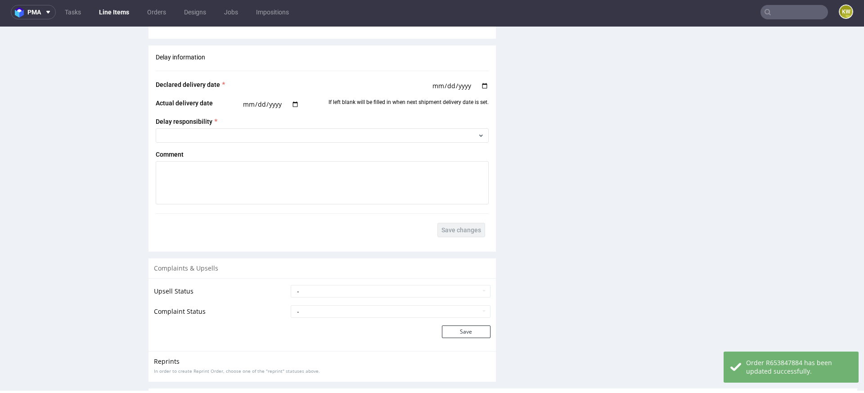
scroll to position [1751, 0]
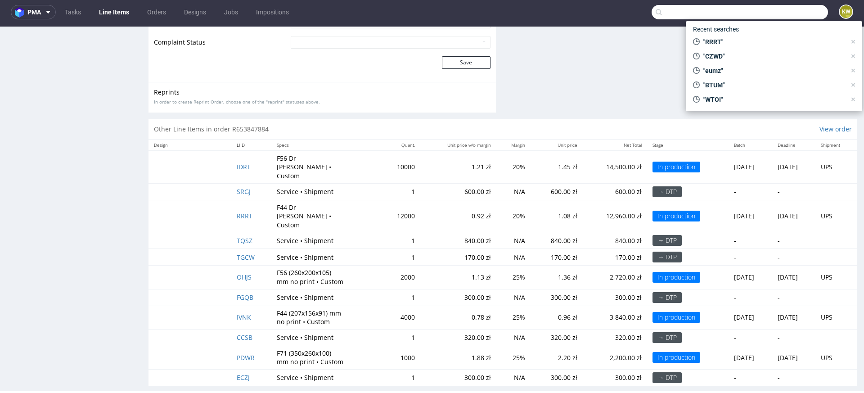
click at [767, 13] on input "text" at bounding box center [739, 12] width 176 height 14
paste input "TXLA"
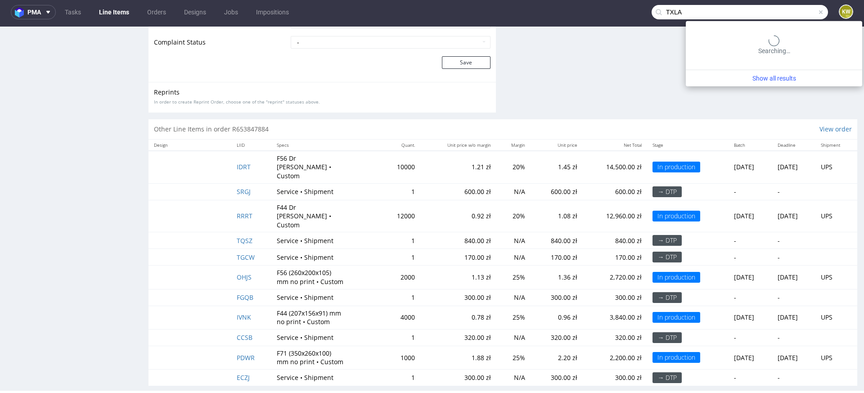
type input "TXLA"
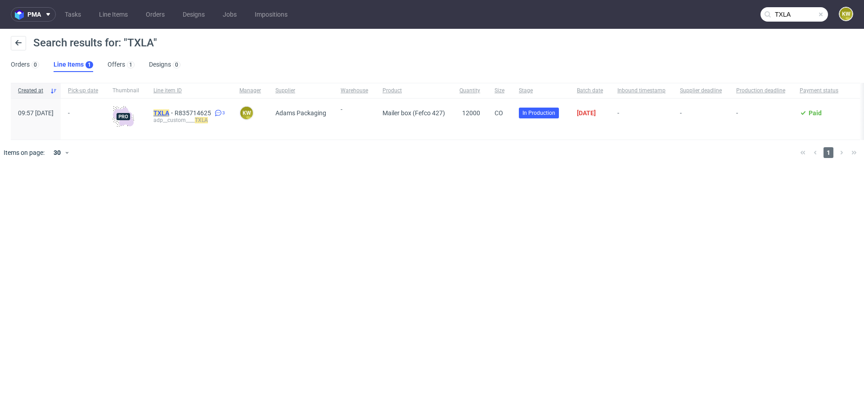
click at [169, 115] on mark "TXLA" at bounding box center [161, 112] width 16 height 7
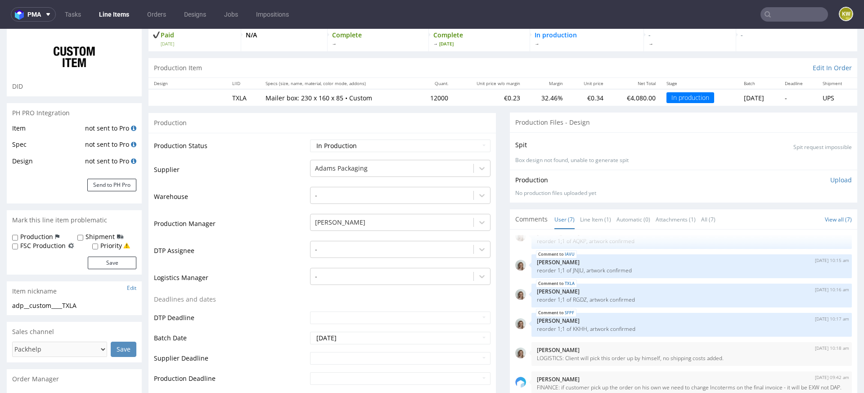
scroll to position [37, 0]
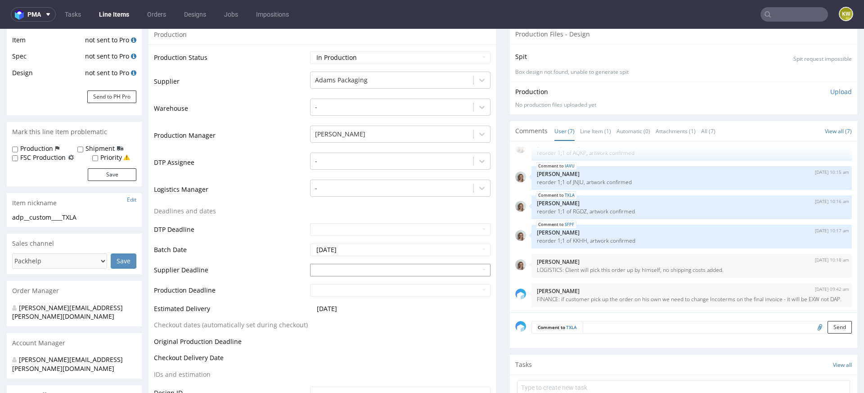
click at [339, 267] on input "text" at bounding box center [400, 270] width 180 height 13
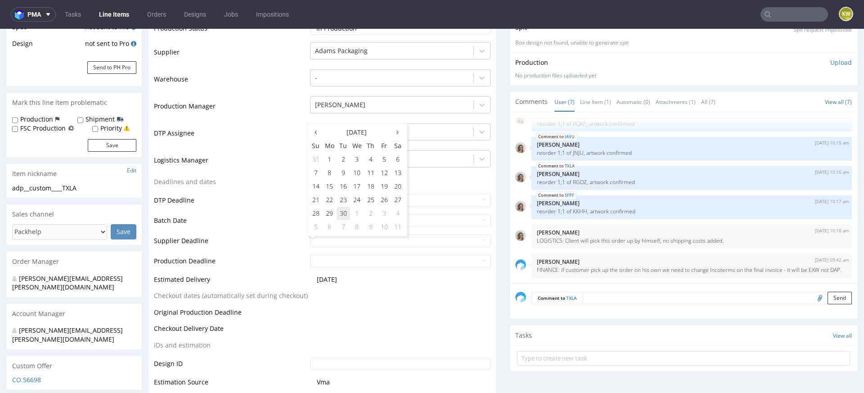
click at [346, 214] on td "30" at bounding box center [342, 212] width 13 height 13
type input "2025-09-30"
click at [339, 262] on input "text" at bounding box center [400, 261] width 180 height 13
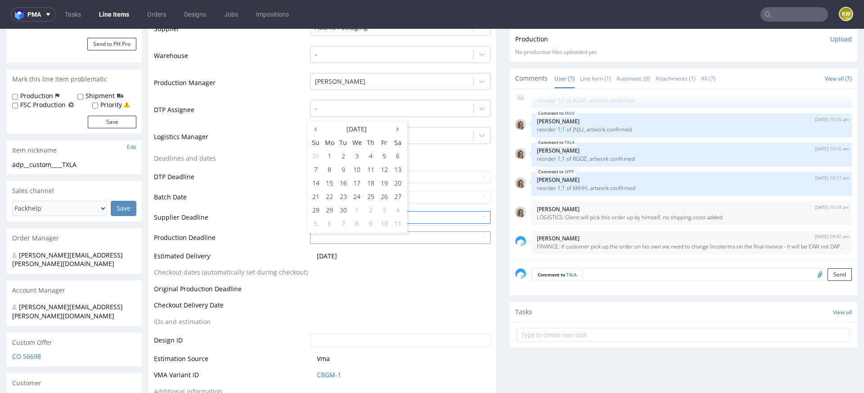
scroll to position [202, 0]
click at [370, 211] on td "2" at bounding box center [370, 208] width 13 height 13
type input "2025-10-02"
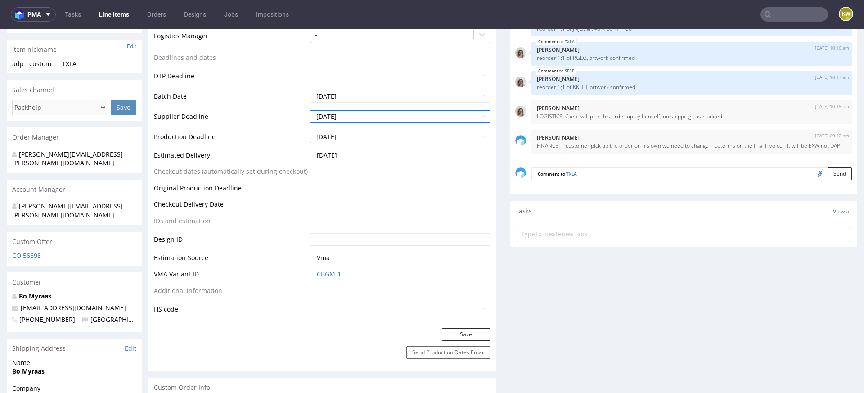
click at [444, 326] on div "Production Status Waiting for Artwork Waiting for Diecut Waiting for Mockup Wai…" at bounding box center [321, 109] width 347 height 437
click at [455, 332] on button "Save" at bounding box center [466, 334] width 49 height 13
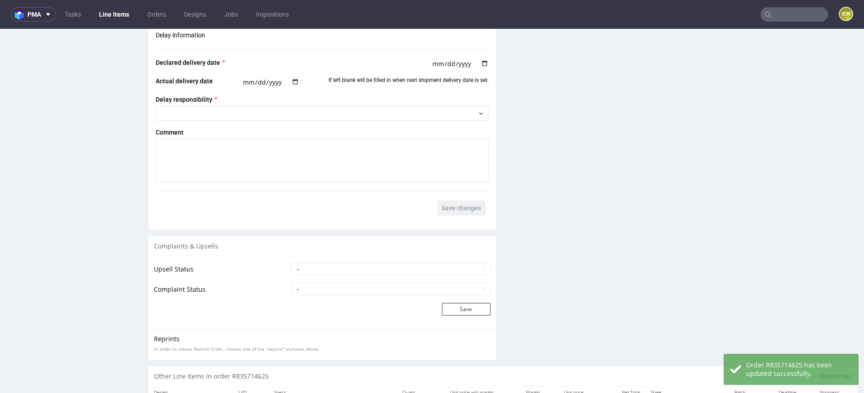
scroll to position [1648, 0]
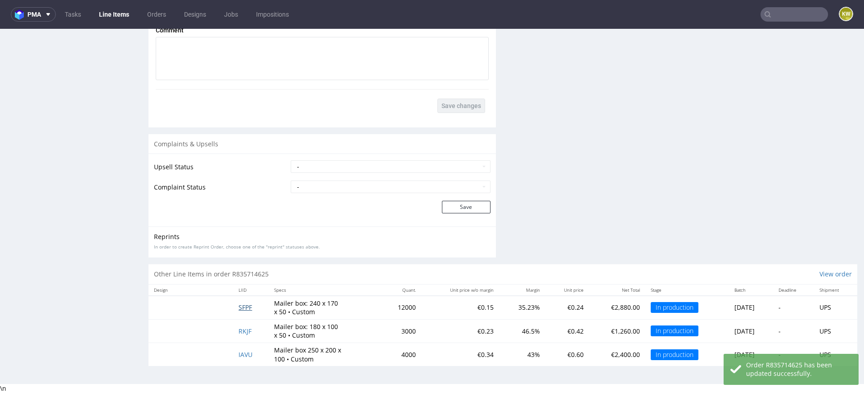
click at [243, 307] on span "SFPF" at bounding box center [244, 307] width 13 height 9
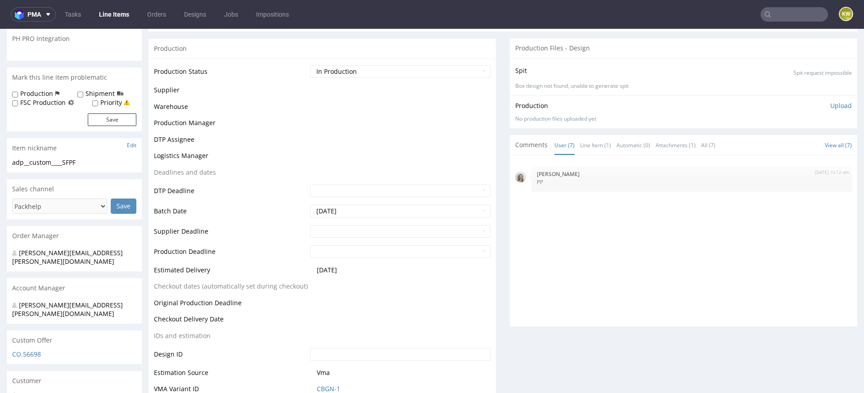
scroll to position [60, 0]
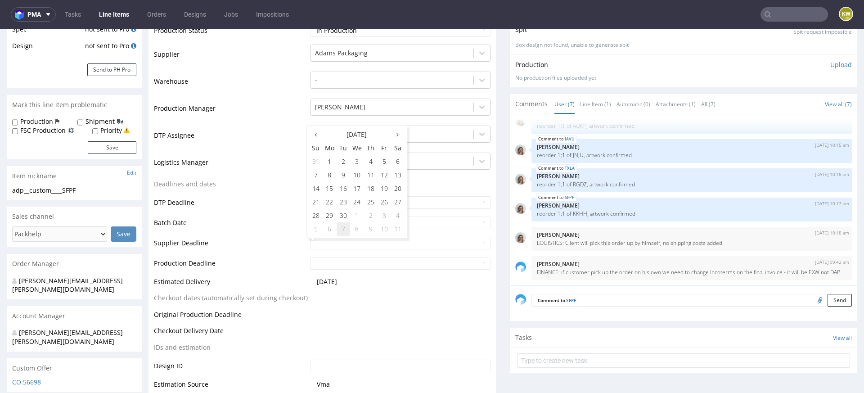
scroll to position [182, 0]
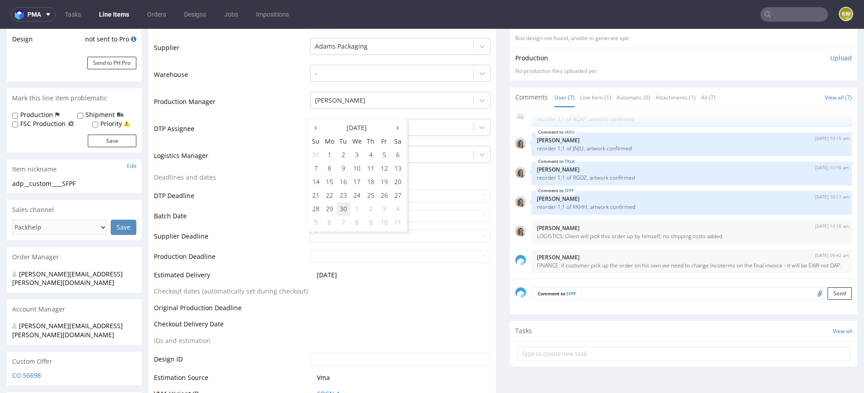
click at [343, 210] on td "30" at bounding box center [342, 208] width 13 height 13
type input "2025-09-30"
click at [342, 255] on input "text" at bounding box center [400, 256] width 180 height 13
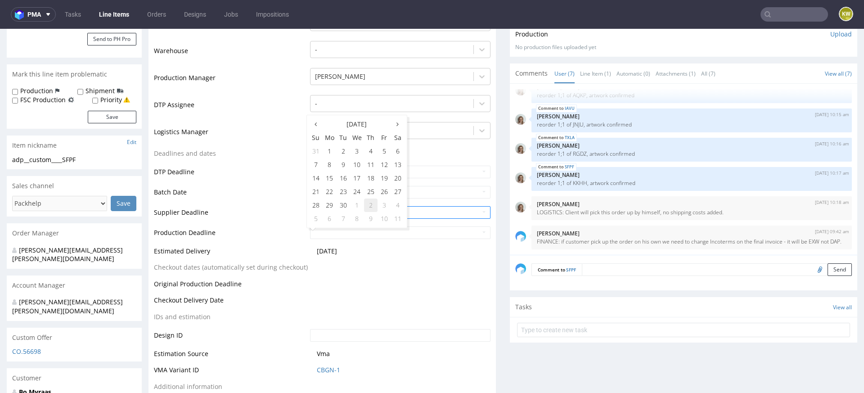
click at [372, 207] on td "2" at bounding box center [370, 204] width 13 height 13
type input "2025-10-02"
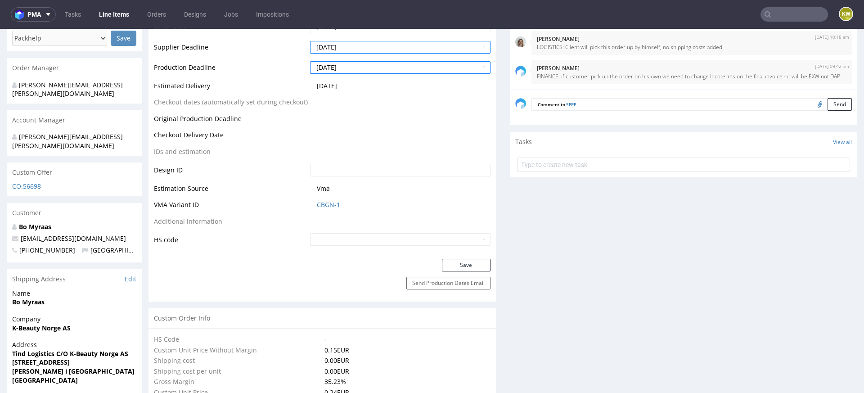
scroll to position [384, 0]
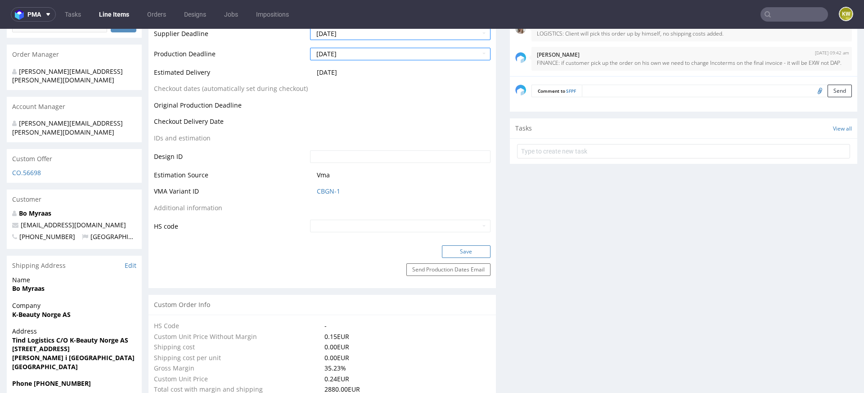
click at [449, 248] on button "Save" at bounding box center [466, 251] width 49 height 13
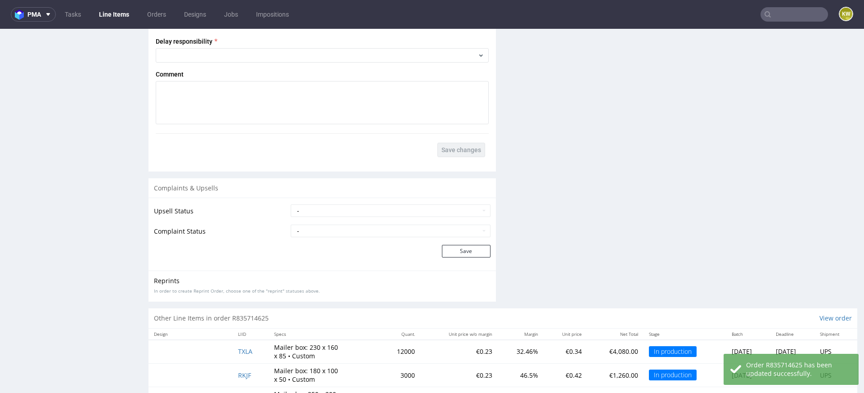
scroll to position [1648, 0]
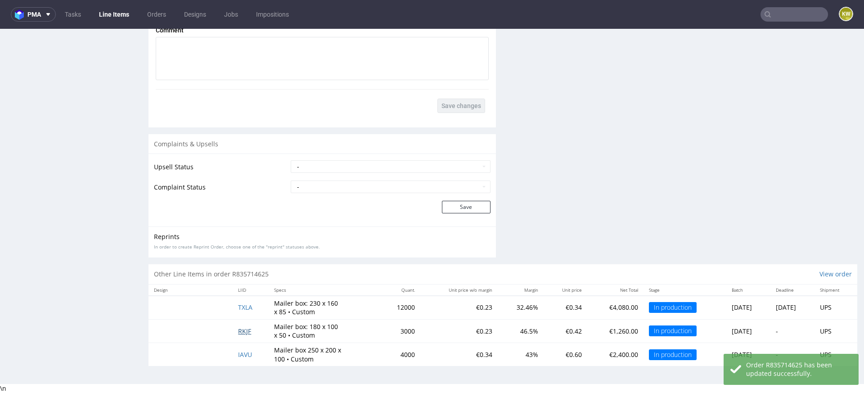
click at [240, 333] on span "RKJF" at bounding box center [244, 331] width 13 height 9
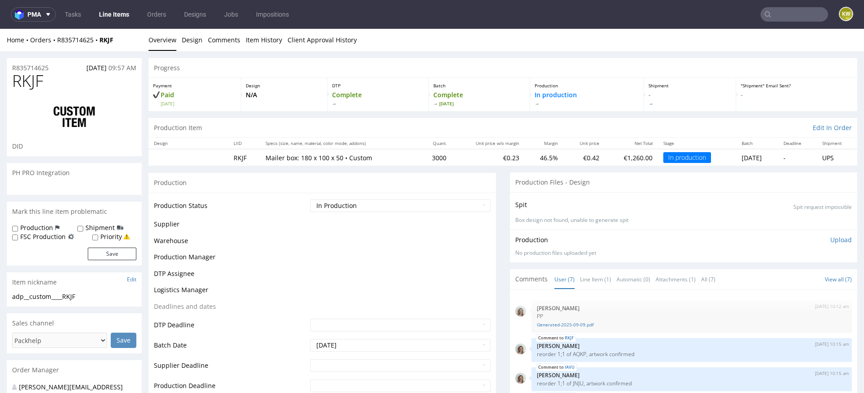
scroll to position [60, 0]
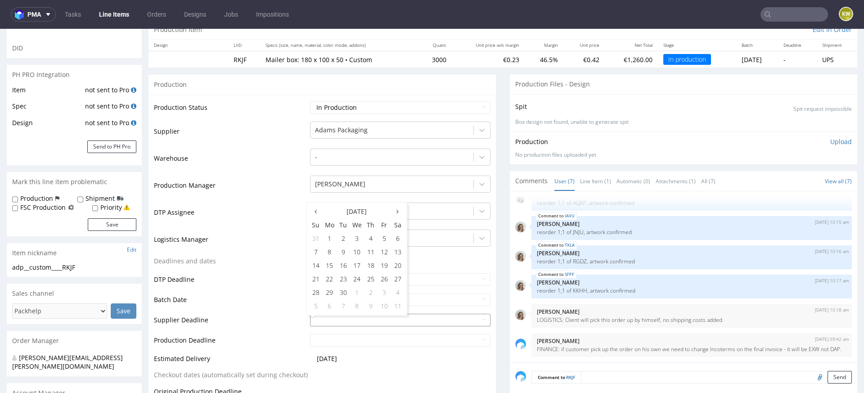
click at [343, 316] on input "text" at bounding box center [400, 320] width 180 height 13
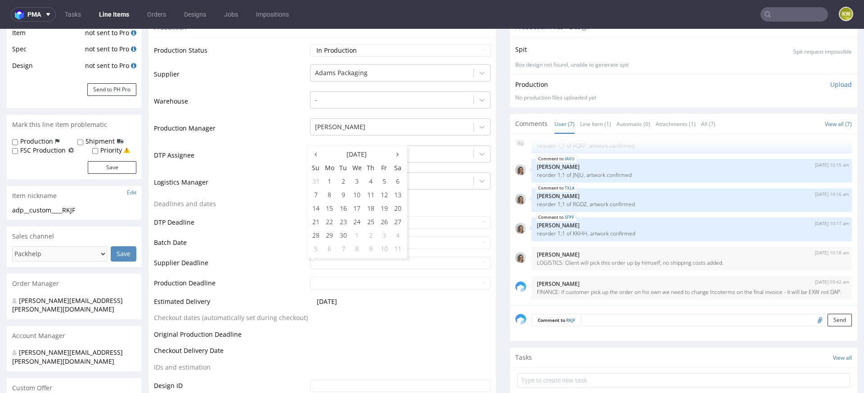
scroll to position [169, 0]
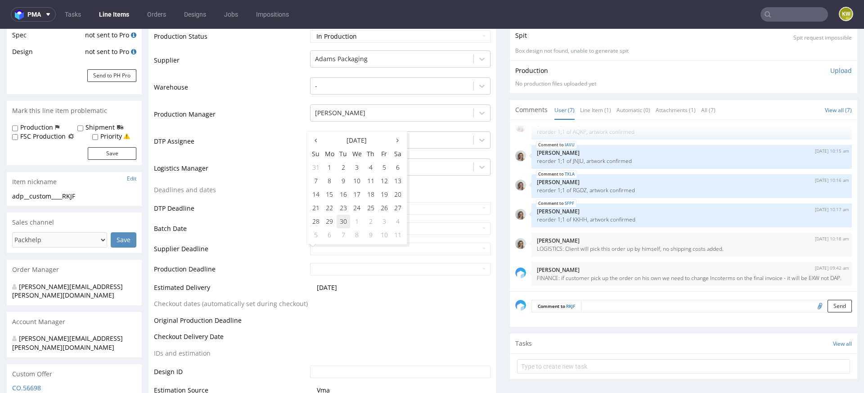
click at [343, 223] on td "30" at bounding box center [342, 221] width 13 height 13
type input "2025-09-30"
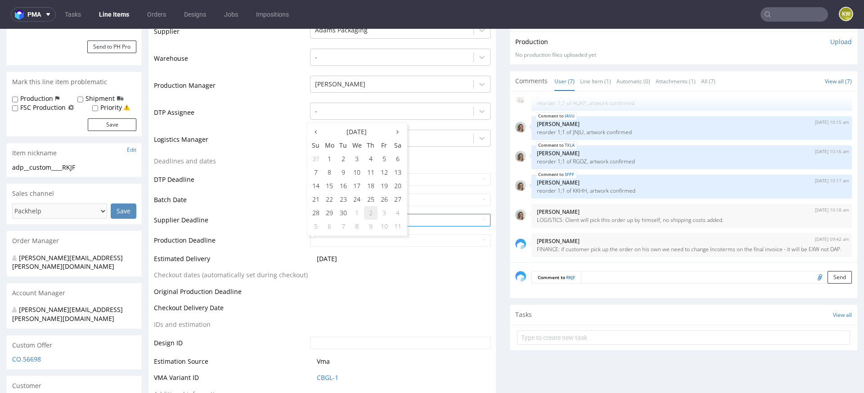
click at [370, 217] on td "2" at bounding box center [370, 212] width 13 height 13
type input "2025-10-02"
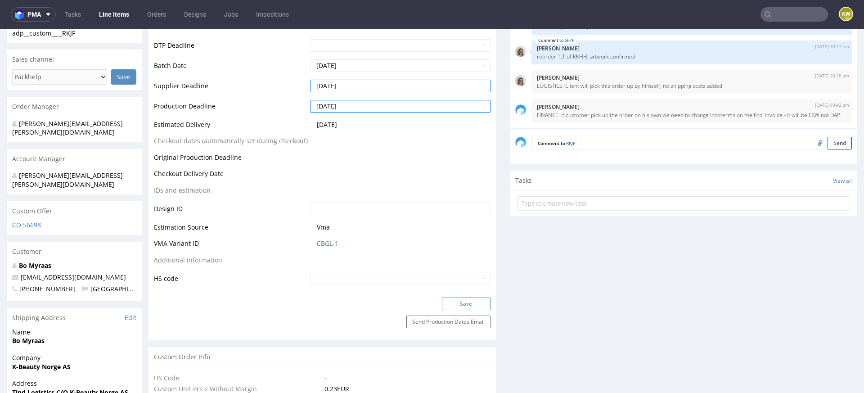
scroll to position [334, 0]
click at [460, 303] on button "Save" at bounding box center [466, 302] width 49 height 13
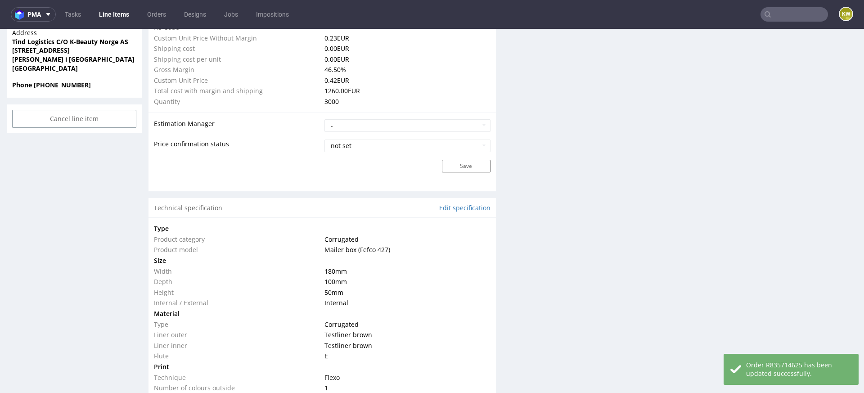
scroll to position [0, 0]
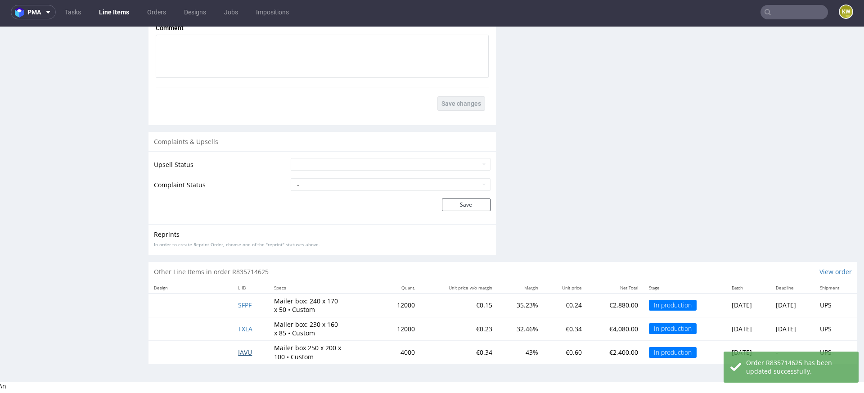
click at [238, 353] on span "IAVU" at bounding box center [245, 352] width 14 height 9
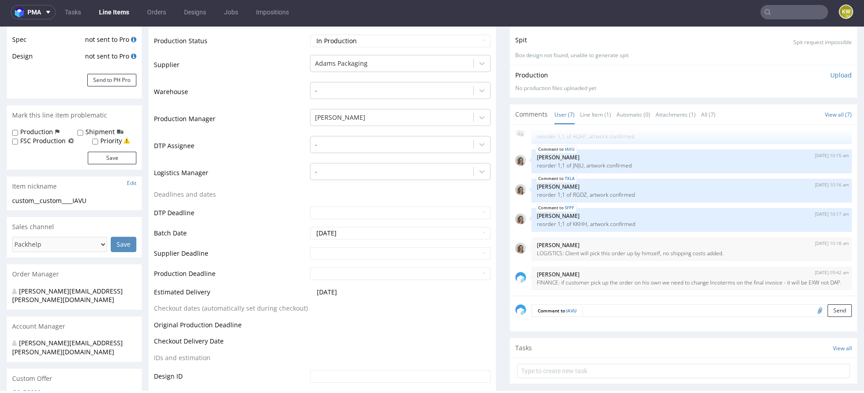
select select "in_progress"
click at [336, 251] on input "text" at bounding box center [400, 253] width 180 height 13
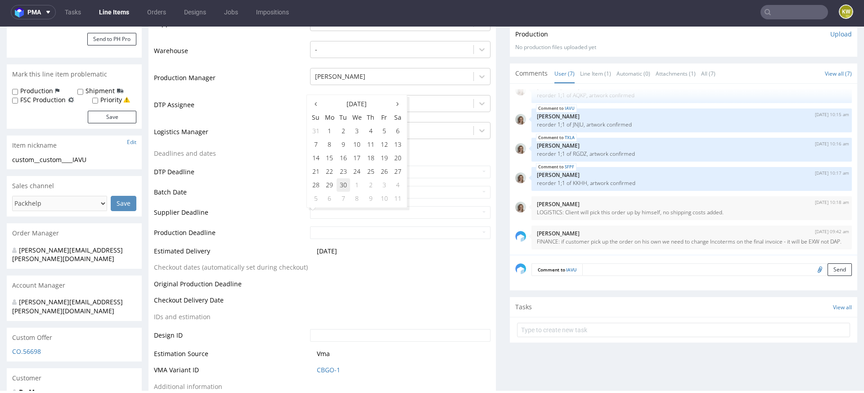
click at [345, 189] on td "30" at bounding box center [342, 184] width 13 height 13
type input "2025-09-30"
click at [343, 229] on input "text" at bounding box center [400, 232] width 180 height 13
click at [373, 210] on td "2" at bounding box center [370, 204] width 13 height 13
type input "2025-10-02"
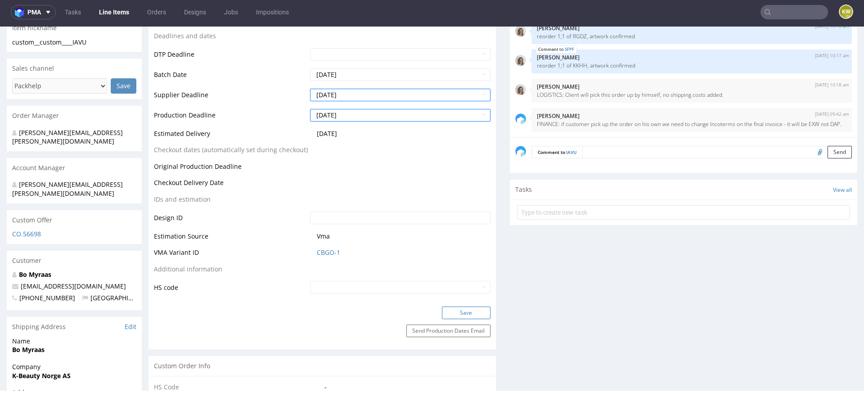
click at [451, 309] on button "Save" at bounding box center [466, 312] width 49 height 13
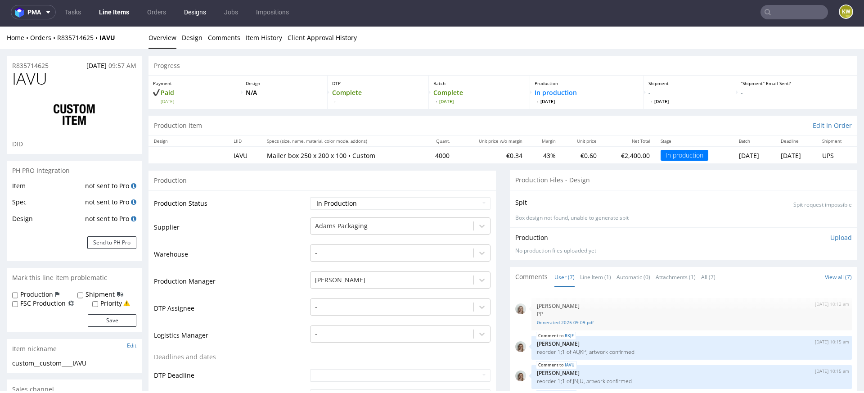
select select "in_progress"
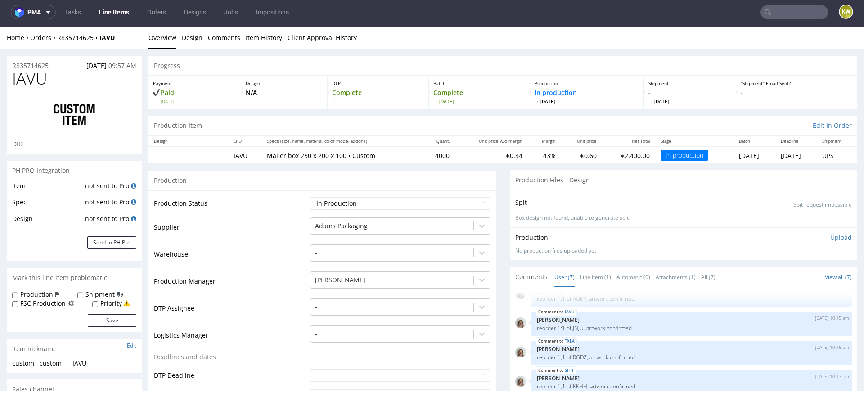
click at [766, 13] on input "text" at bounding box center [793, 12] width 67 height 14
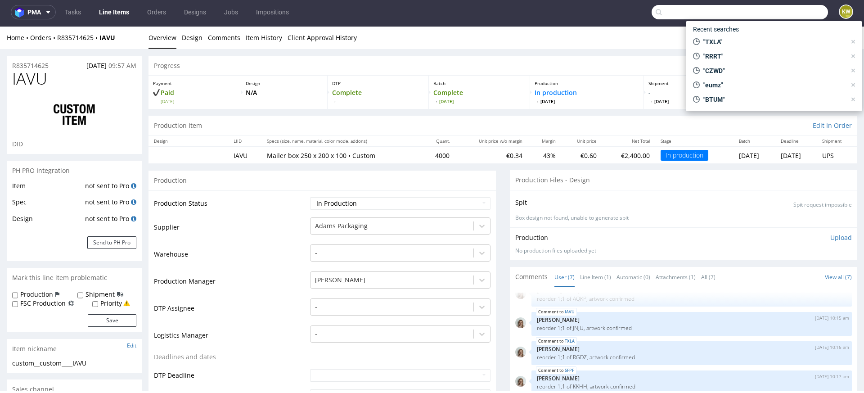
paste input "CZWD"
type input "CZWD"
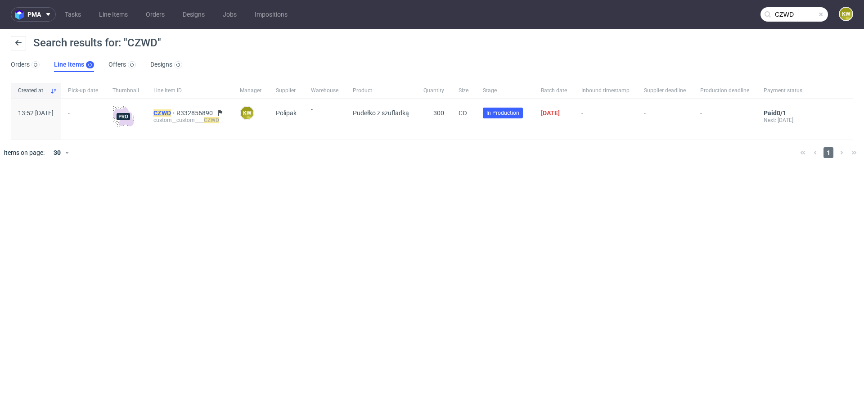
click at [171, 113] on mark "CZWD" at bounding box center [162, 112] width 18 height 7
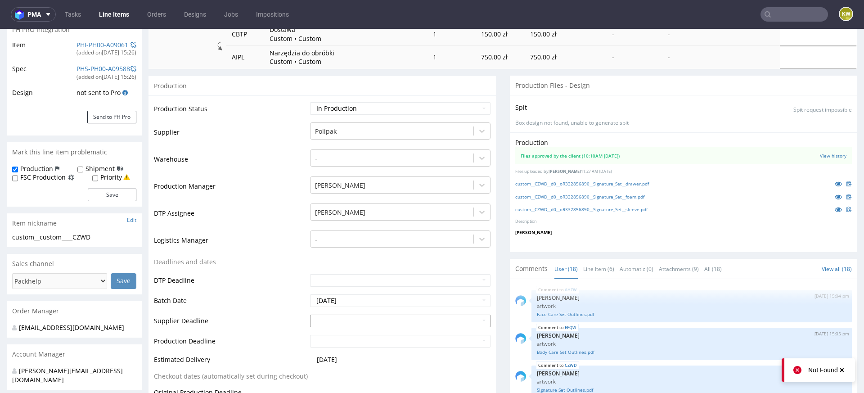
scroll to position [463, 0]
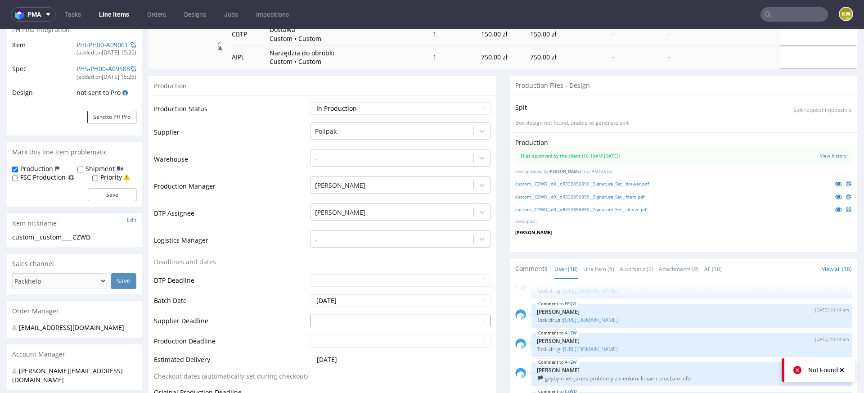
click at [331, 319] on input "text" at bounding box center [400, 320] width 180 height 13
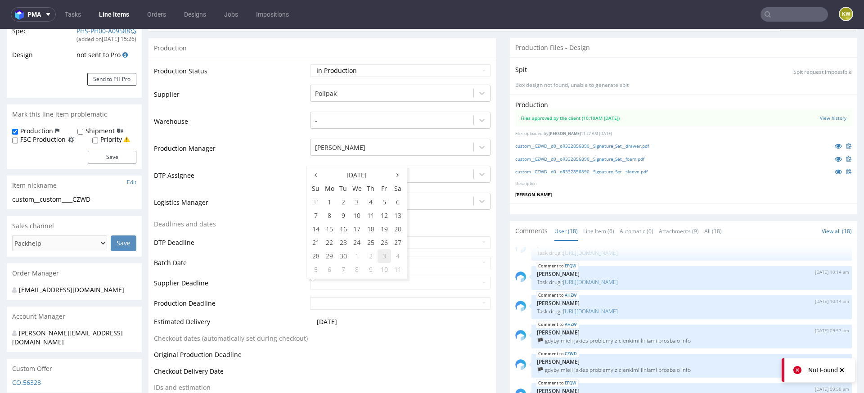
click at [383, 259] on td "3" at bounding box center [383, 255] width 13 height 13
type input "[DATE]"
click at [347, 304] on input "text" at bounding box center [400, 303] width 180 height 13
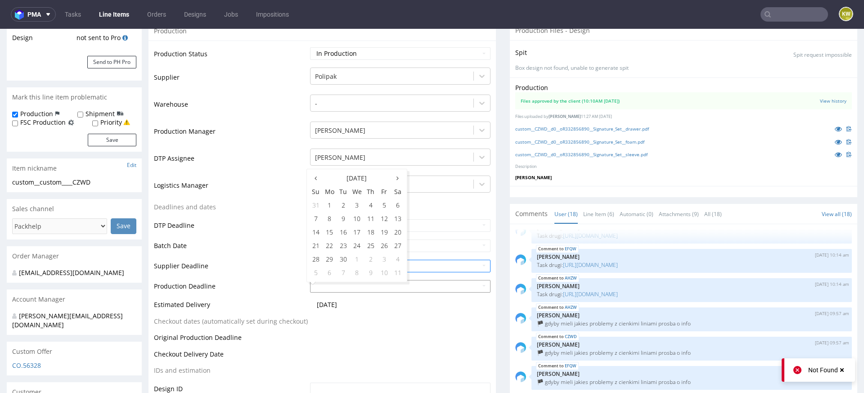
scroll to position [200, 0]
click at [345, 271] on td "7" at bounding box center [342, 270] width 13 height 13
type input "[DATE]"
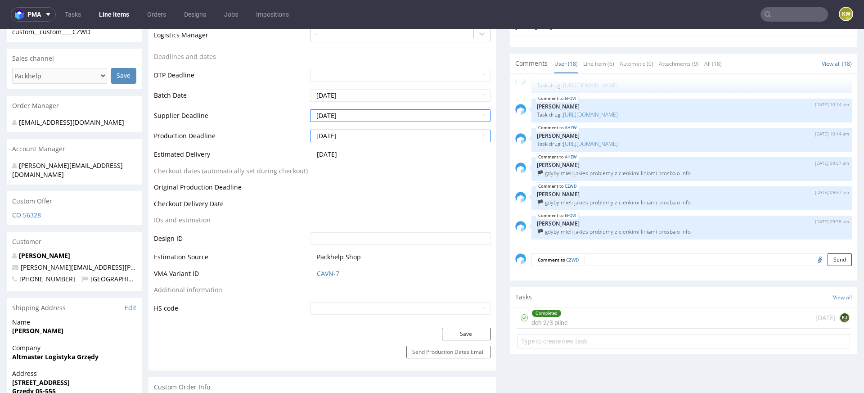
scroll to position [364, 0]
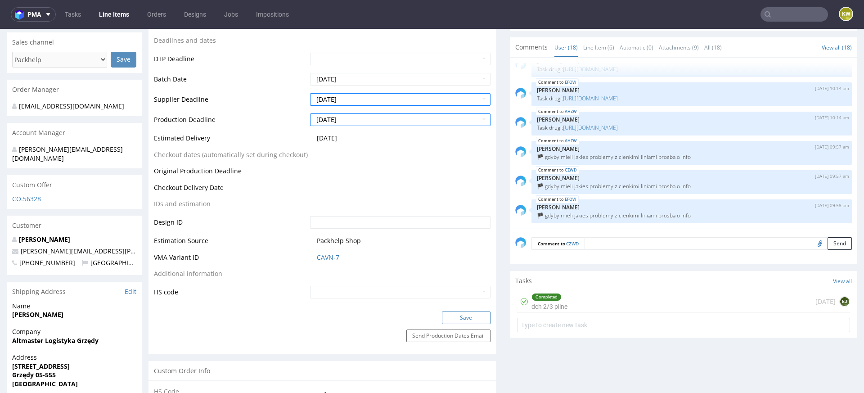
click at [455, 312] on button "Save" at bounding box center [466, 317] width 49 height 13
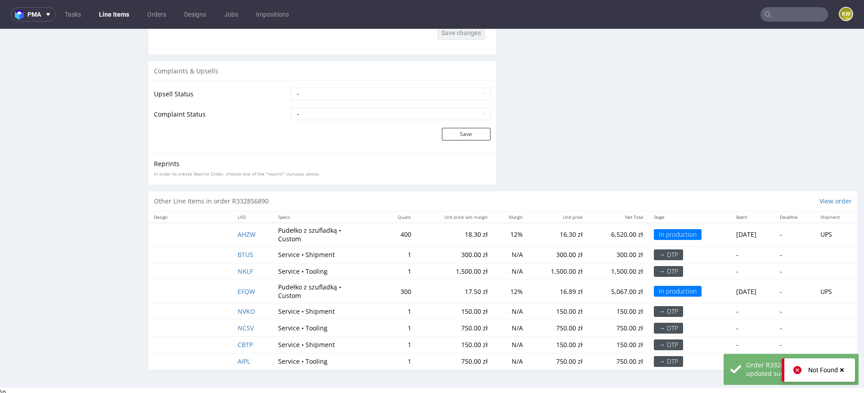
scroll to position [2, 0]
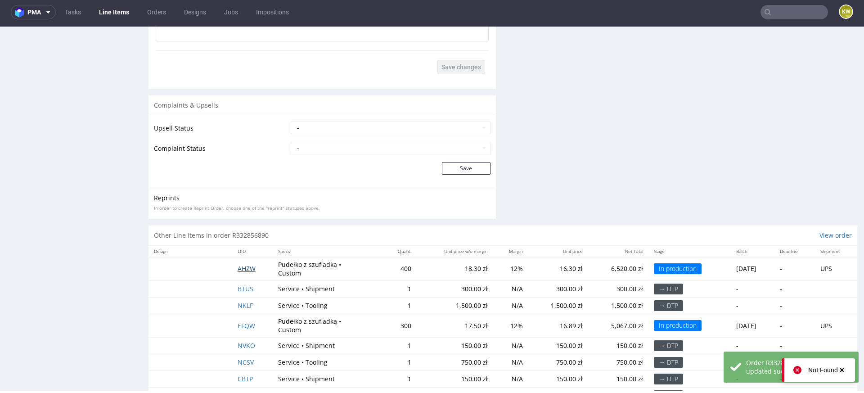
click at [240, 267] on span "AHZW" at bounding box center [247, 268] width 18 height 9
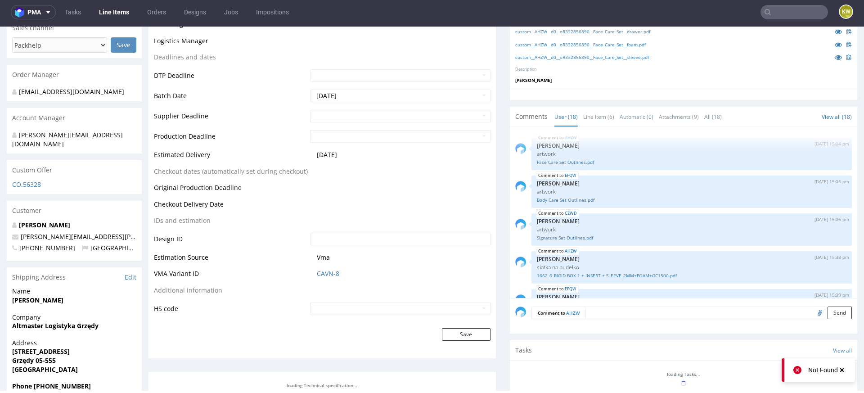
scroll to position [463, 0]
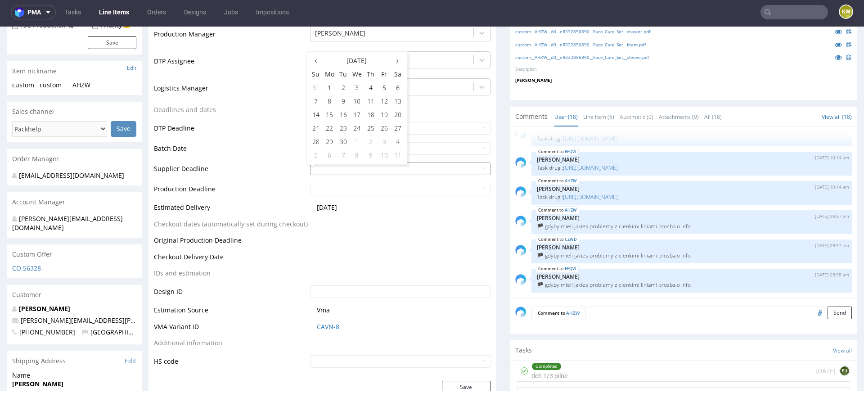
click at [347, 168] on input "text" at bounding box center [400, 168] width 180 height 13
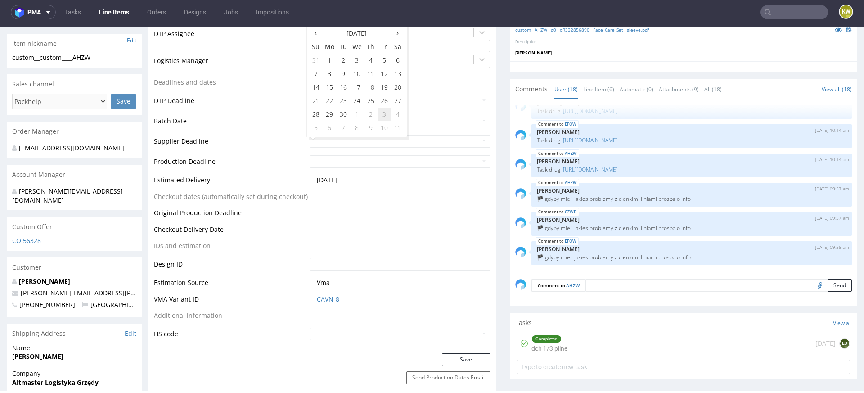
click at [384, 115] on td "3" at bounding box center [383, 114] width 13 height 13
type input "[DATE]"
click at [354, 157] on input "text" at bounding box center [400, 161] width 180 height 13
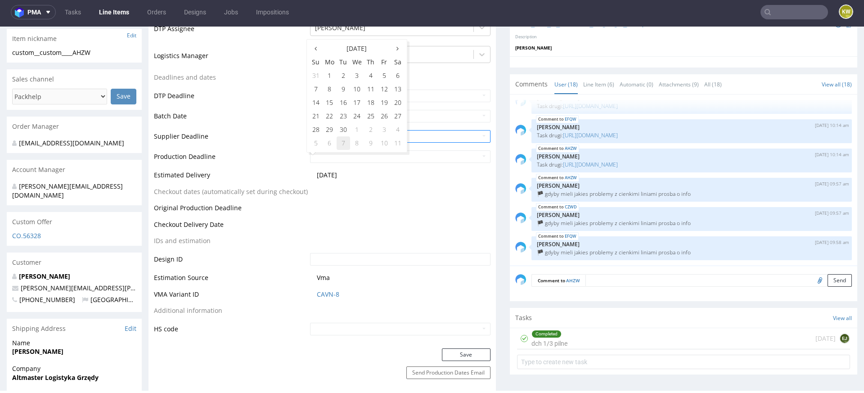
click at [341, 142] on td "7" at bounding box center [342, 142] width 13 height 13
type input "[DATE]"
click at [460, 354] on button "Save" at bounding box center [466, 354] width 49 height 13
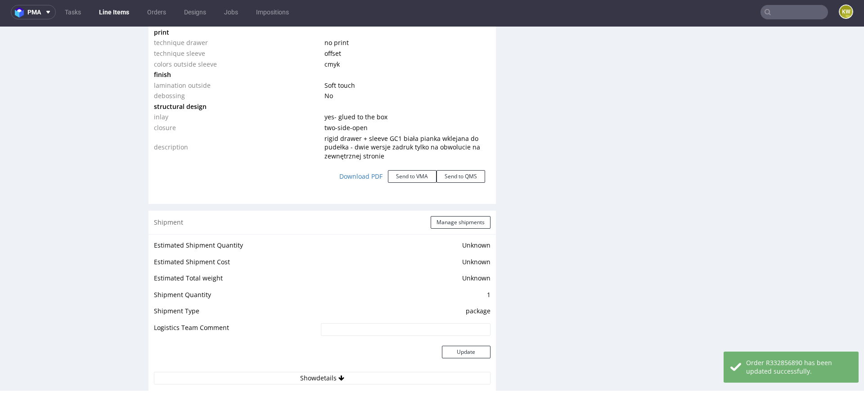
scroll to position [1763, 0]
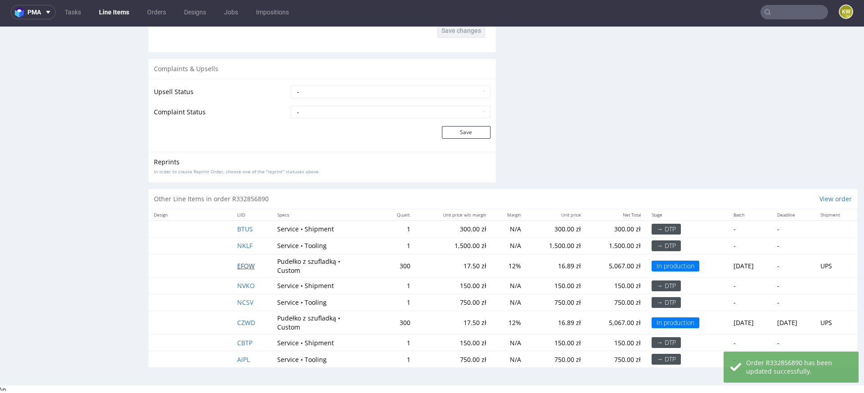
click at [238, 262] on span "EFQW" at bounding box center [246, 265] width 18 height 9
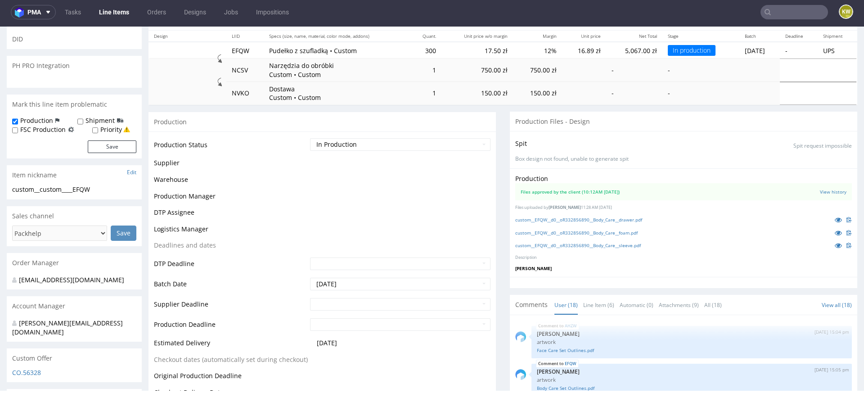
scroll to position [463, 0]
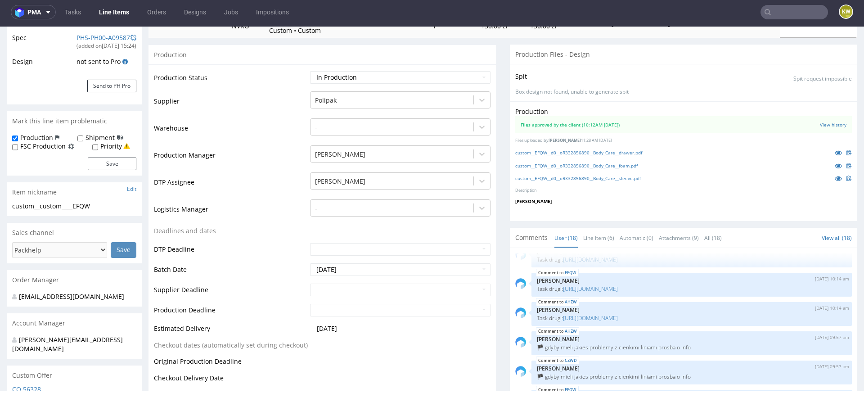
click at [354, 283] on td at bounding box center [399, 293] width 183 height 20
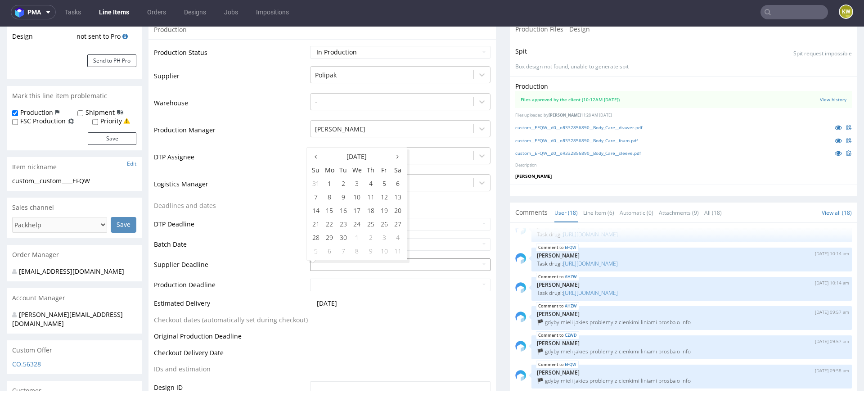
scroll to position [198, 0]
click at [384, 241] on td "3" at bounding box center [383, 236] width 13 height 13
type input "[DATE]"
click at [359, 280] on input "text" at bounding box center [400, 284] width 180 height 13
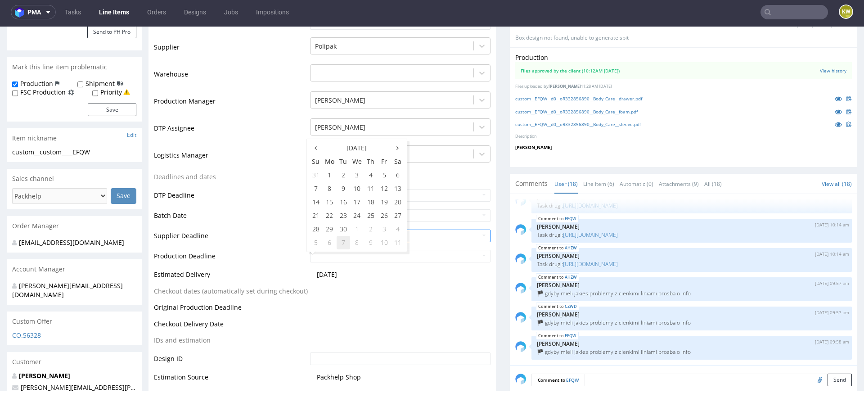
click at [345, 246] on td "7" at bounding box center [342, 242] width 13 height 13
type input "[DATE]"
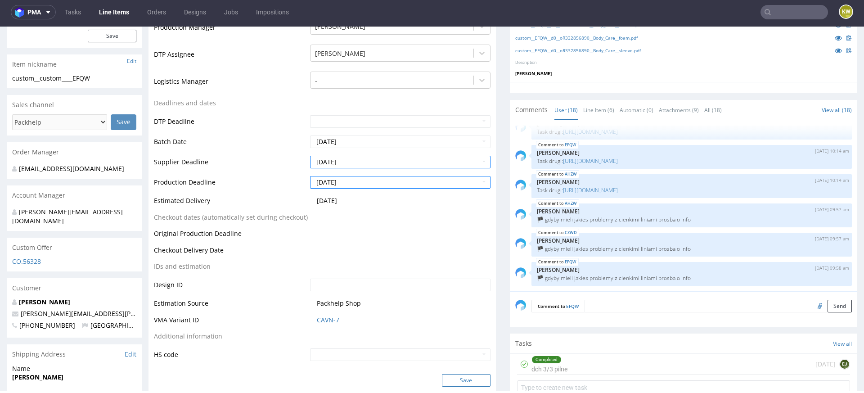
click at [460, 376] on button "Save" at bounding box center [466, 380] width 49 height 13
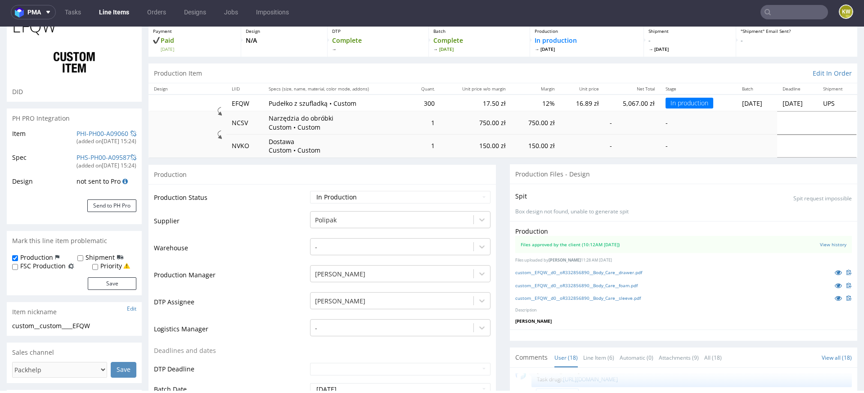
scroll to position [0, 0]
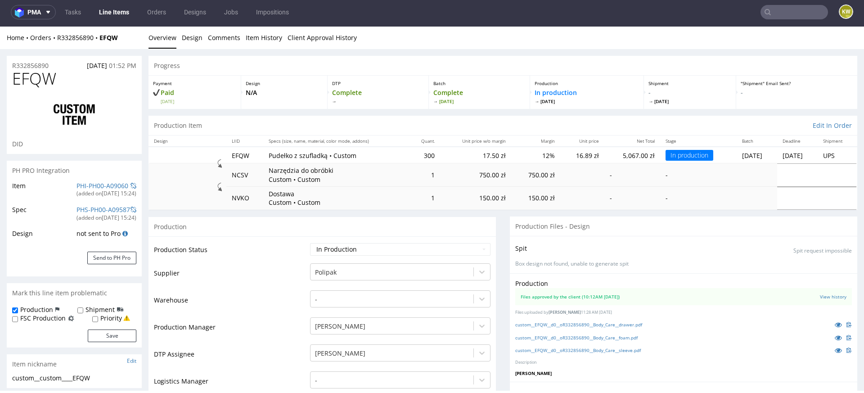
click at [103, 12] on link "Line Items" at bounding box center [114, 12] width 41 height 14
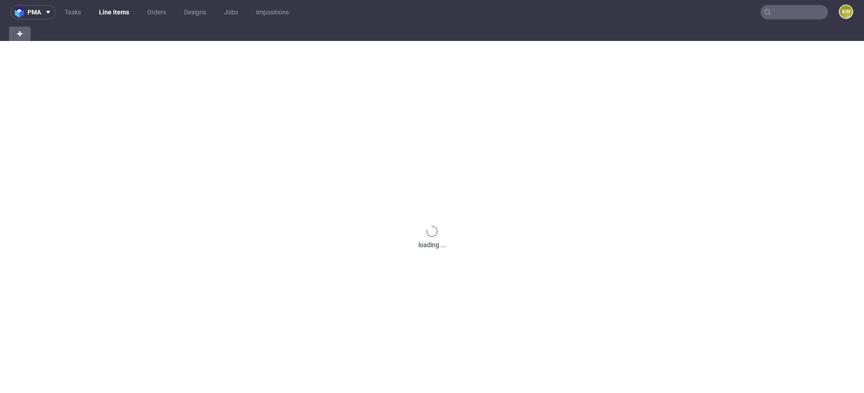
click at [115, 13] on link "Line Items" at bounding box center [114, 12] width 41 height 14
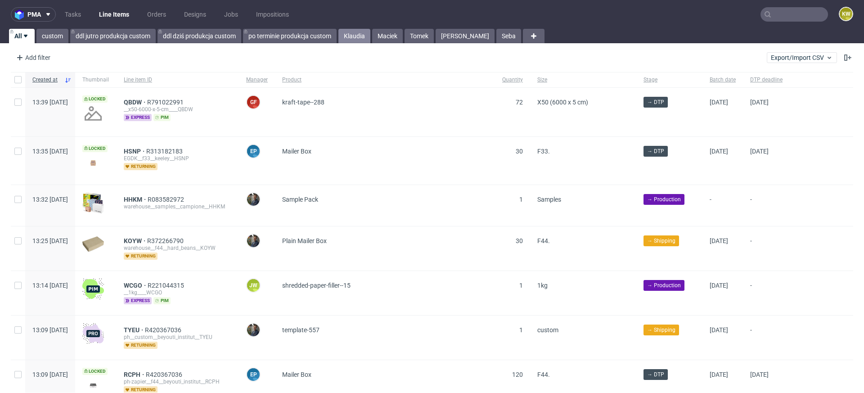
click at [353, 34] on link "Klaudia" at bounding box center [354, 36] width 32 height 14
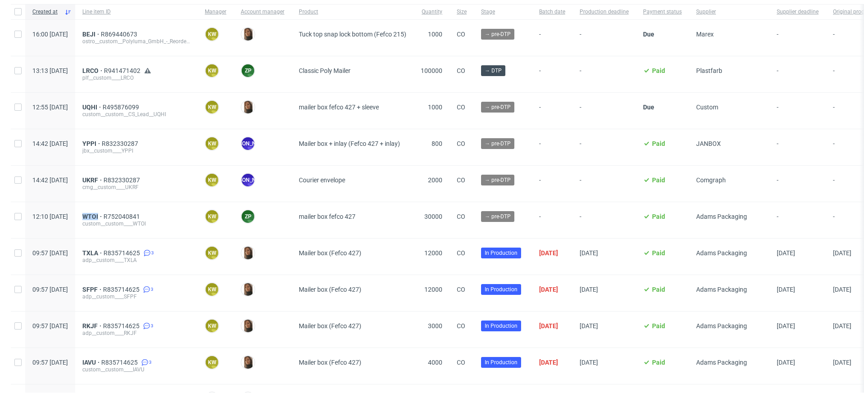
scroll to position [58, 0]
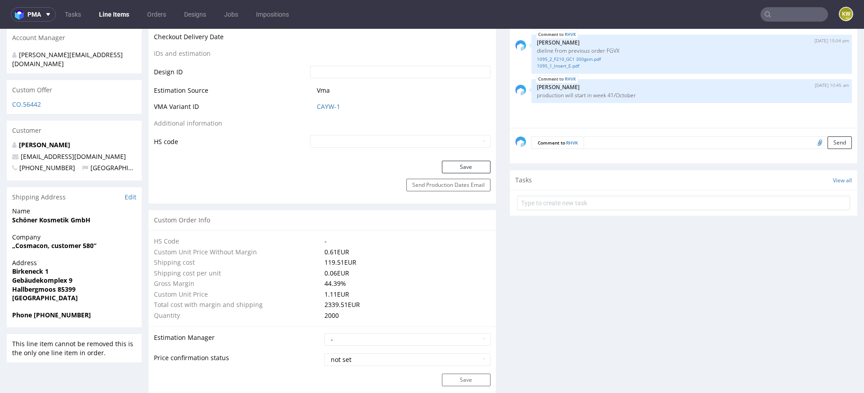
scroll to position [460, 0]
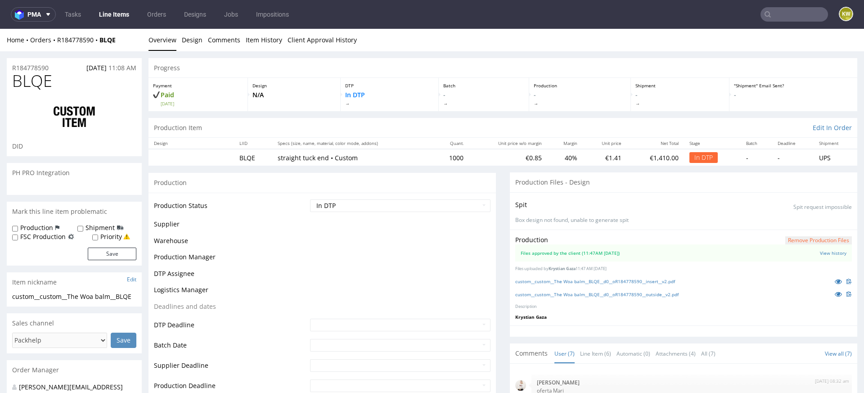
scroll to position [72, 0]
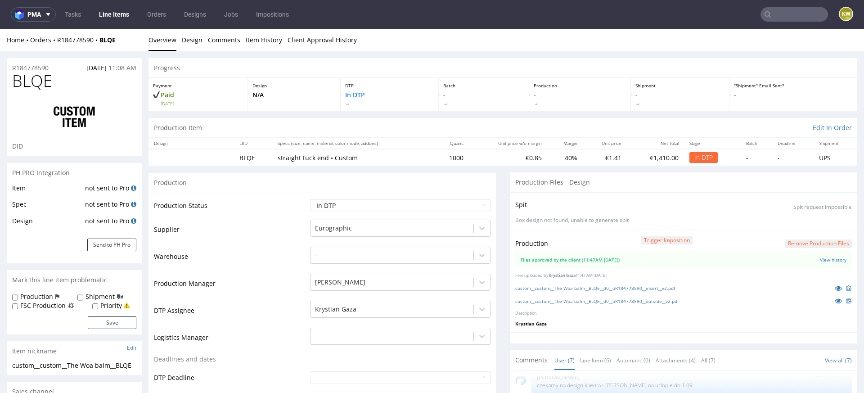
click at [290, 268] on td "Warehouse" at bounding box center [231, 259] width 154 height 27
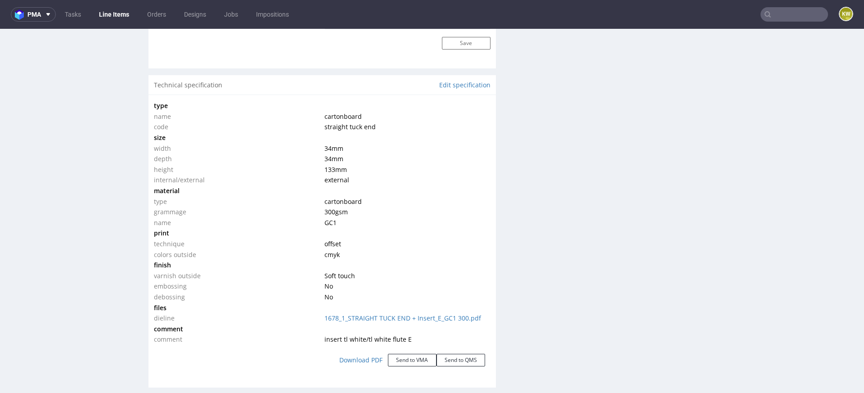
scroll to position [817, 0]
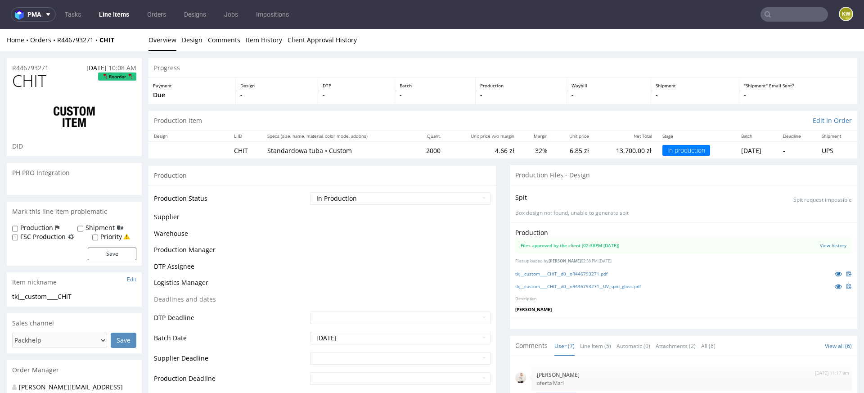
scroll to position [75, 0]
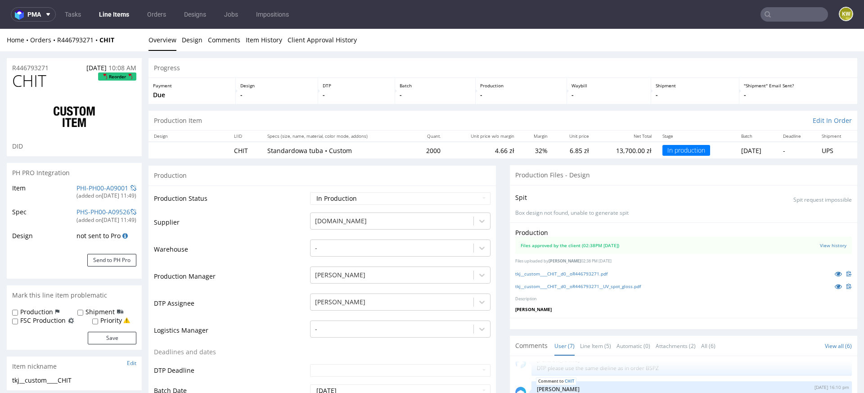
click at [86, 192] on div "(added on [DATE] 11:49 )" at bounding box center [106, 196] width 60 height 8
click at [104, 184] on link "PHI-PH00-A09001" at bounding box center [102, 188] width 52 height 9
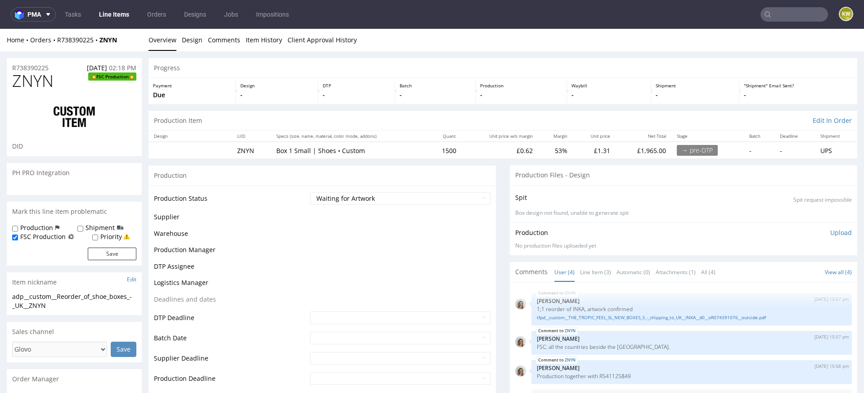
scroll to position [72, 0]
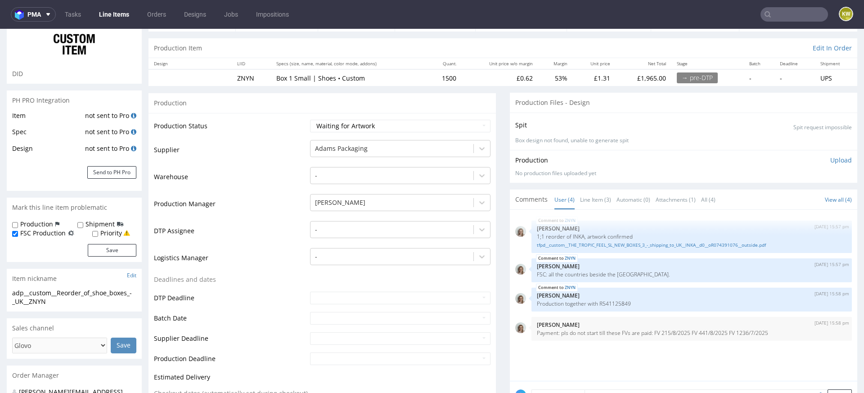
click at [561, 353] on div "ZNYN 27th Aug 25 | 15:57 pm Monika Poźniak 1;1 reorder of INKA, artwork confirm…" at bounding box center [686, 298] width 342 height 166
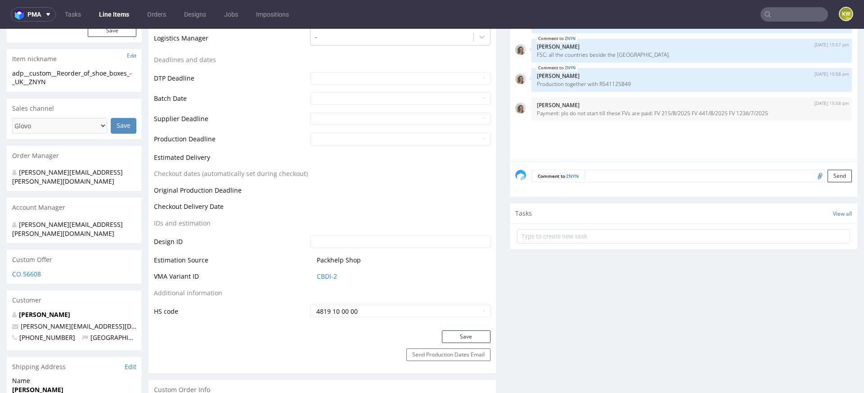
scroll to position [0, 0]
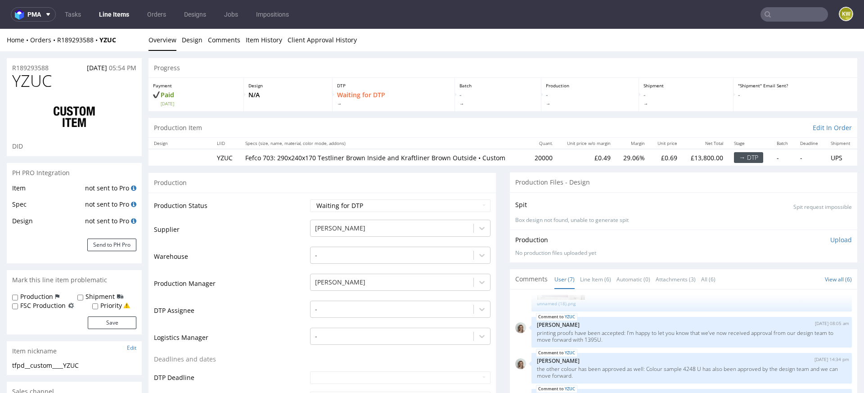
click at [35, 84] on span "YZUC" at bounding box center [32, 81] width 40 height 18
copy span "YZUC"
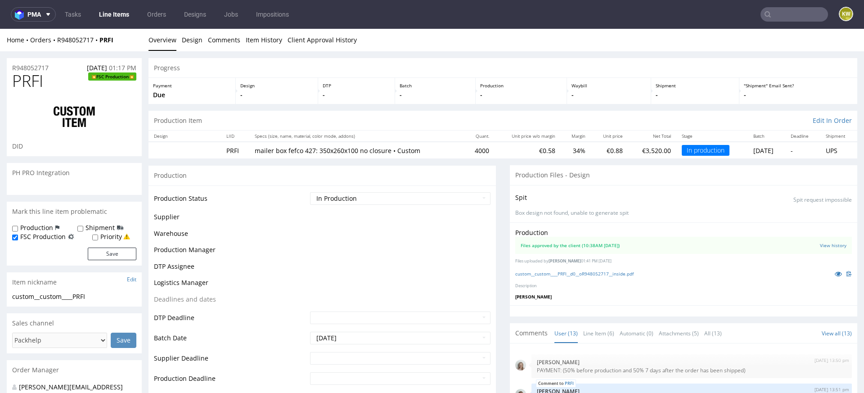
scroll to position [283, 0]
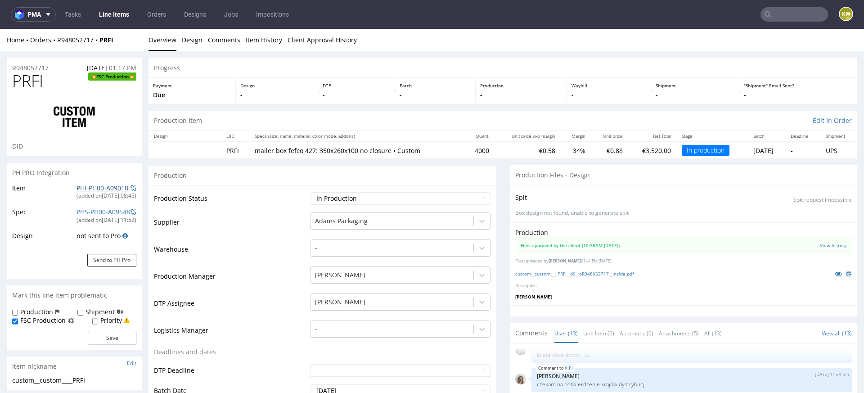
click at [89, 187] on link "PHI-PH00-A09018" at bounding box center [102, 188] width 52 height 9
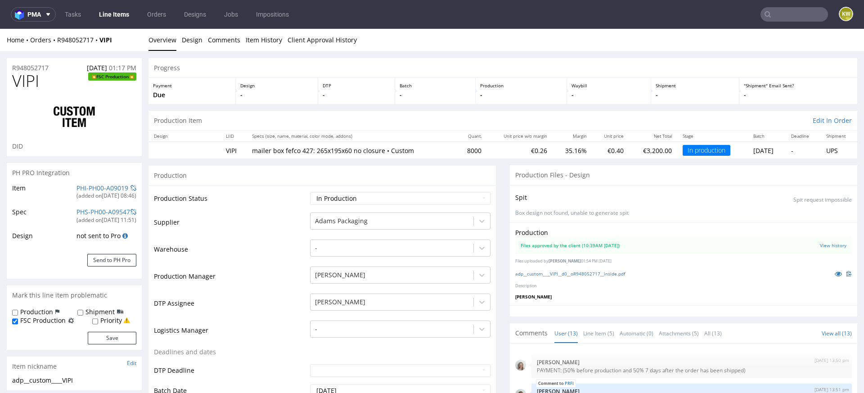
scroll to position [283, 0]
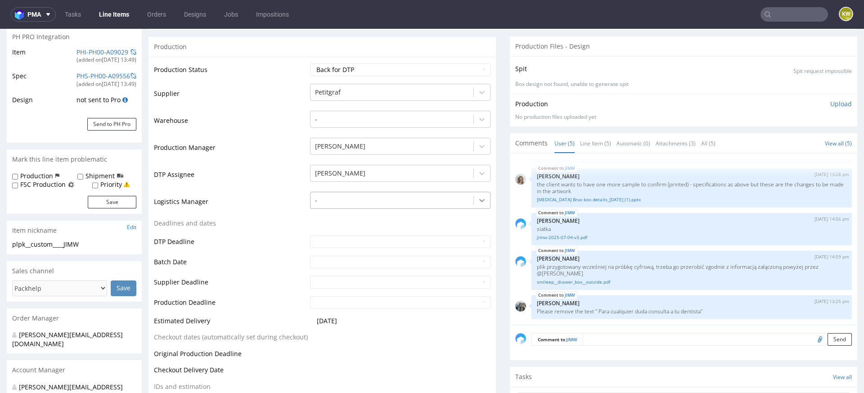
scroll to position [148, 0]
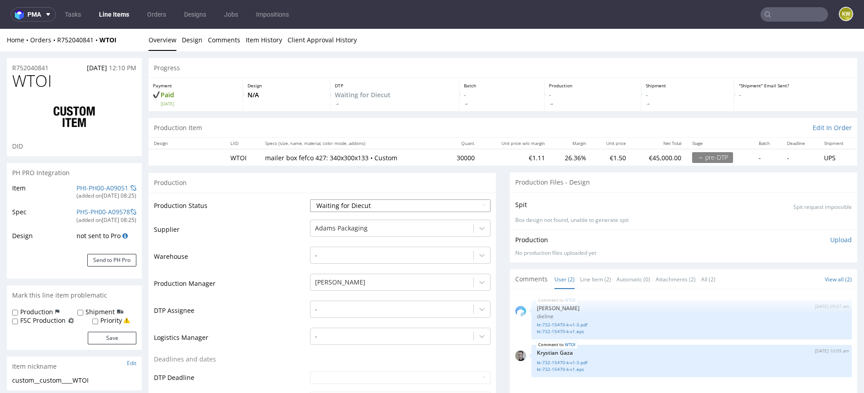
click at [379, 202] on select "Waiting for Artwork Waiting for Diecut Waiting for Mockup Waiting for DTP Waiti…" at bounding box center [400, 205] width 180 height 13
click at [310, 199] on select "Waiting for Artwork Waiting for Diecut Waiting for Mockup Waiting for DTP Waiti…" at bounding box center [400, 205] width 180 height 13
click at [359, 208] on select "Waiting for Artwork Waiting for Diecut Waiting for Mockup Waiting for DTP Waiti…" at bounding box center [400, 205] width 180 height 13
select select "pre_dtp_waiting_for_artwork"
click at [310, 199] on select "Waiting for Artwork Waiting for Diecut Waiting for Mockup Waiting for DTP Waiti…" at bounding box center [400, 205] width 180 height 13
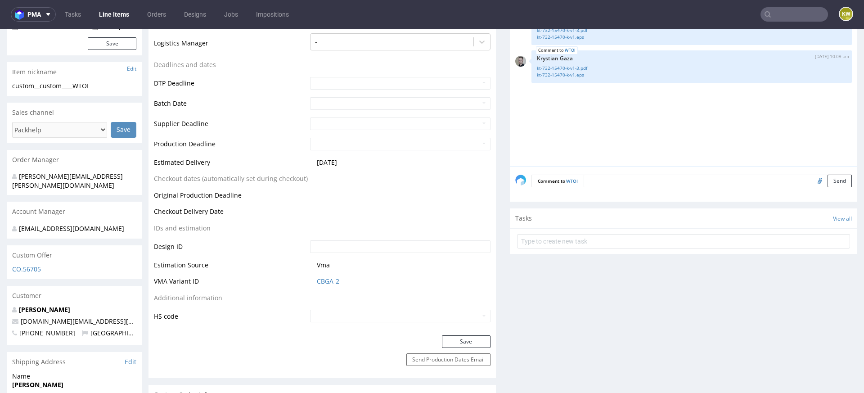
scroll to position [302, 0]
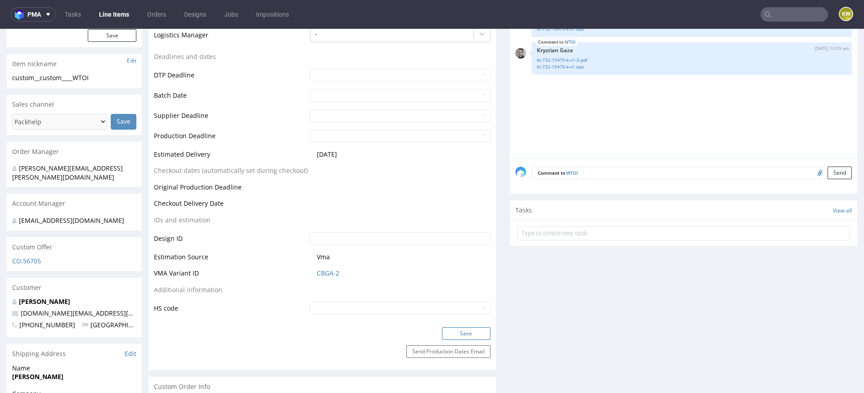
click at [466, 333] on button "Save" at bounding box center [466, 333] width 49 height 13
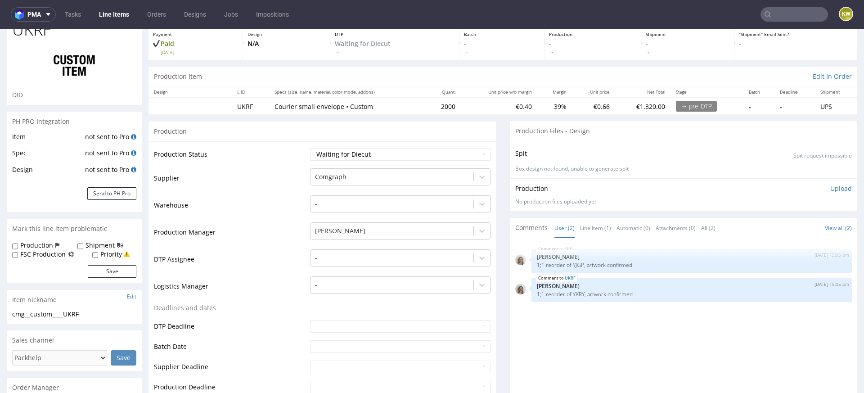
scroll to position [58, 0]
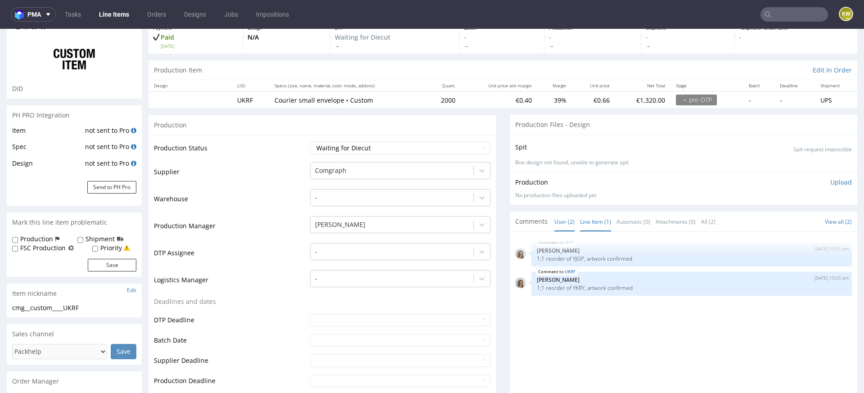
click at [592, 222] on link "Line Item (1)" at bounding box center [595, 221] width 31 height 19
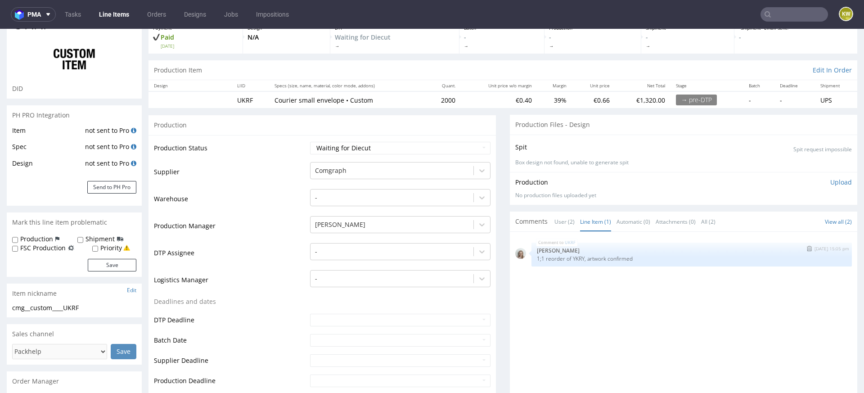
click at [571, 258] on p "1;1 reorder of YKRY, artwork confirmed" at bounding box center [691, 258] width 309 height 7
copy p "YKRY"
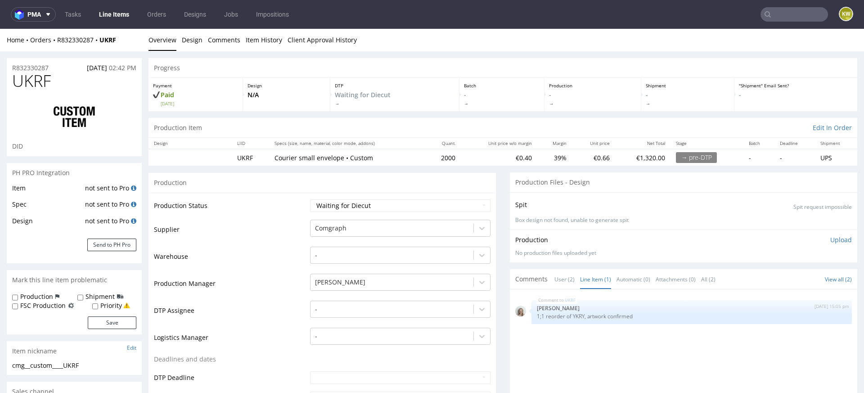
click at [27, 81] on span "UKRF" at bounding box center [31, 81] width 39 height 18
copy span "UKRF"
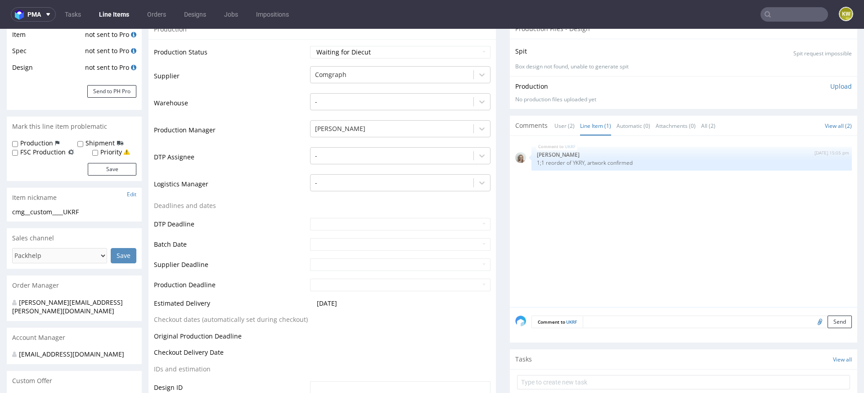
scroll to position [241, 0]
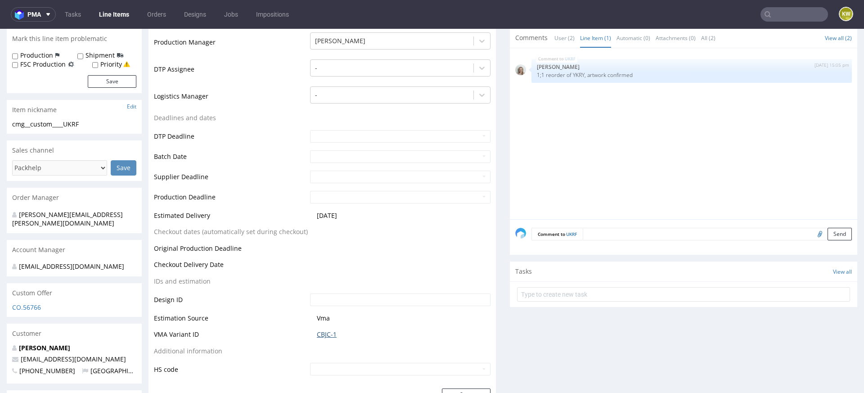
click at [325, 333] on link "CBJC-1" at bounding box center [327, 334] width 20 height 9
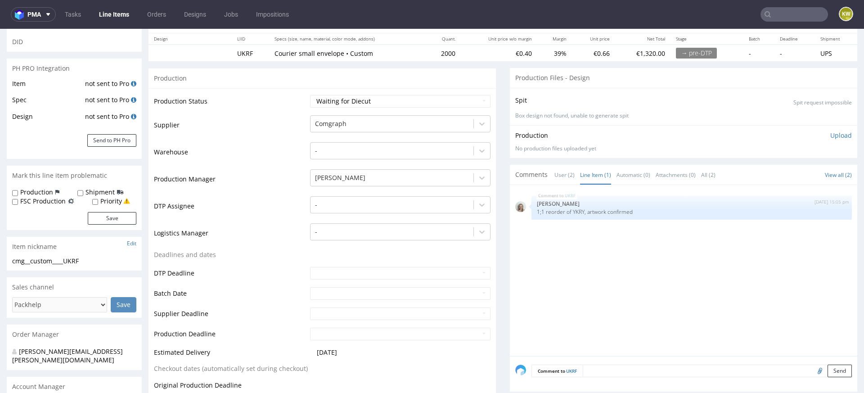
scroll to position [53, 0]
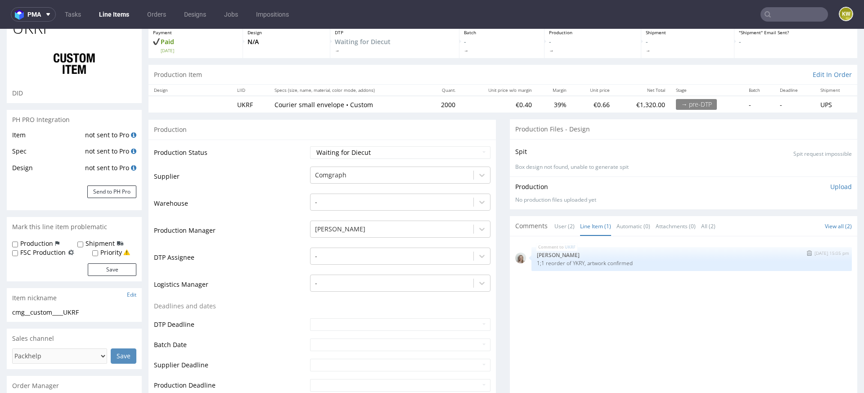
click at [574, 261] on p "1;1 reorder of YKRY, artwork confirmed" at bounding box center [691, 263] width 309 height 7
copy p "YKRY"
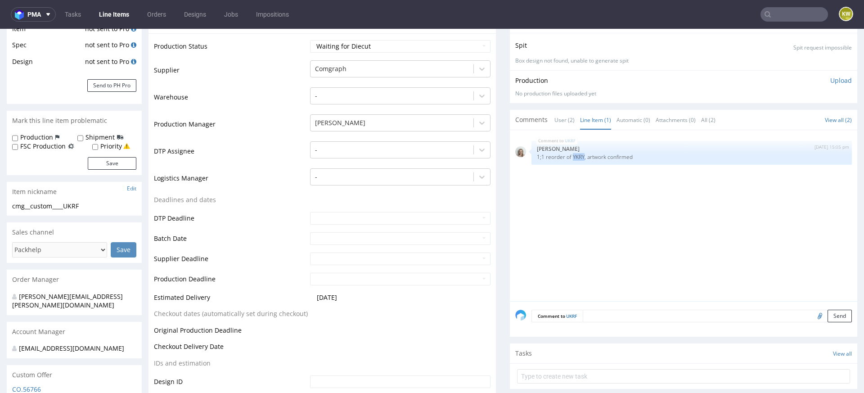
scroll to position [193, 0]
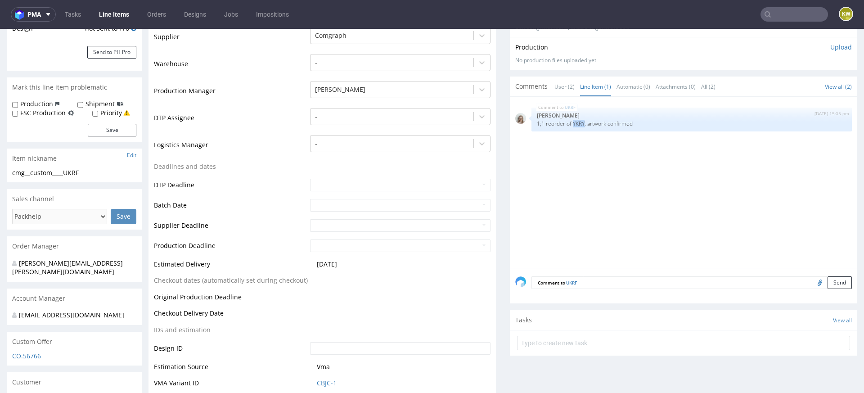
click at [812, 282] on input "file" at bounding box center [818, 282] width 13 height 12
click at [618, 276] on textarea at bounding box center [717, 282] width 269 height 13
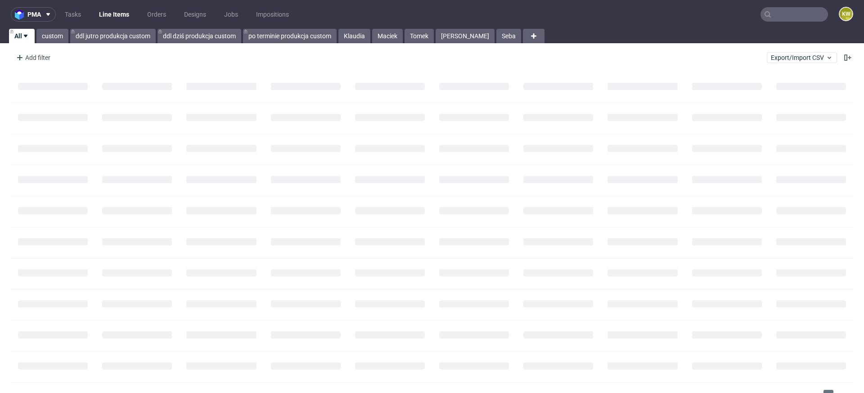
click at [771, 12] on input "text" at bounding box center [793, 14] width 67 height 14
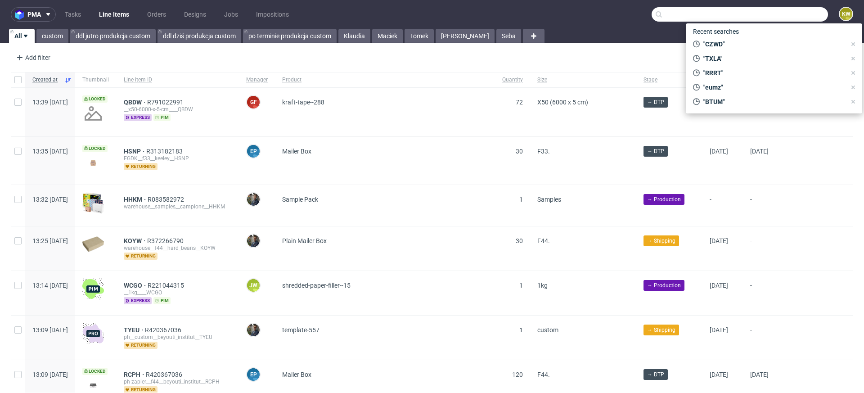
paste input "YKRY"
type input "YKRY"
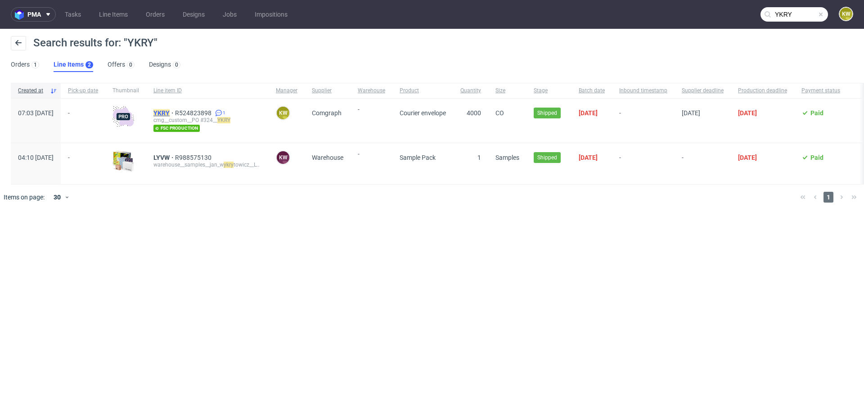
click at [170, 112] on mark "YKRY" at bounding box center [161, 112] width 16 height 7
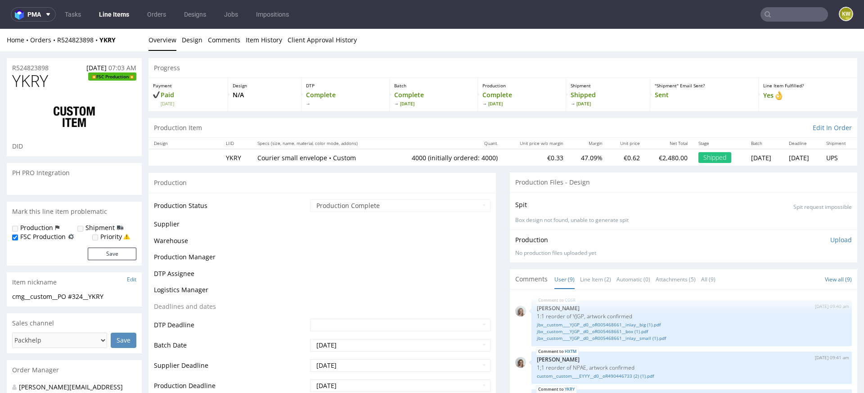
scroll to position [264, 0]
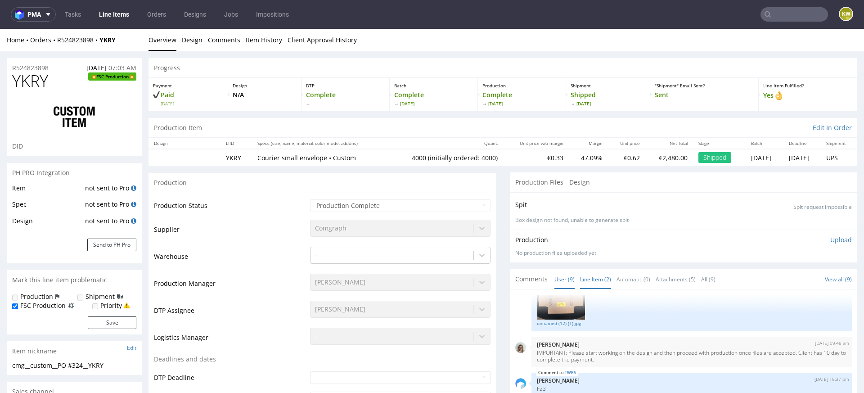
click at [597, 283] on link "Line Item (2)" at bounding box center [595, 278] width 31 height 19
select select "in_progress"
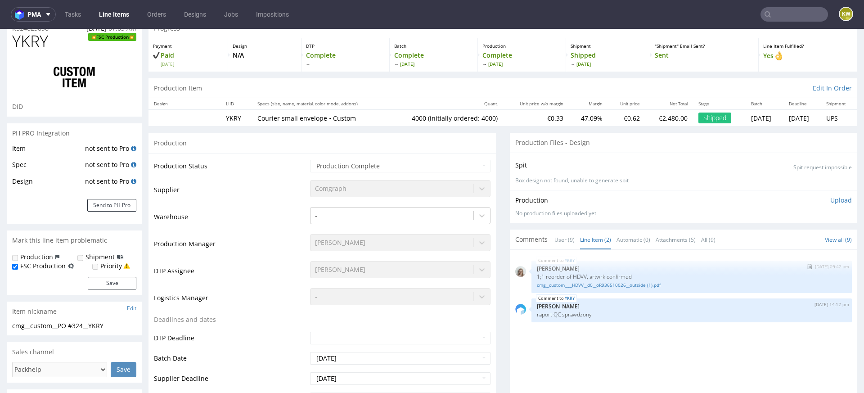
scroll to position [40, 0]
click at [610, 283] on link "cmg__custom____HDVV__d0__oR936510026__outside (1).pdf" at bounding box center [691, 284] width 309 height 7
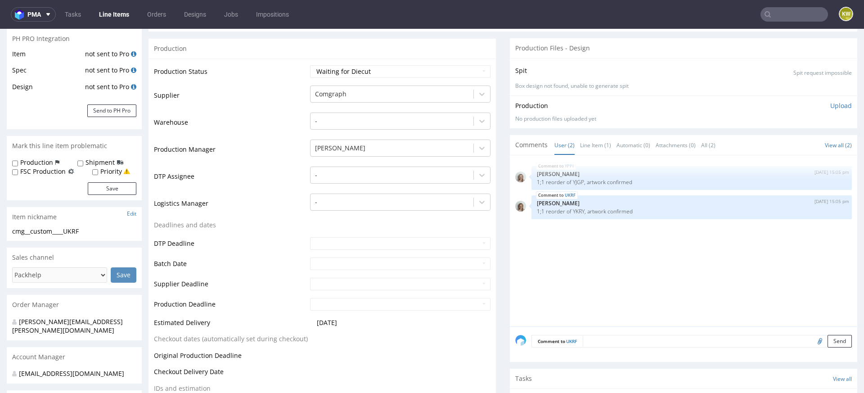
scroll to position [137, 0]
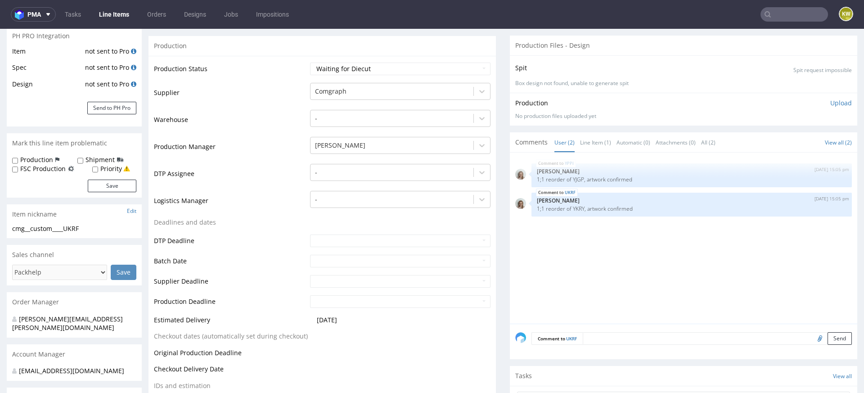
click at [582, 132] on div "Comments User (2) Line Item (1) Automatic (0) Attachments (0) All (2) View all …" at bounding box center [683, 142] width 347 height 20
click at [587, 144] on link "Line Item (1)" at bounding box center [595, 142] width 31 height 19
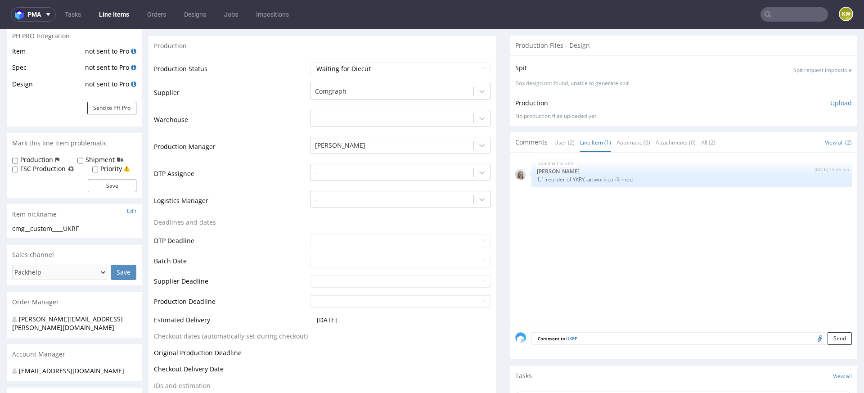
click at [812, 340] on input "file" at bounding box center [818, 338] width 13 height 12
type input "C:\fakepath\cmg__custom____HDVV__d0__oR936510026__outside (1).pdf"
click at [632, 333] on textarea at bounding box center [717, 338] width 269 height 13
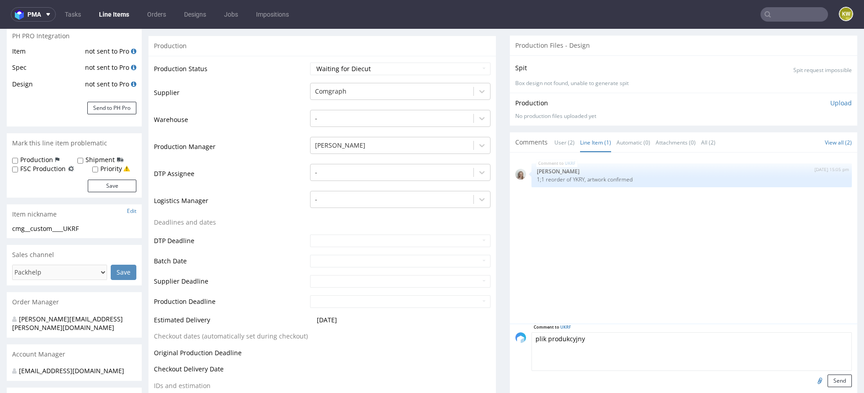
scroll to position [233, 0]
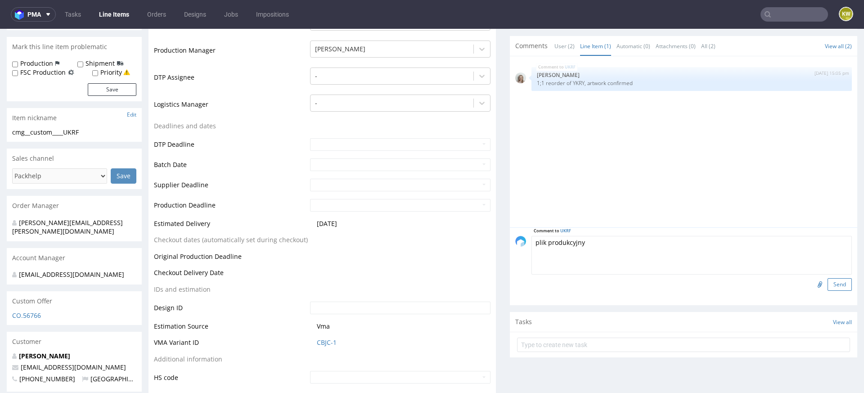
type textarea "plik produkcyjny"
click at [827, 284] on button "Send" at bounding box center [839, 284] width 24 height 13
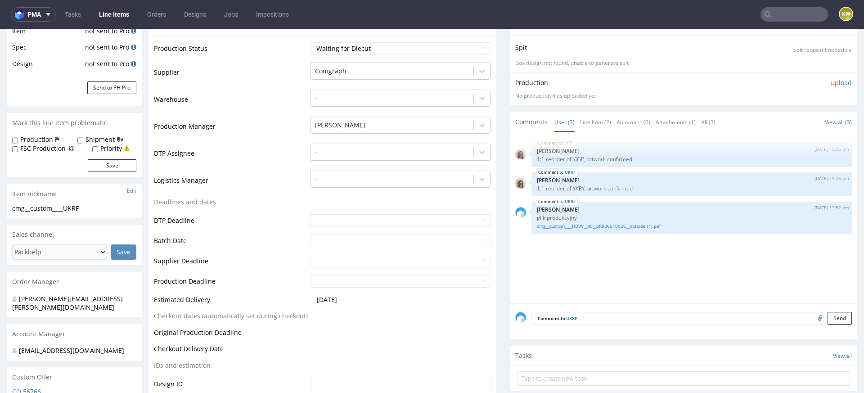
scroll to position [0, 0]
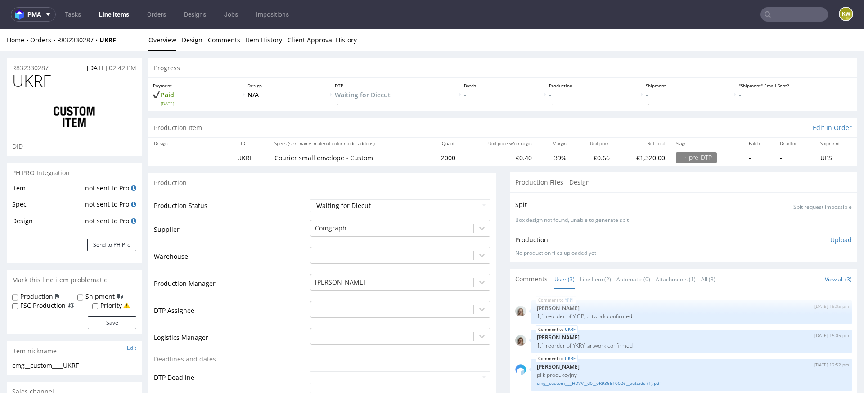
click at [265, 223] on td "Supplier" at bounding box center [231, 232] width 154 height 27
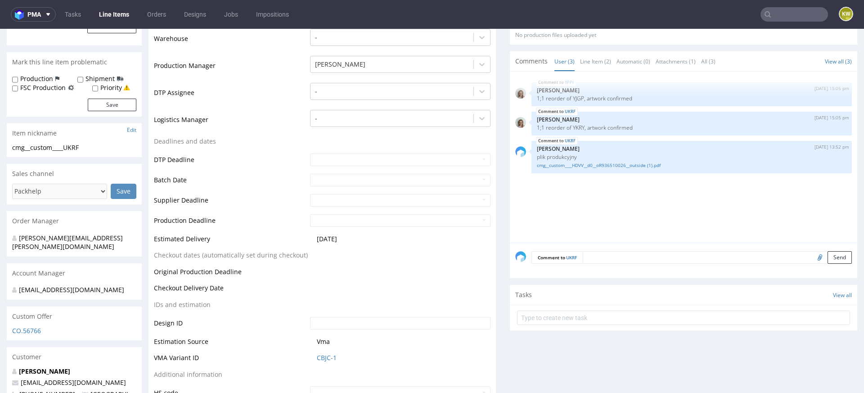
scroll to position [239, 0]
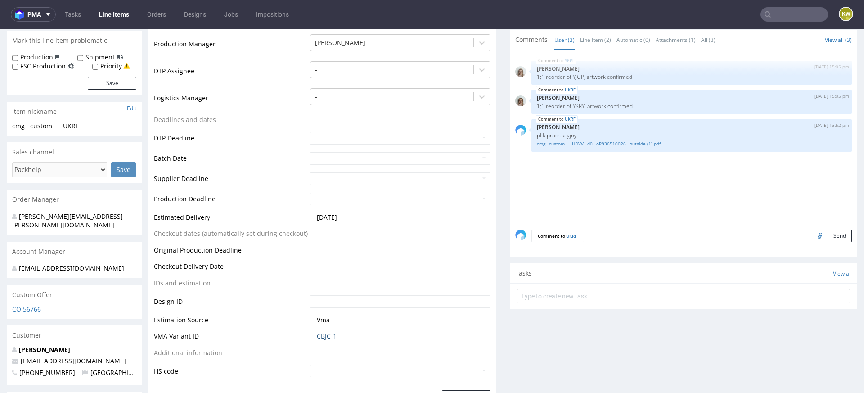
click at [320, 334] on link "CBJC-1" at bounding box center [327, 336] width 20 height 9
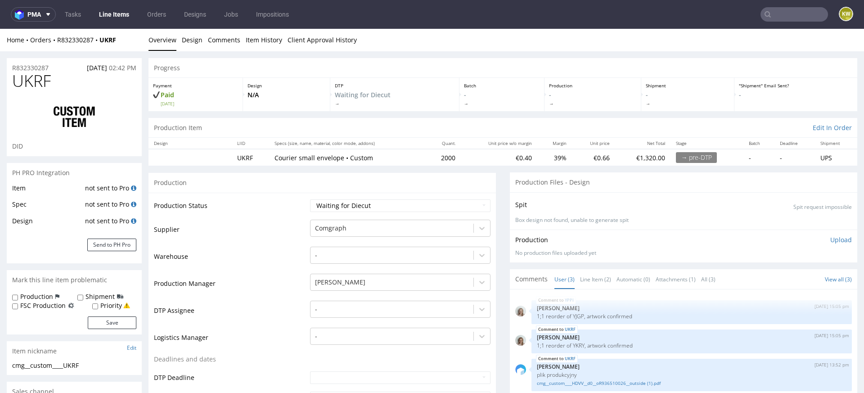
click at [22, 76] on span "UKRF" at bounding box center [31, 81] width 39 height 18
copy span "UKRF"
click at [335, 205] on select "Waiting for Artwork Waiting for Diecut Waiting for Mockup Waiting for DTP Waiti…" at bounding box center [400, 205] width 180 height 13
select select "production_in_process"
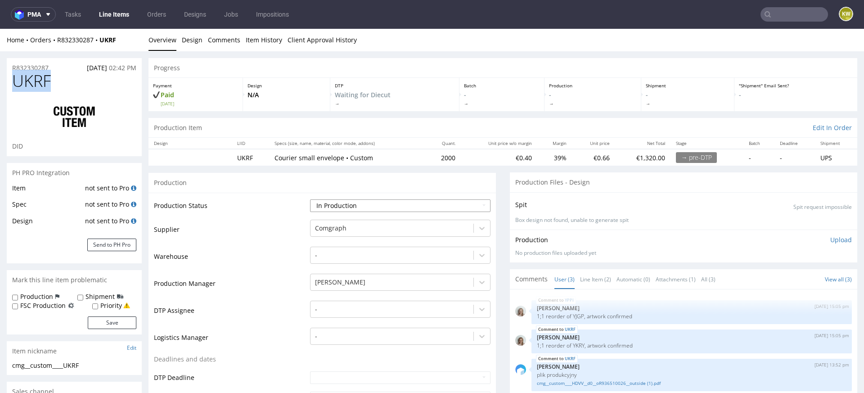
click at [310, 199] on select "Waiting for Artwork Waiting for Diecut Waiting for Mockup Waiting for DTP Waiti…" at bounding box center [400, 205] width 180 height 13
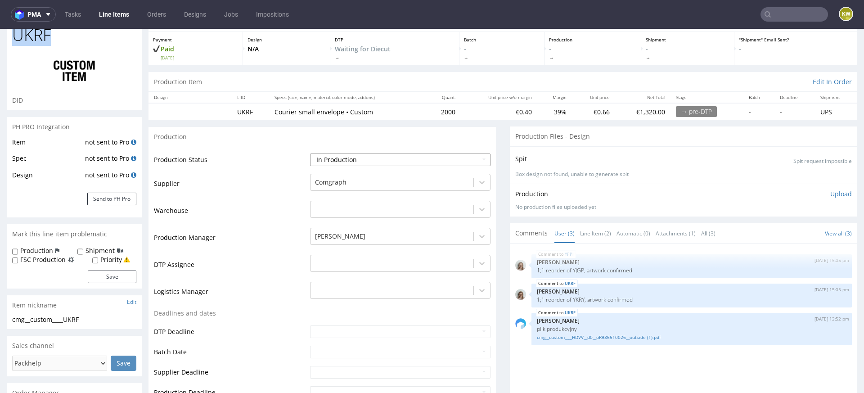
scroll to position [49, 0]
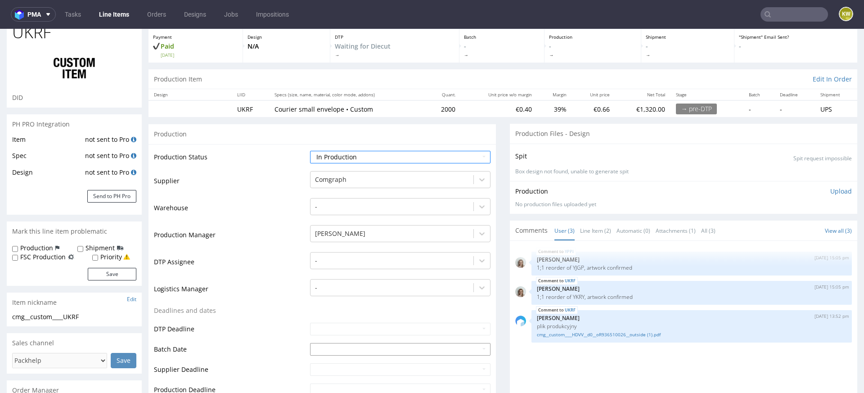
click at [321, 348] on input "text" at bounding box center [400, 349] width 180 height 13
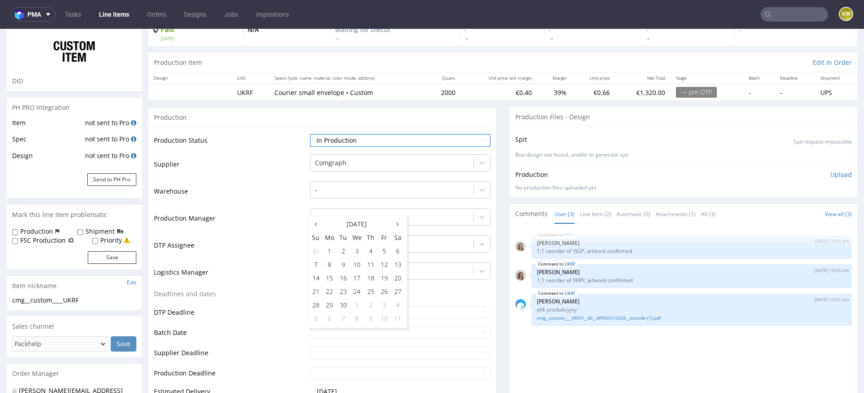
scroll to position [71, 0]
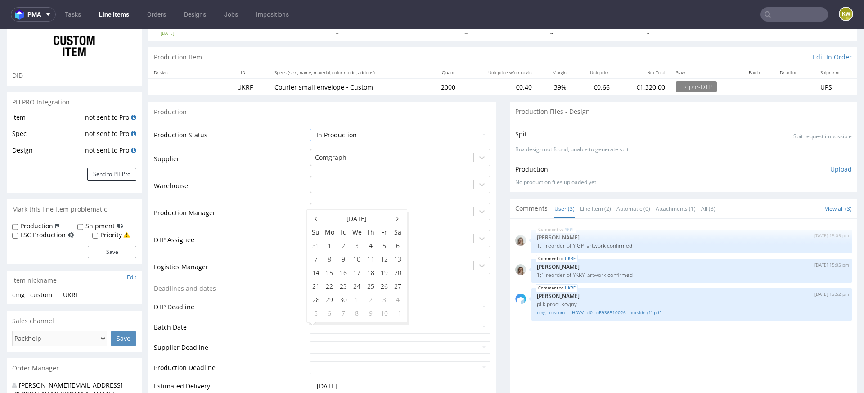
click at [253, 346] on td "Supplier Deadline" at bounding box center [231, 350] width 154 height 20
click at [323, 323] on input "text" at bounding box center [400, 327] width 180 height 13
click at [333, 274] on td "15" at bounding box center [330, 272] width 14 height 13
type input "[DATE]"
click at [284, 302] on td "DTP Deadline" at bounding box center [231, 310] width 154 height 20
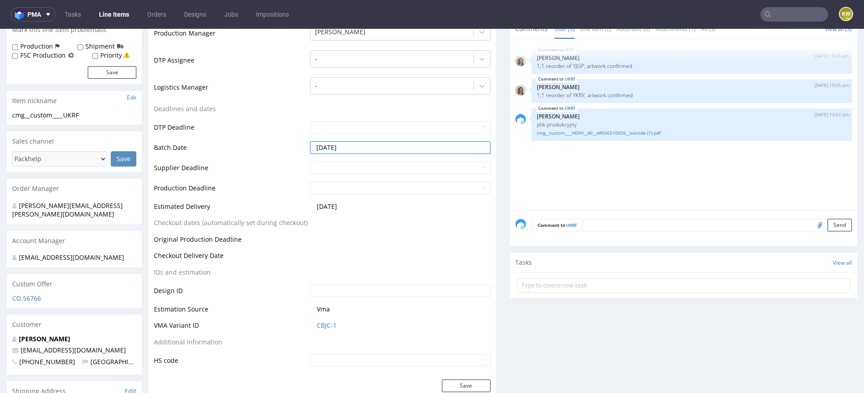
scroll to position [252, 0]
click at [449, 377] on button "Save" at bounding box center [466, 383] width 49 height 13
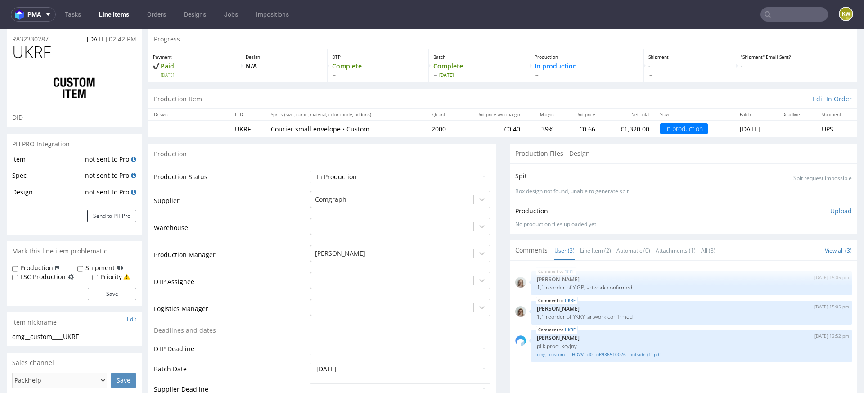
scroll to position [0, 0]
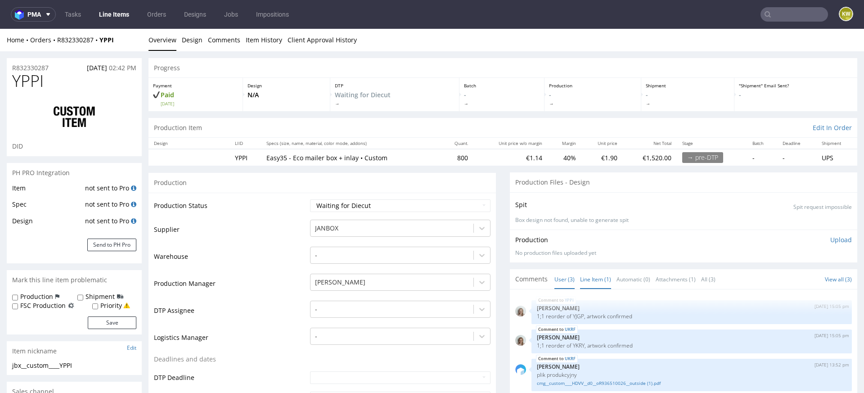
click at [591, 280] on link "Line Item (1)" at bounding box center [595, 278] width 31 height 19
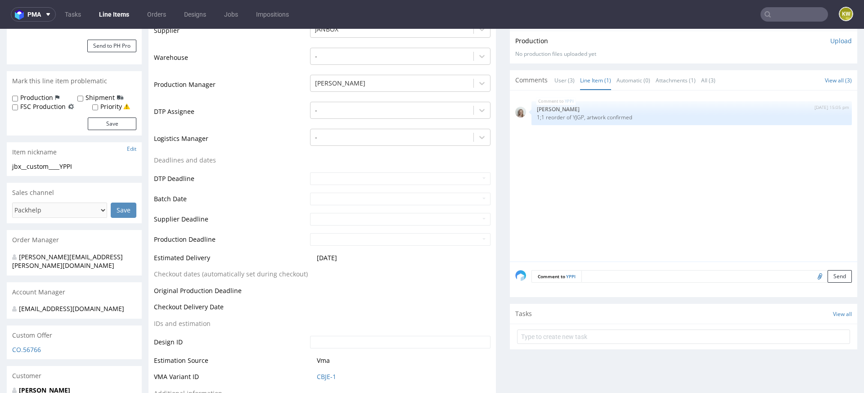
scroll to position [204, 0]
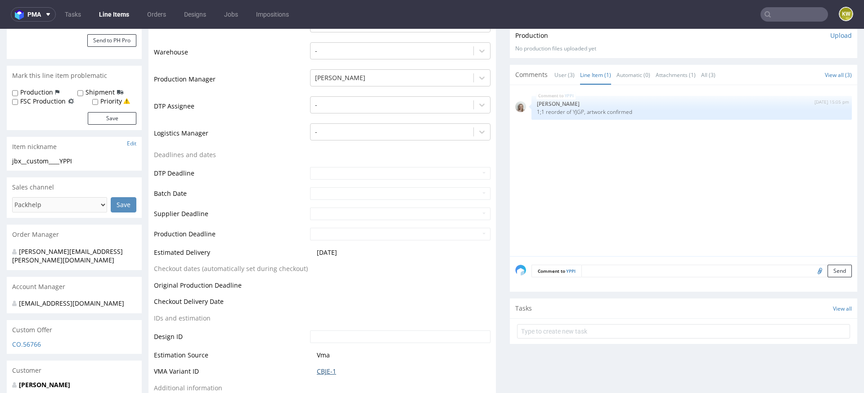
click at [318, 369] on link "CBJE-1" at bounding box center [326, 371] width 19 height 9
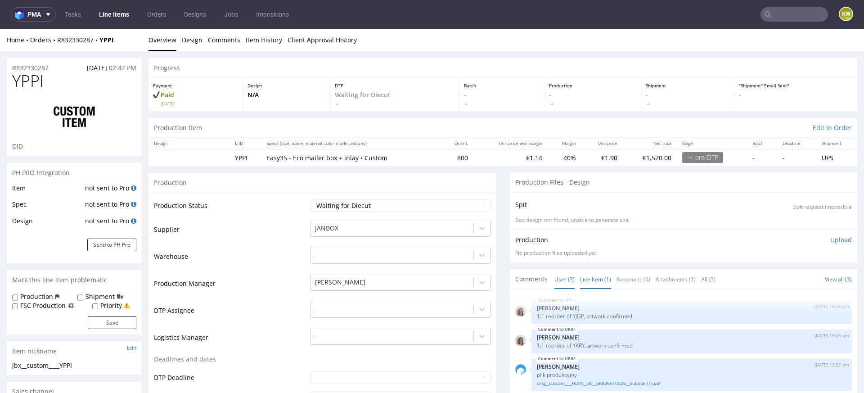
click at [597, 278] on link "Line Item (1)" at bounding box center [595, 278] width 31 height 19
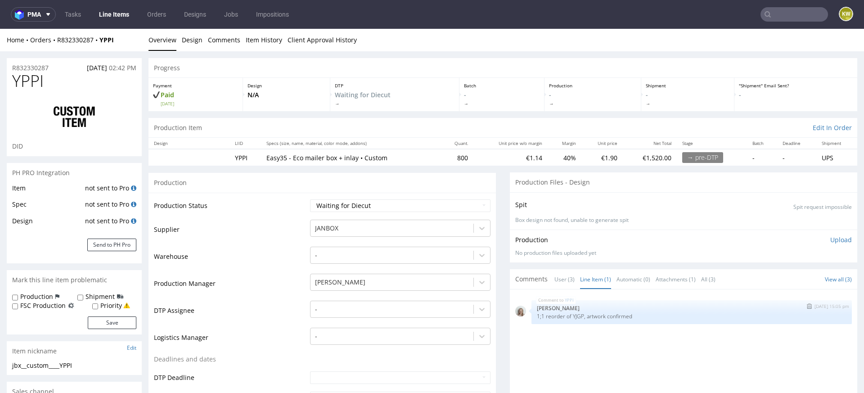
click at [572, 314] on p "1;1 reorder of YJGP, artwork confirmed" at bounding box center [691, 316] width 309 height 7
copy p "YJGP"
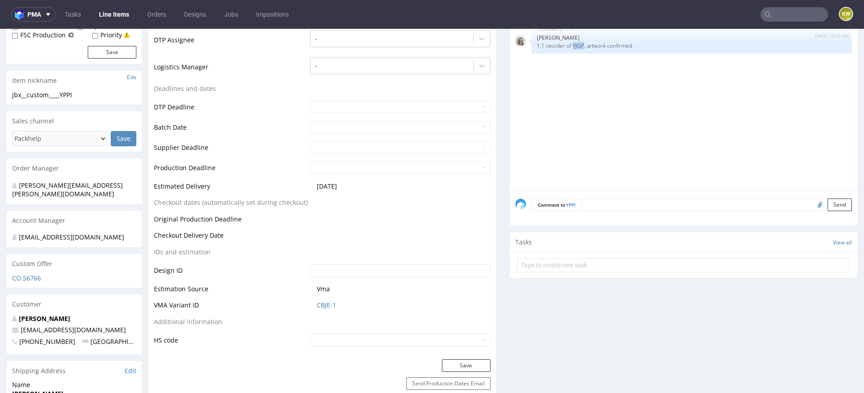
scroll to position [283, 0]
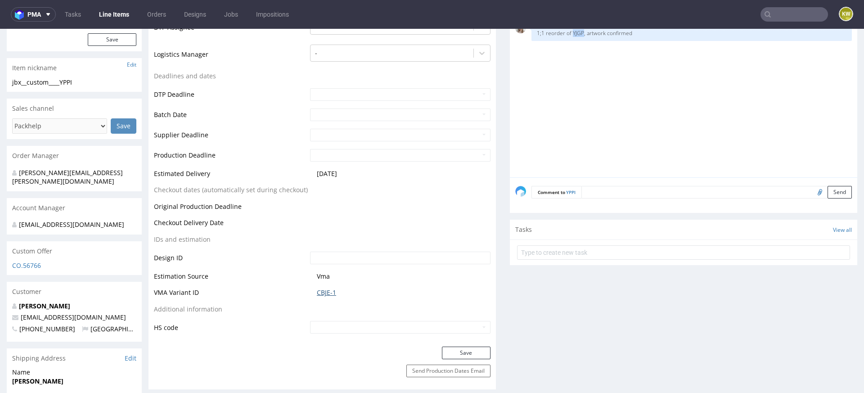
click at [322, 295] on link "CBJE-1" at bounding box center [326, 292] width 19 height 9
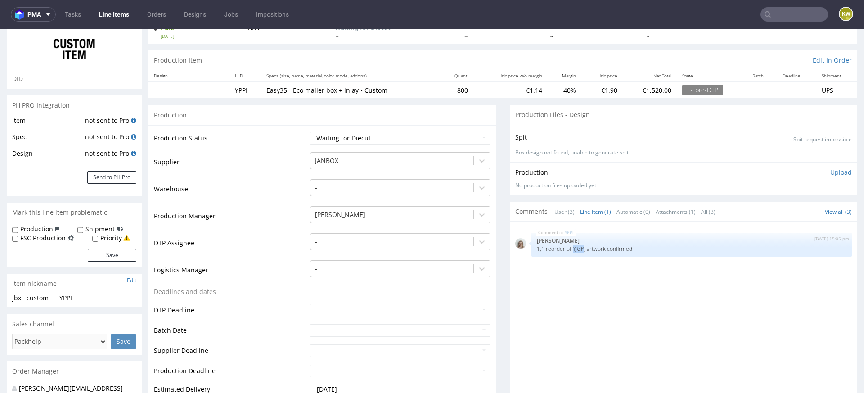
scroll to position [58, 0]
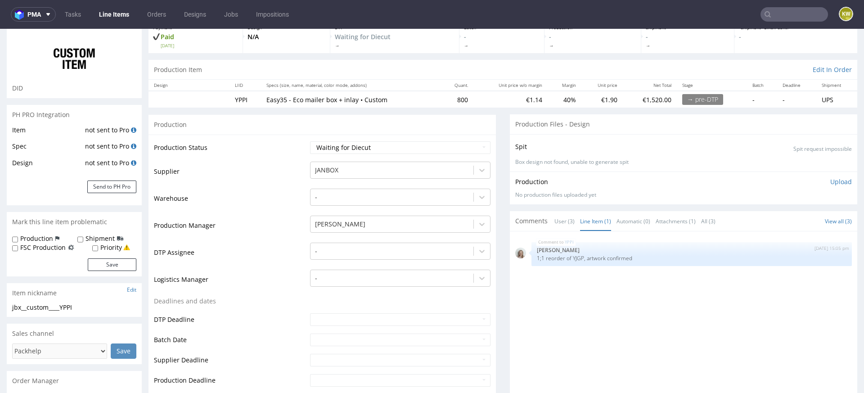
click at [260, 258] on td "DTP Assignee" at bounding box center [231, 255] width 154 height 27
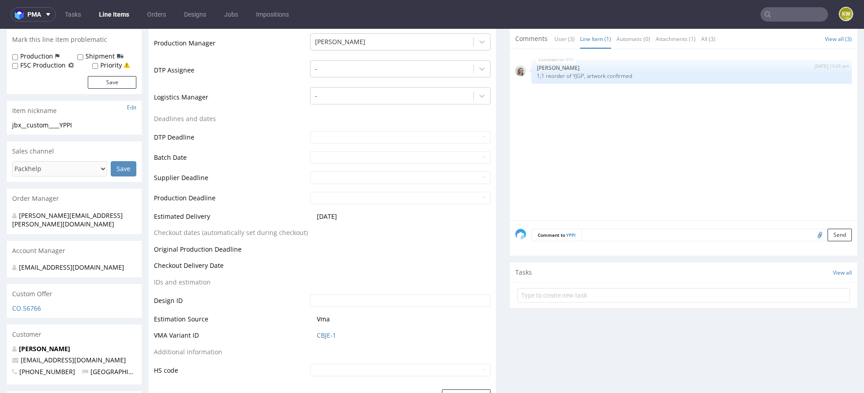
scroll to position [242, 0]
click at [317, 333] on link "CBJE-1" at bounding box center [326, 333] width 19 height 9
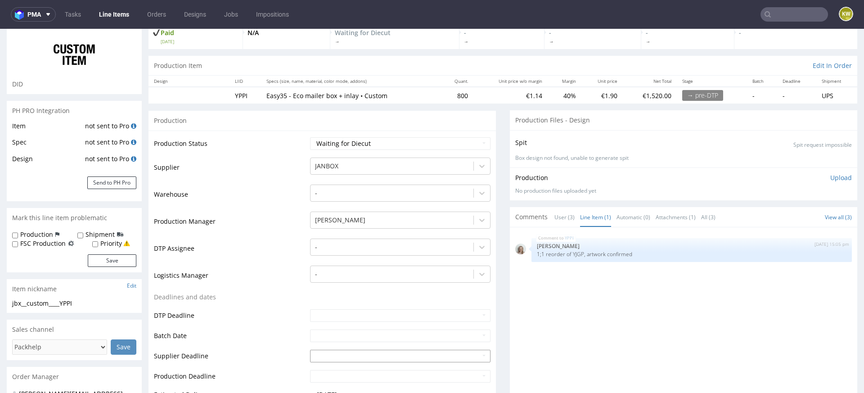
scroll to position [61, 0]
